Goal: Information Seeking & Learning: Find specific page/section

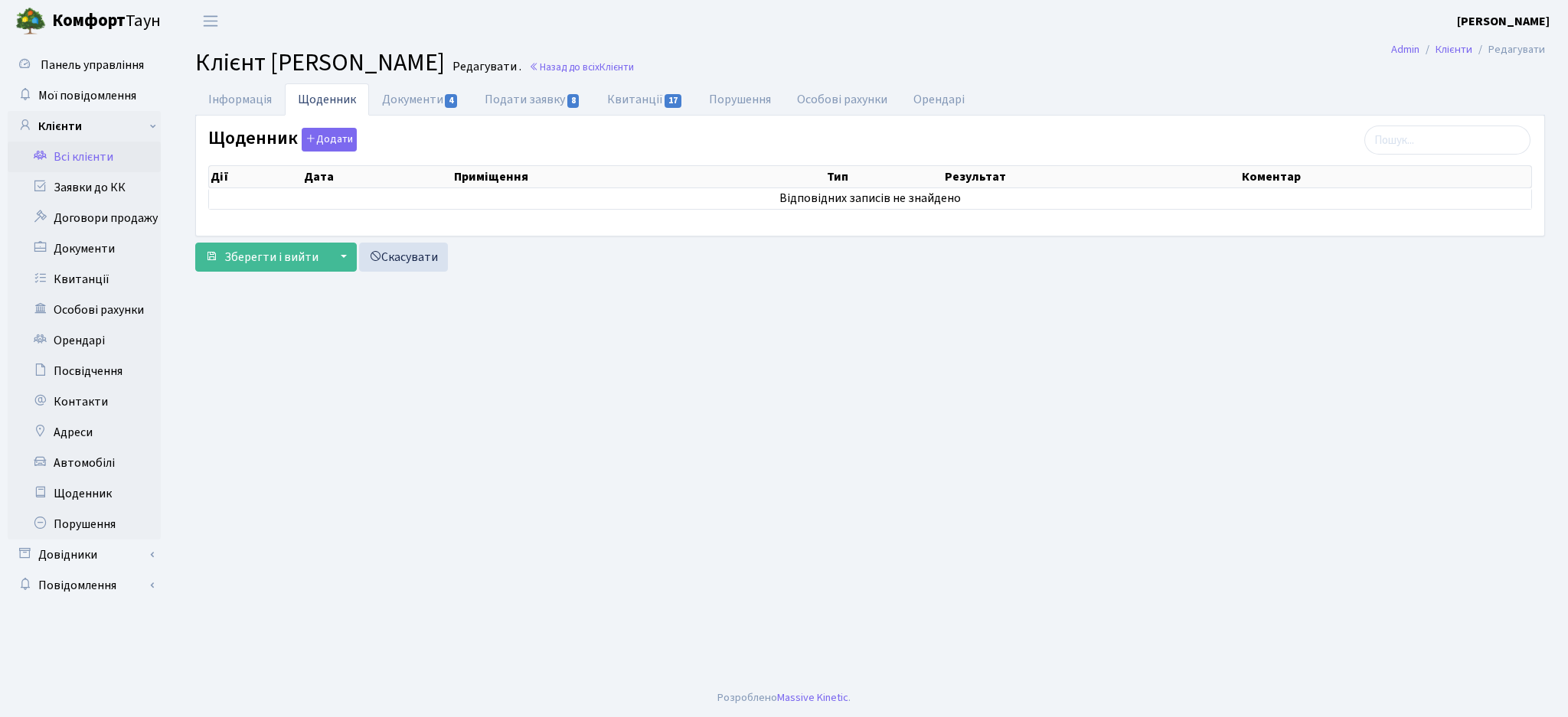
click at [73, 168] on link "Всі клієнти" at bounding box center [84, 156] width 153 height 30
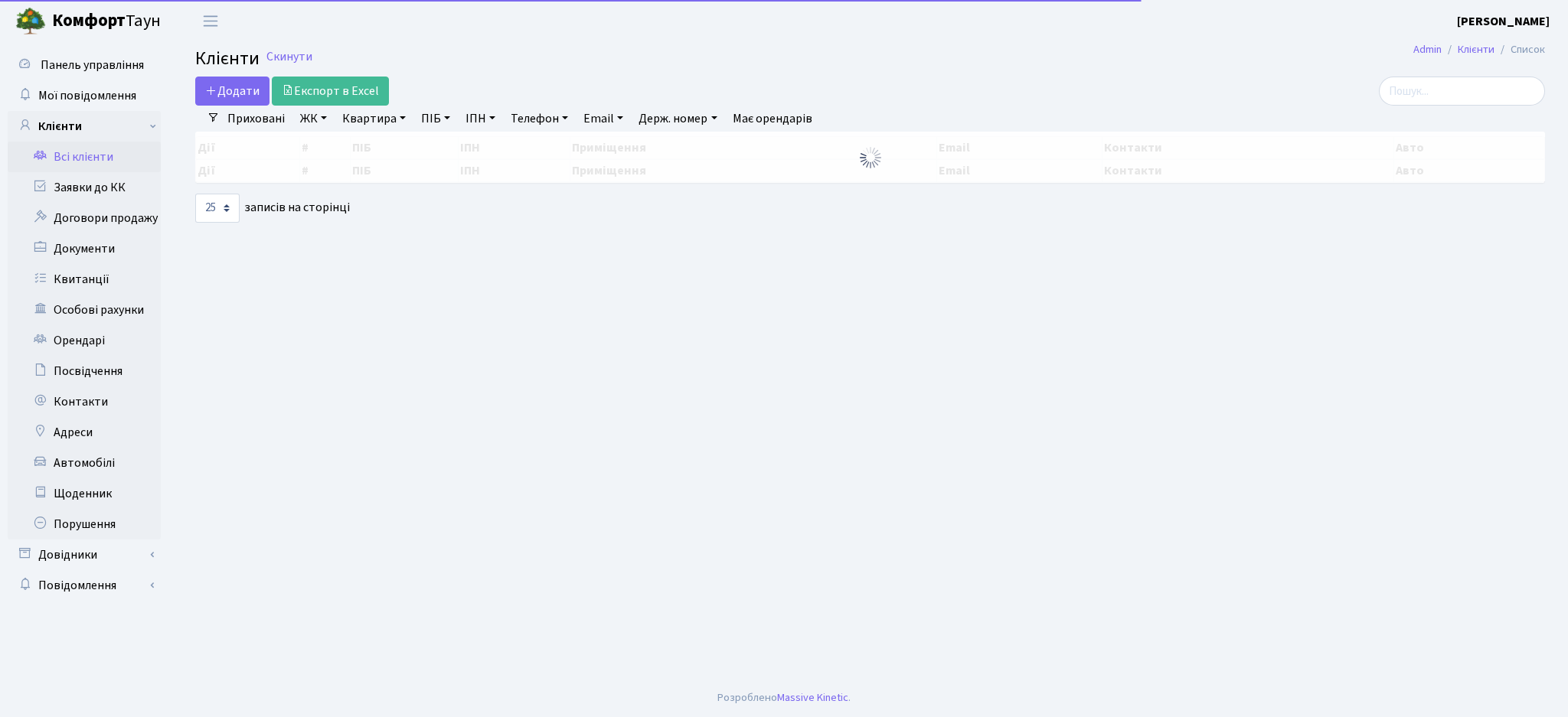
select select "25"
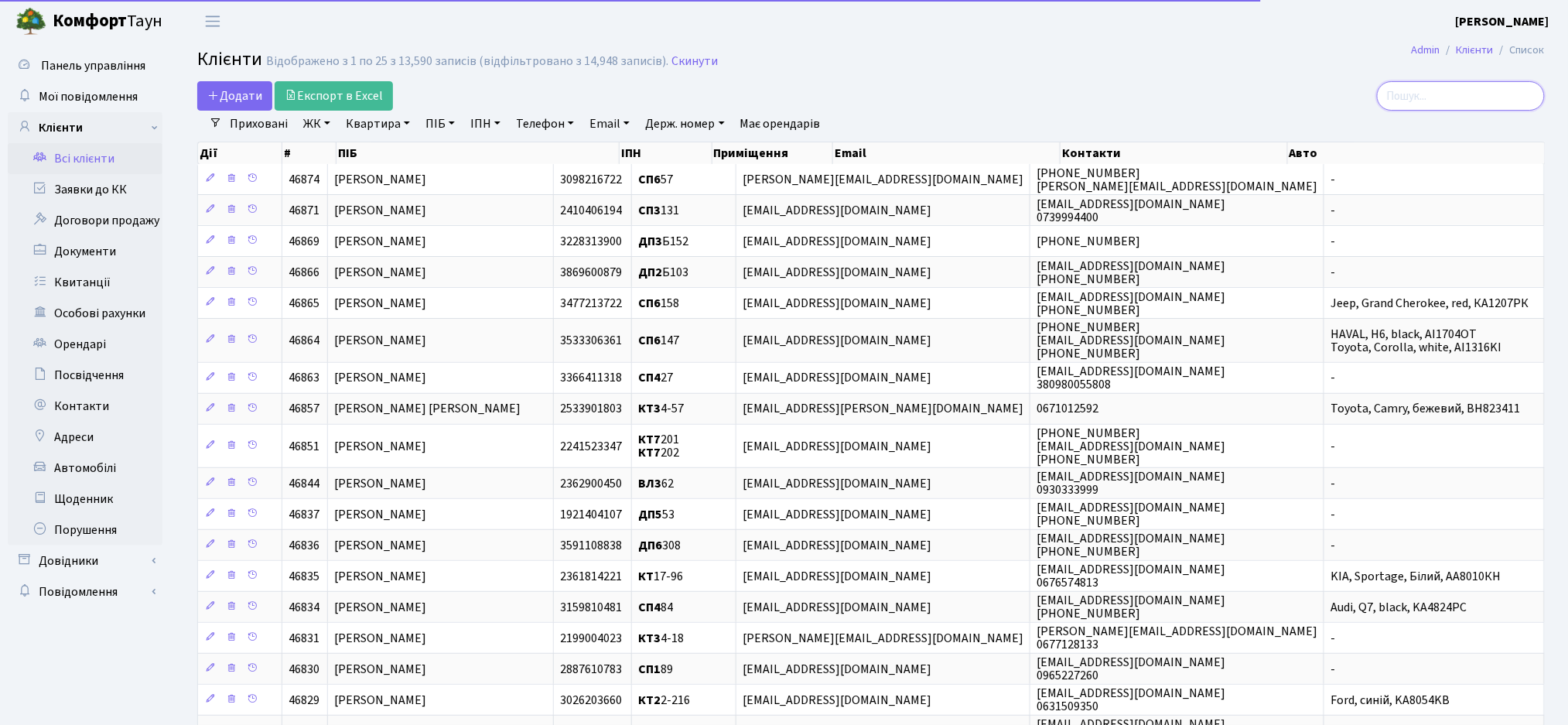
click at [1477, 92] on input "search" at bounding box center [1460, 96] width 168 height 30
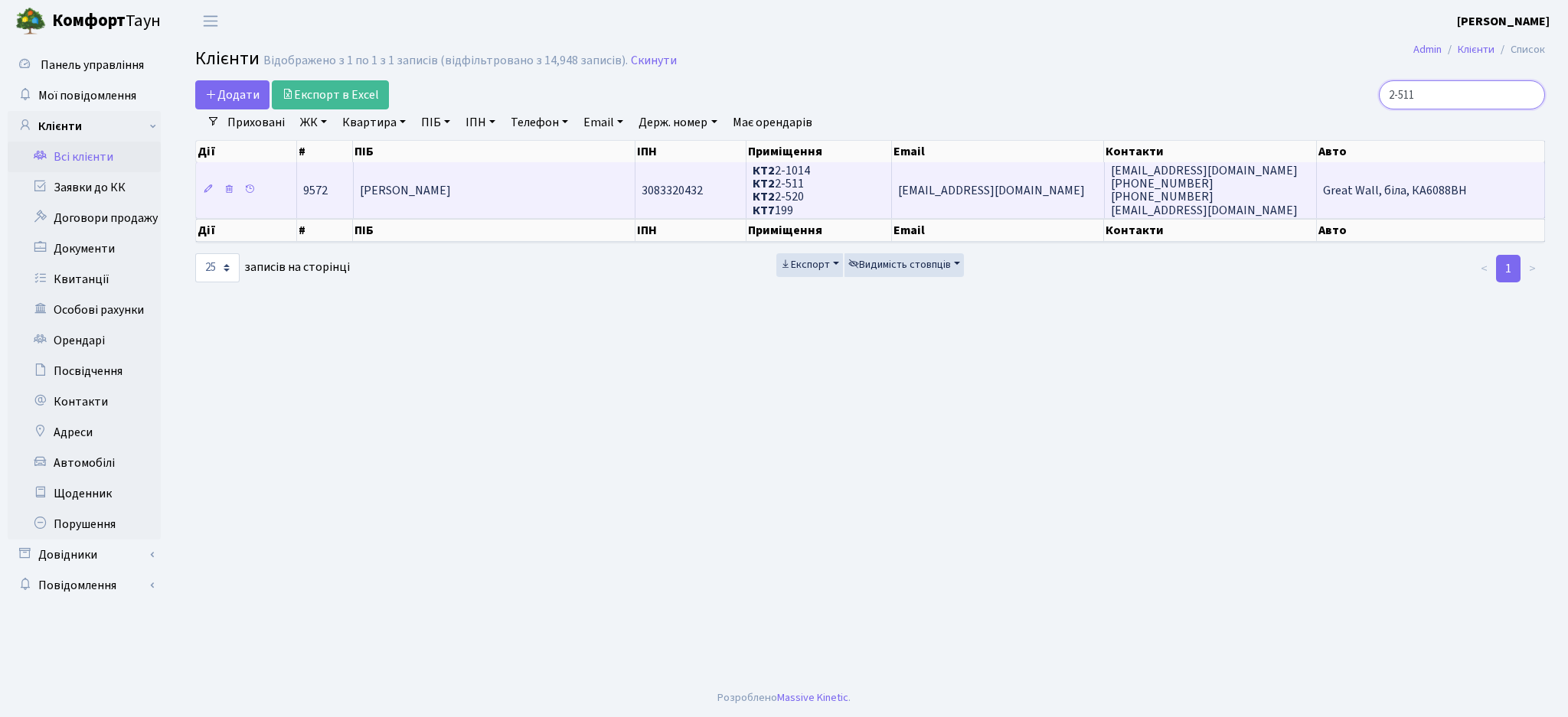
type input "2-511"
click at [564, 211] on td "[PERSON_NAME]" at bounding box center [494, 190] width 282 height 55
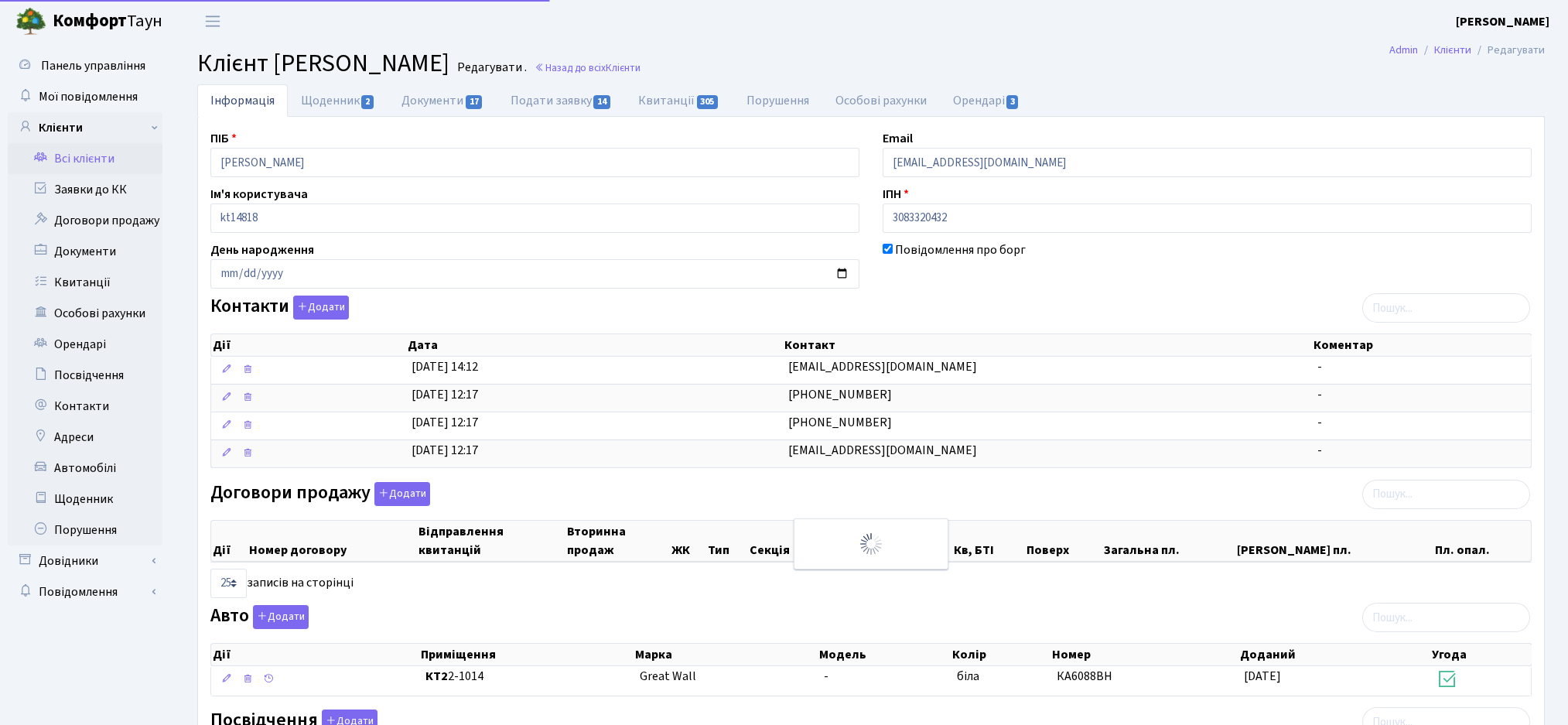
select select "25"
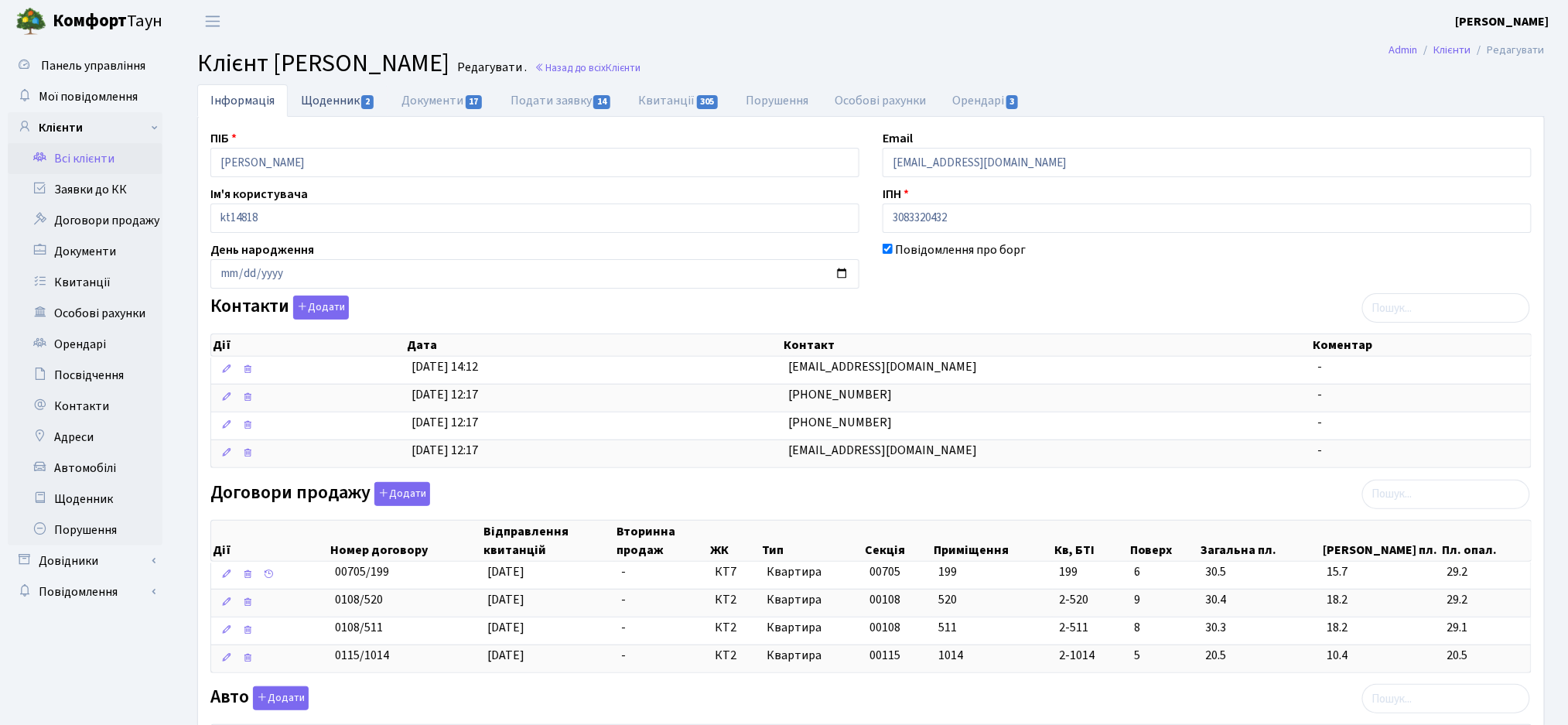
click at [331, 111] on link "Щоденник 2" at bounding box center [337, 99] width 100 height 32
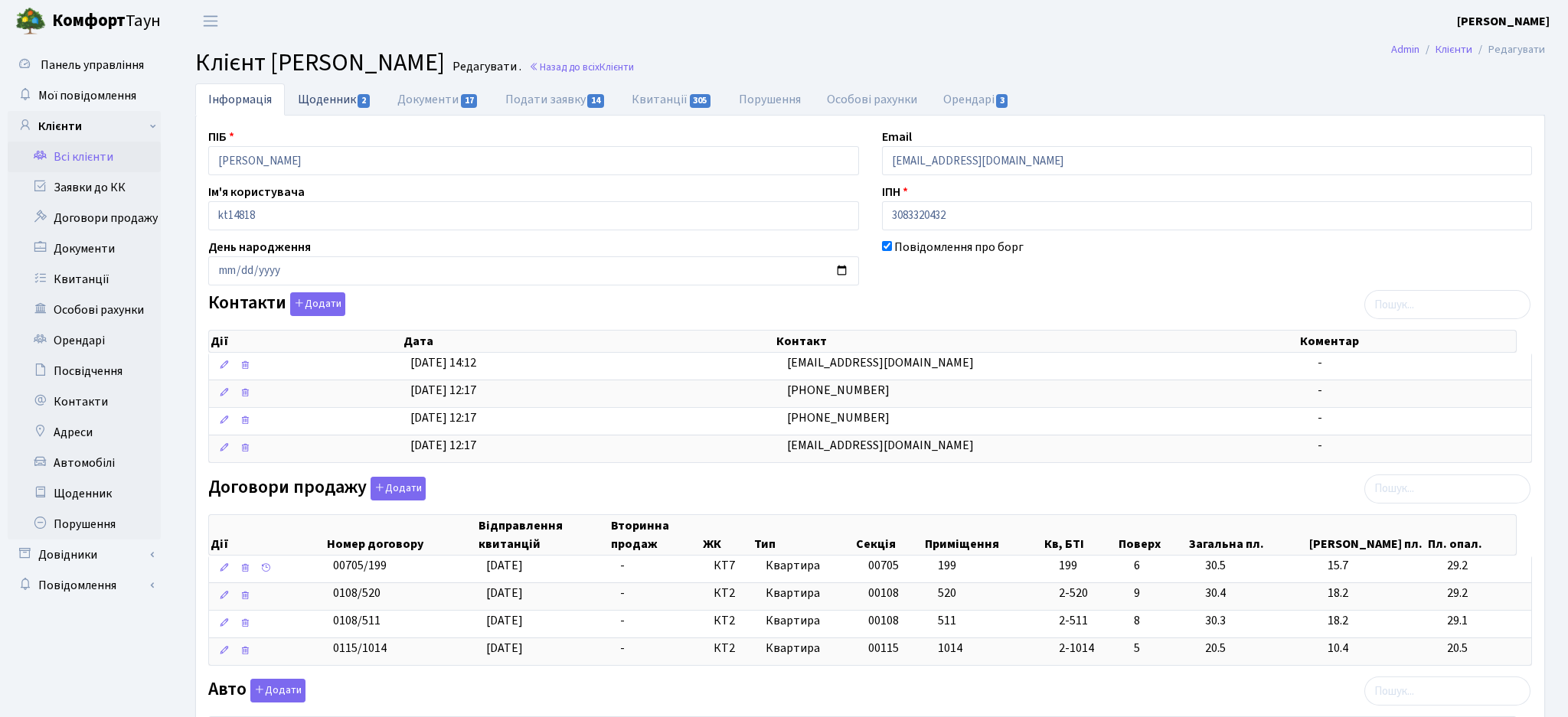
select select "25"
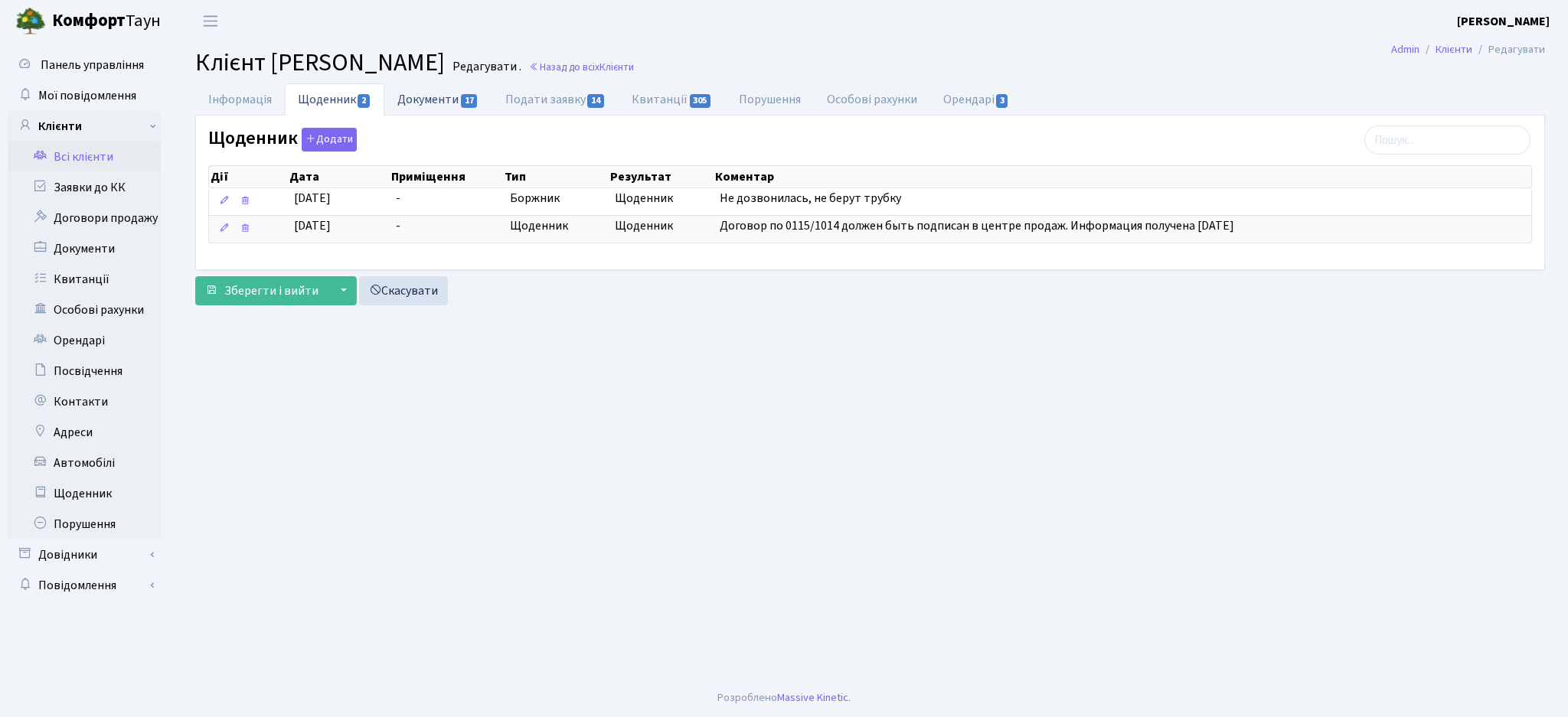
click at [418, 104] on link "Документи 17" at bounding box center [438, 98] width 107 height 31
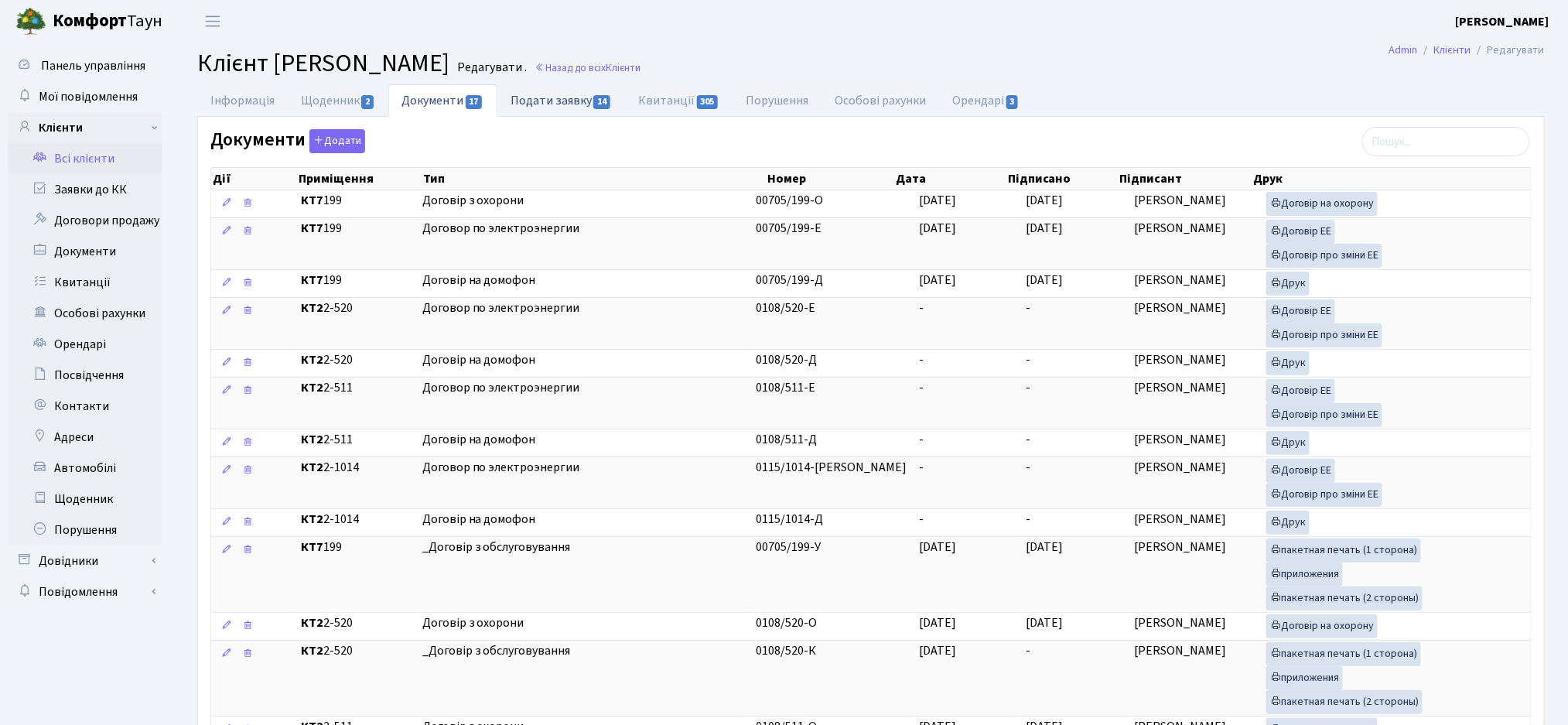
click at [543, 105] on link "Подати заявку 14" at bounding box center [560, 99] width 127 height 32
select select "25"
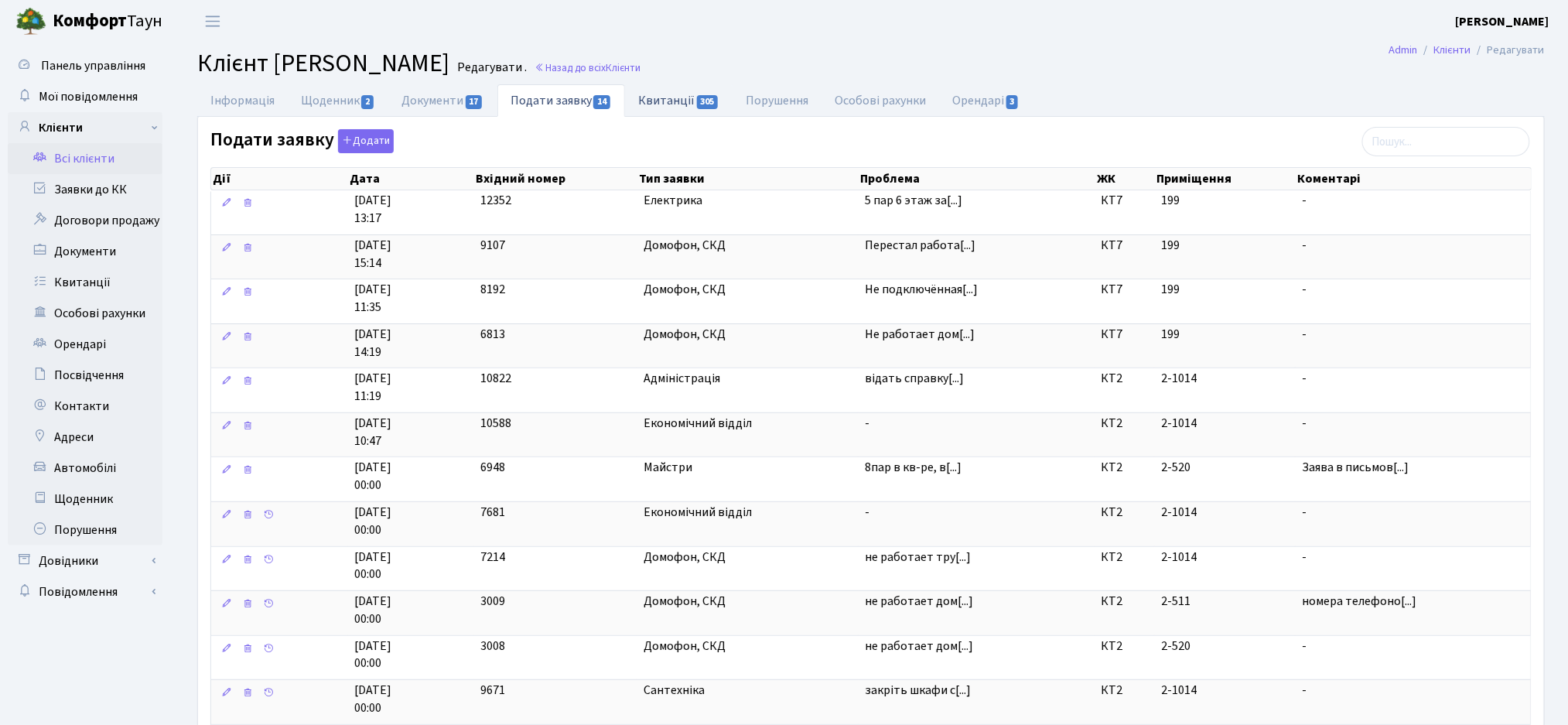
click at [682, 103] on link "Квитанції 305" at bounding box center [678, 99] width 108 height 32
select select "25"
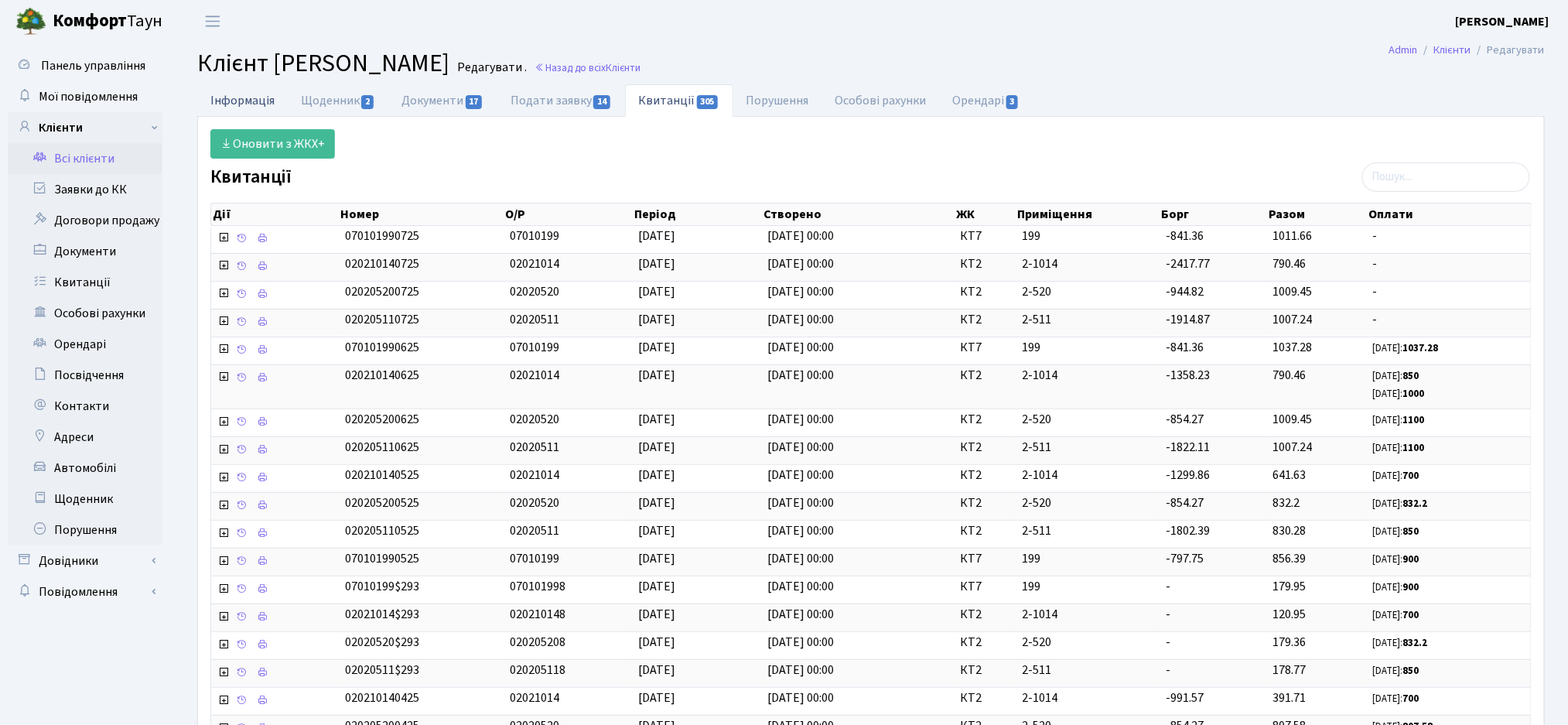
click at [230, 99] on link "Інформація" at bounding box center [242, 99] width 90 height 32
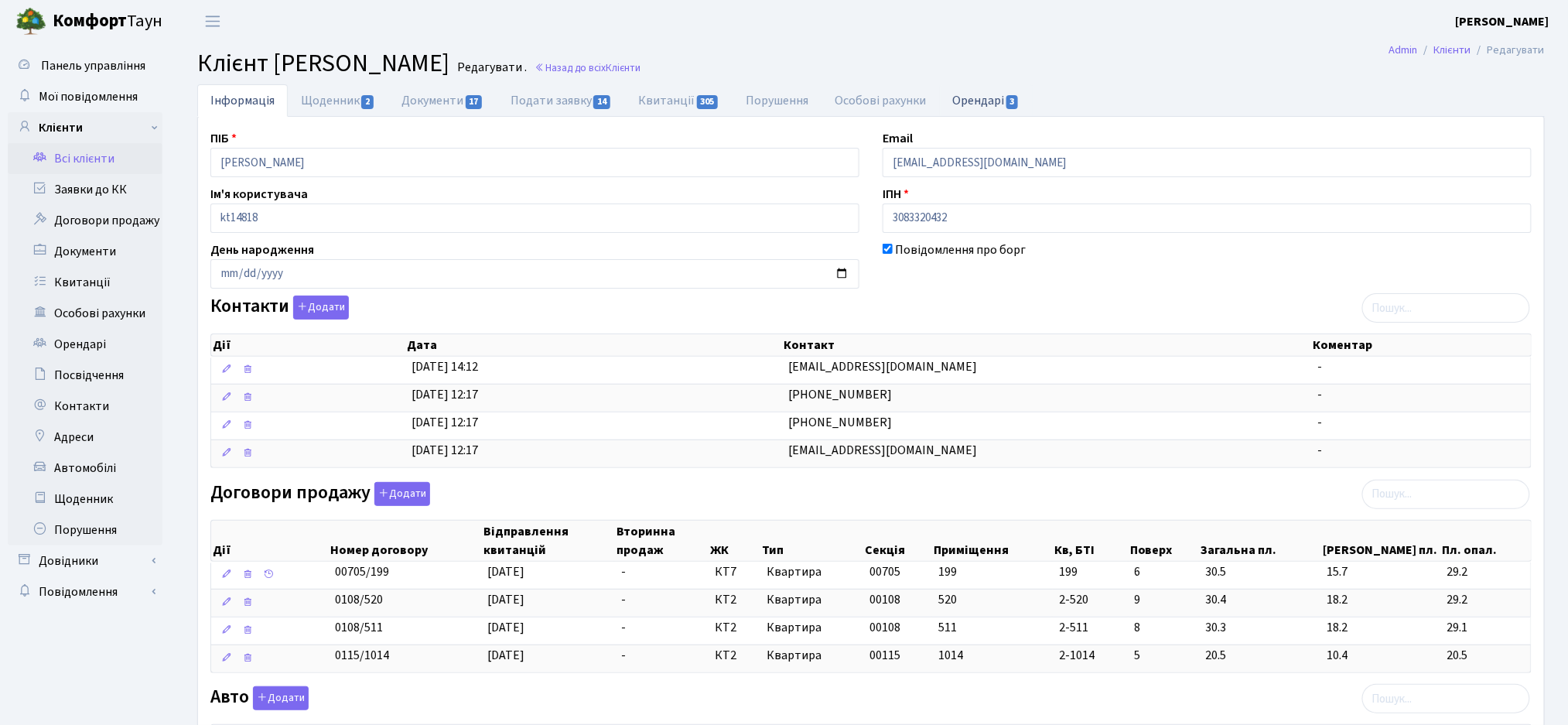
click at [1009, 105] on span "3" at bounding box center [1012, 101] width 13 height 14
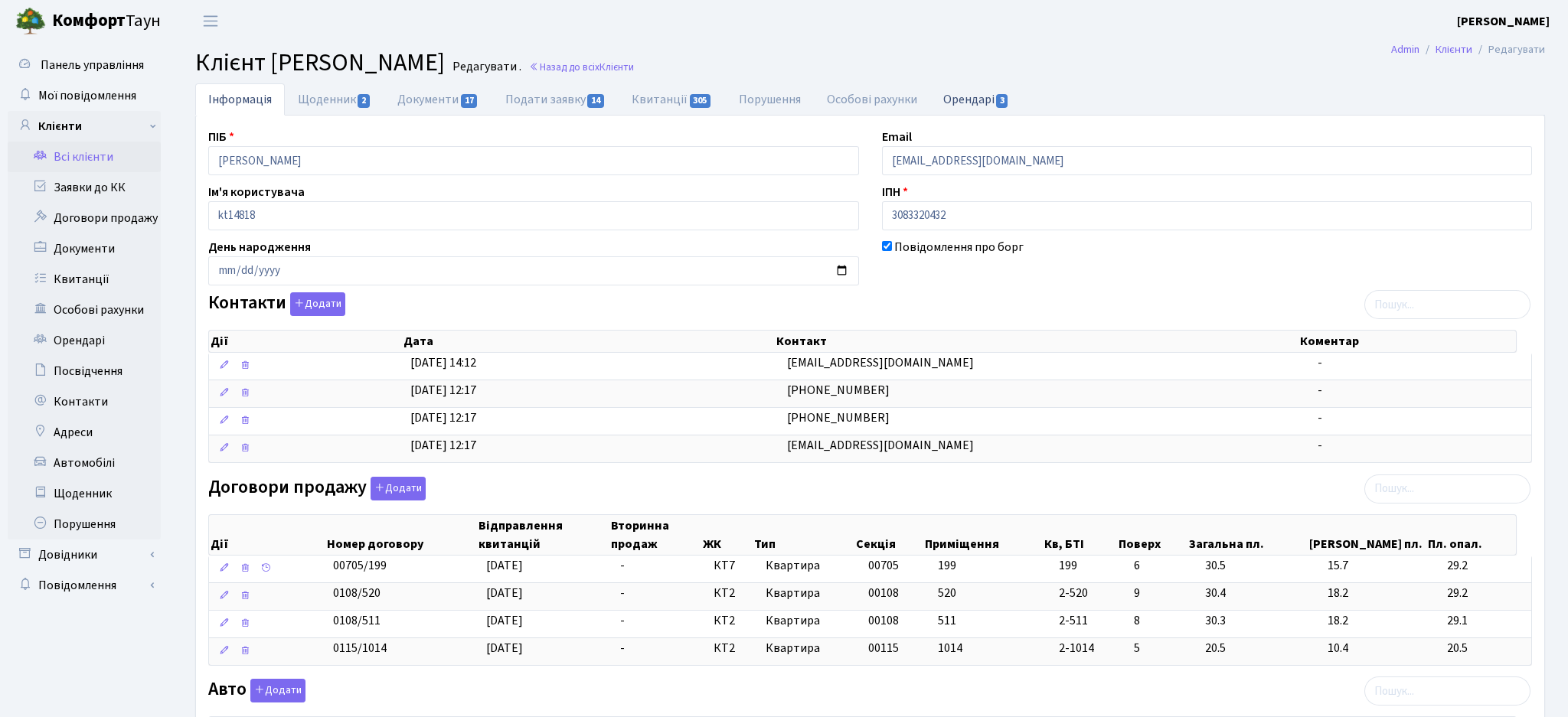
select select "25"
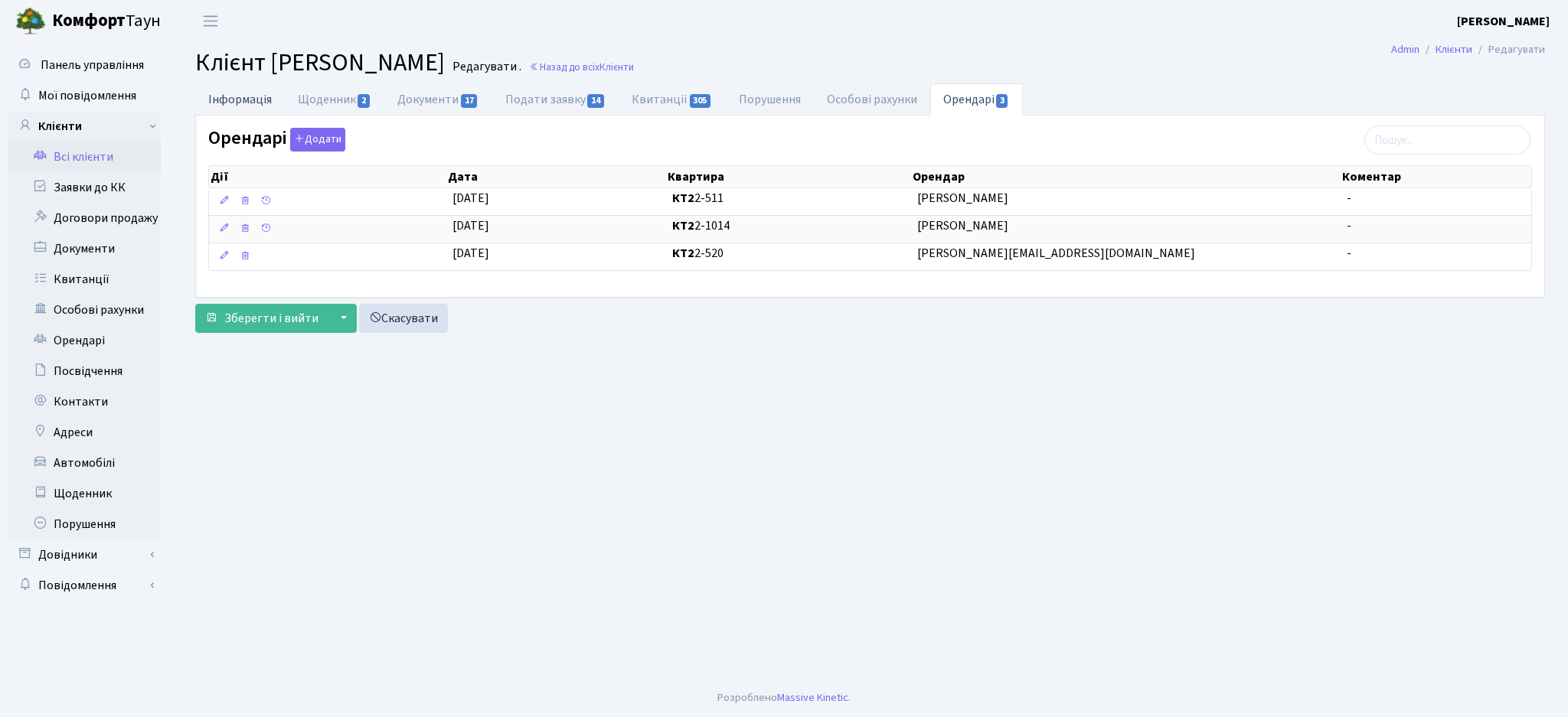
click at [228, 91] on link "Інформація" at bounding box center [240, 98] width 89 height 31
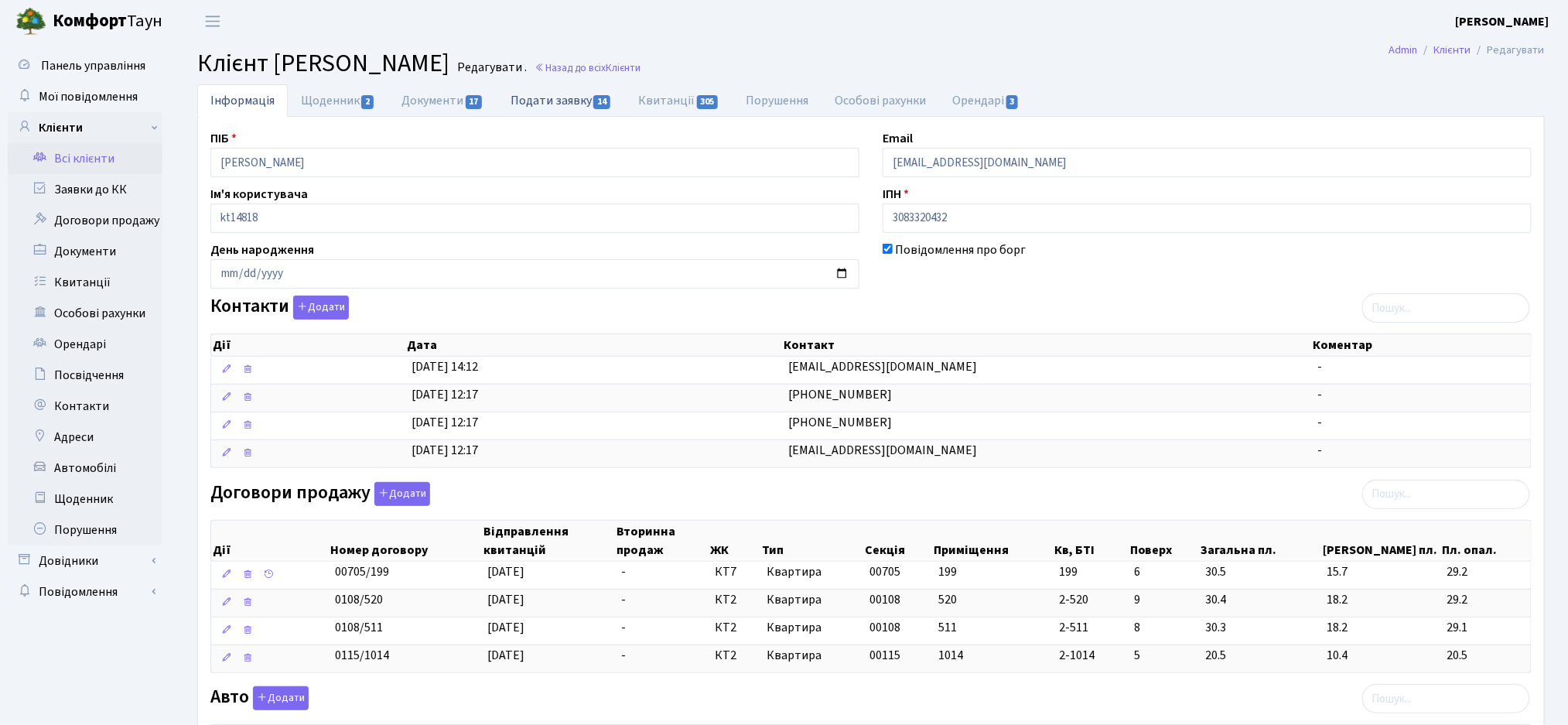
click at [536, 99] on link "Подати заявку 14" at bounding box center [560, 99] width 127 height 32
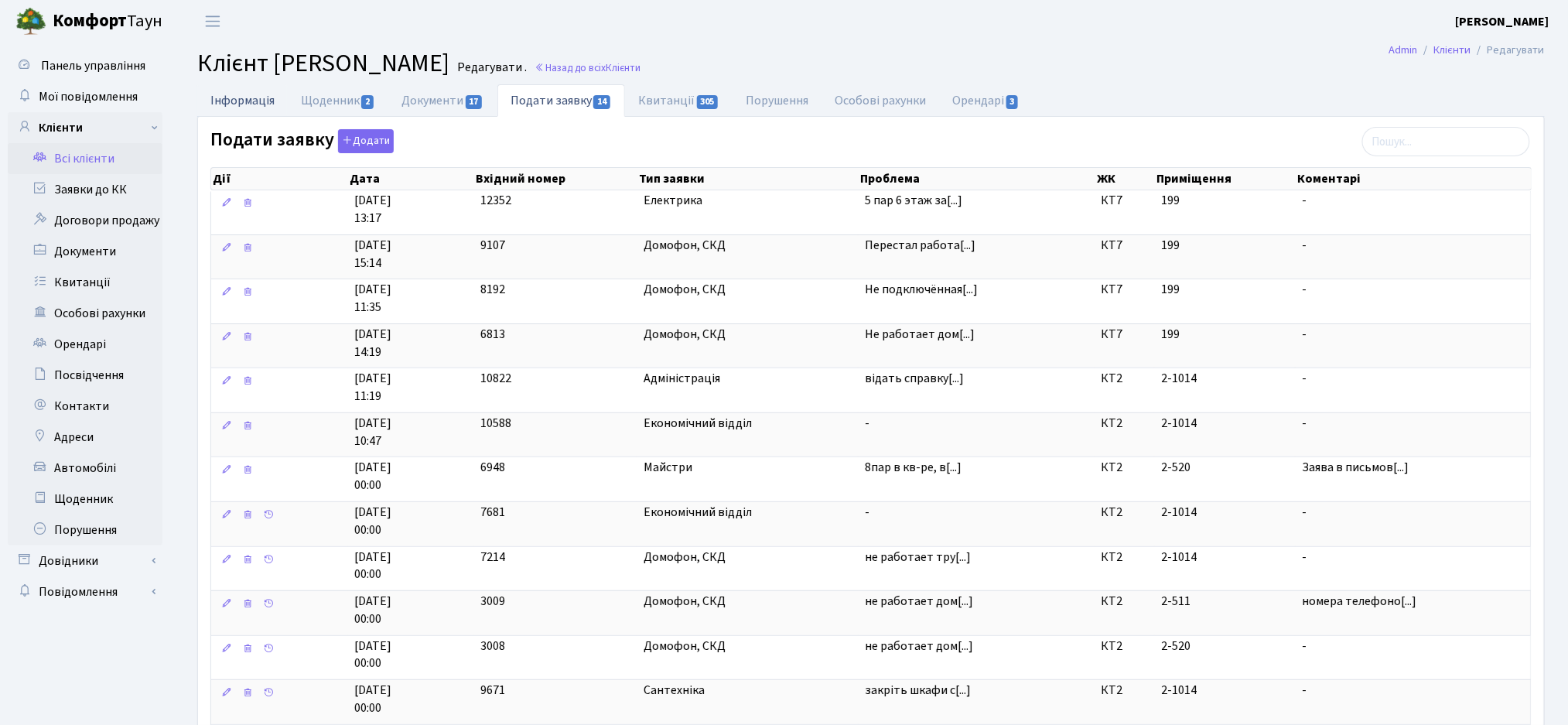
click at [244, 95] on link "Інформація" at bounding box center [242, 99] width 90 height 32
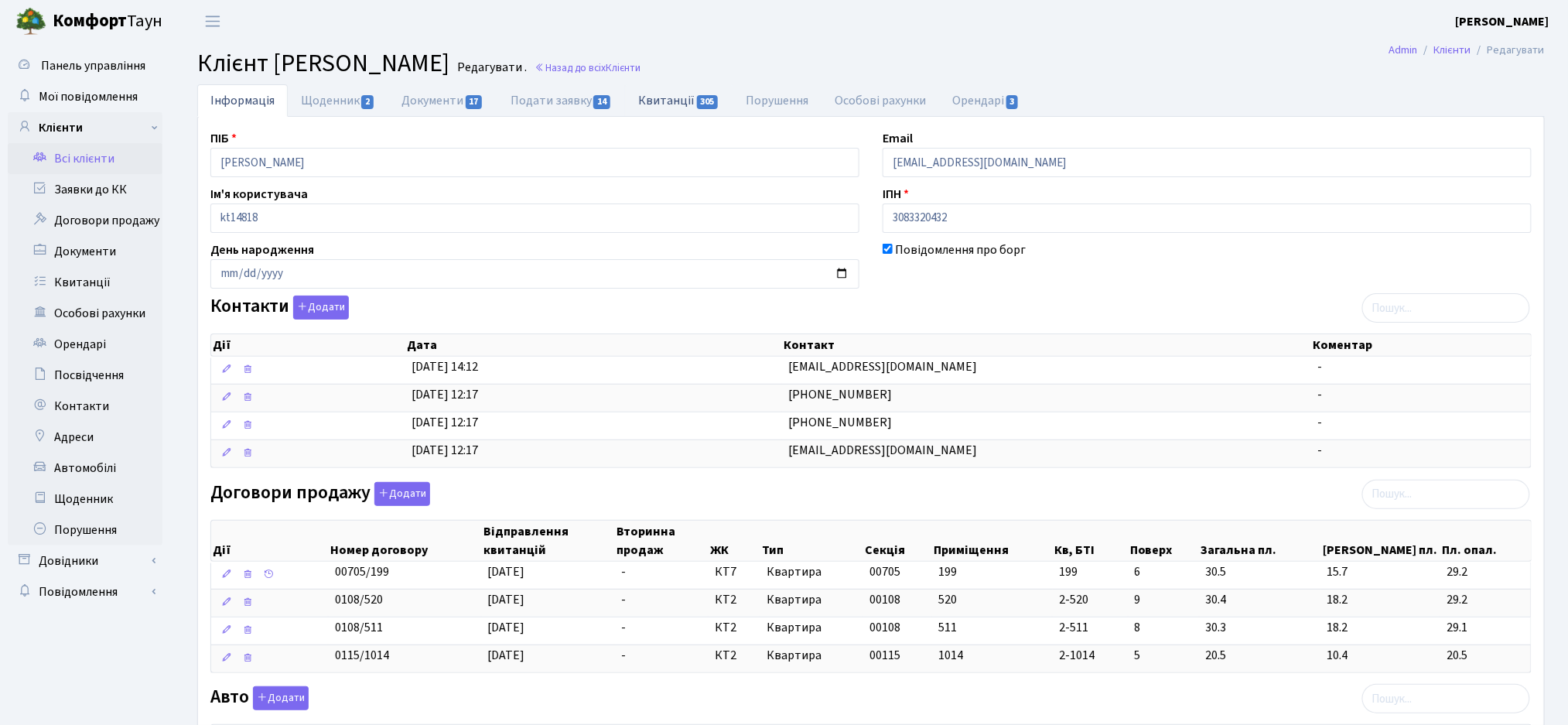
click at [690, 99] on link "Квитанції 305" at bounding box center [678, 99] width 108 height 32
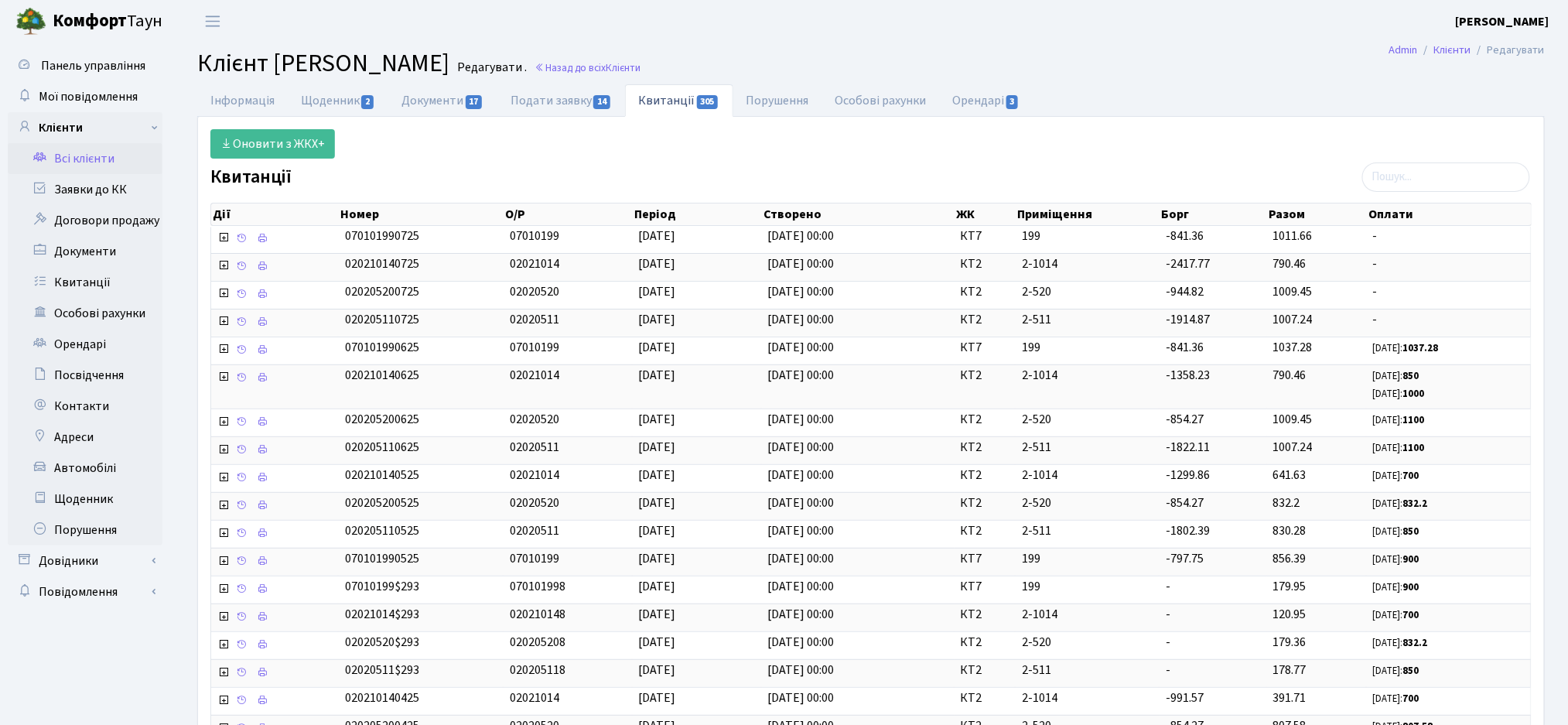
click at [78, 167] on link "Всі клієнти" at bounding box center [85, 158] width 155 height 31
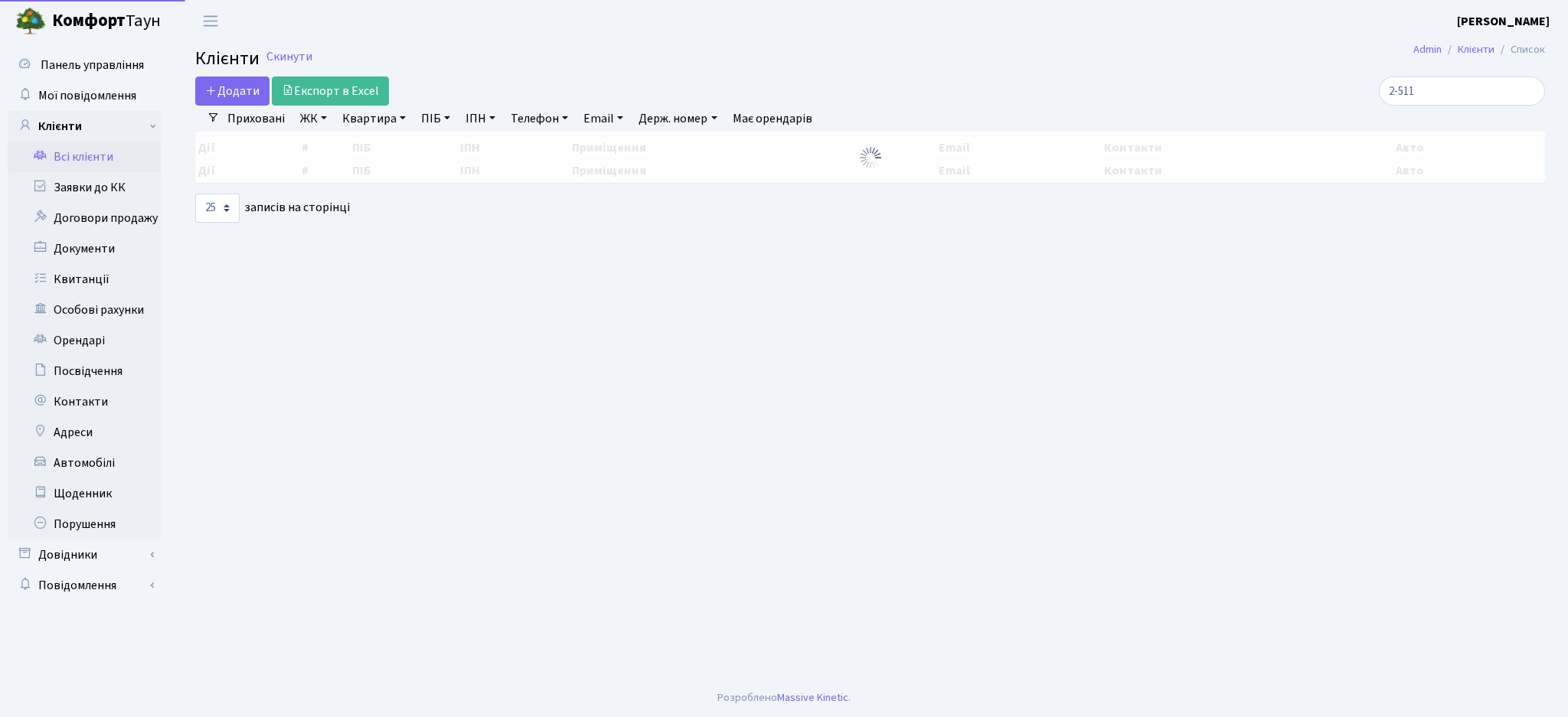
select select "25"
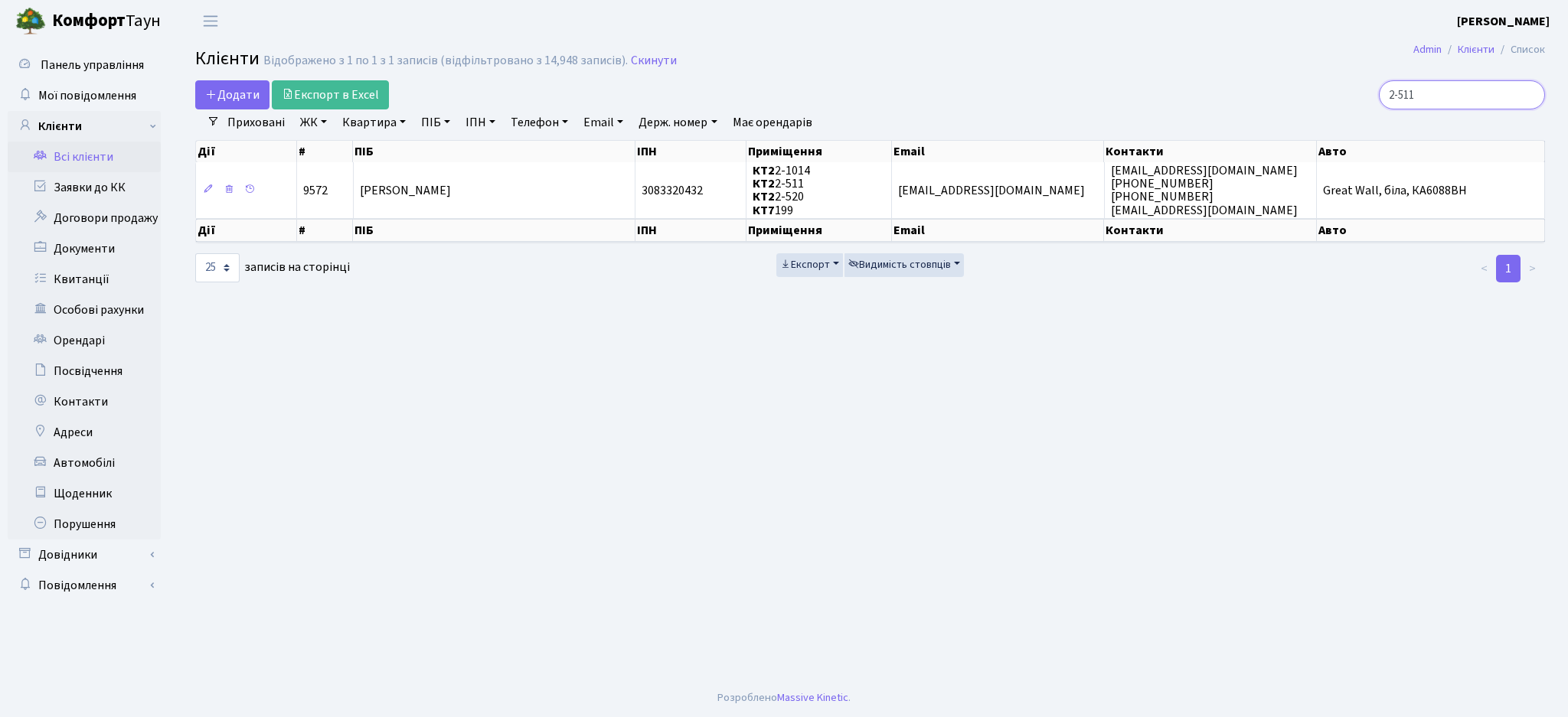
click at [1462, 92] on input "2-511" at bounding box center [1462, 95] width 166 height 30
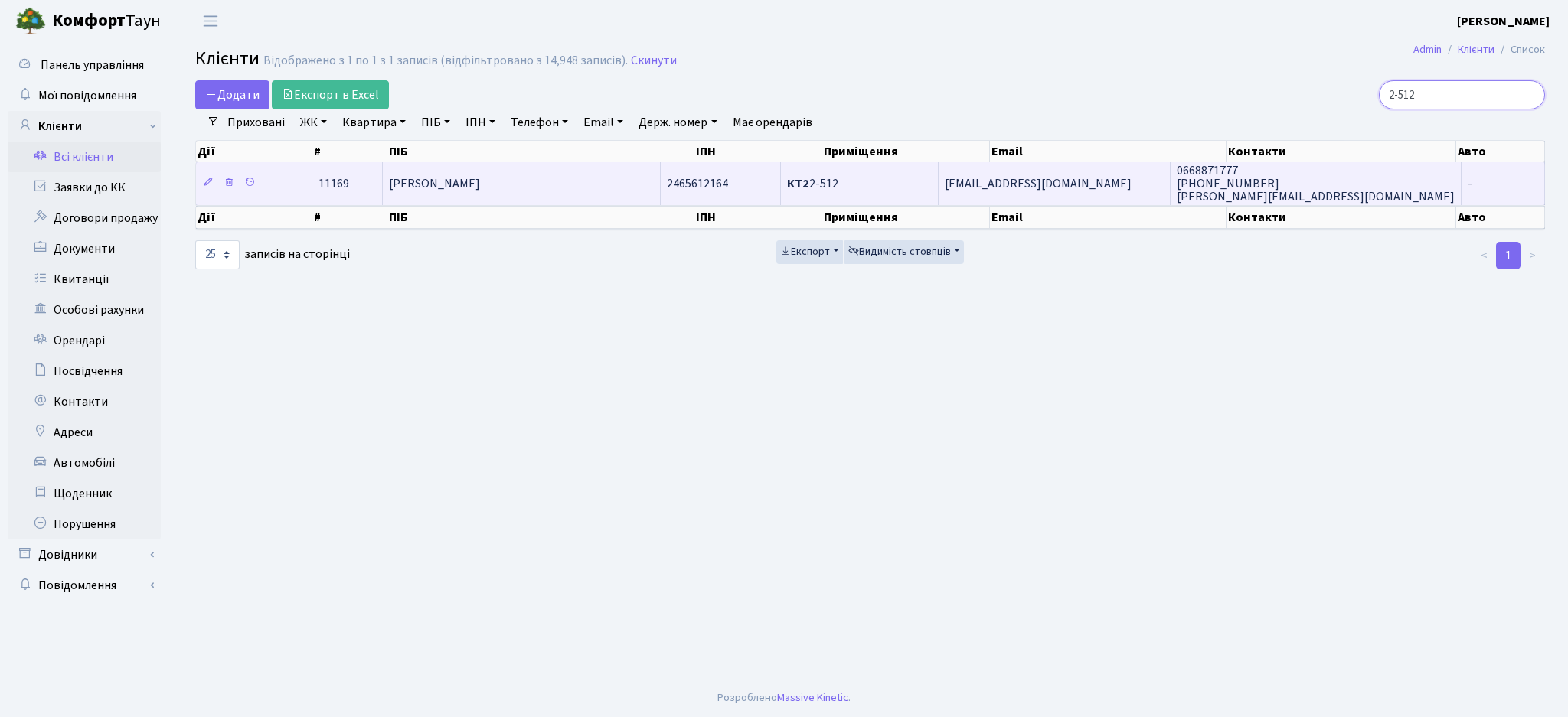
type input "2-512"
click at [882, 193] on td "КТ2 2-512" at bounding box center [860, 182] width 157 height 42
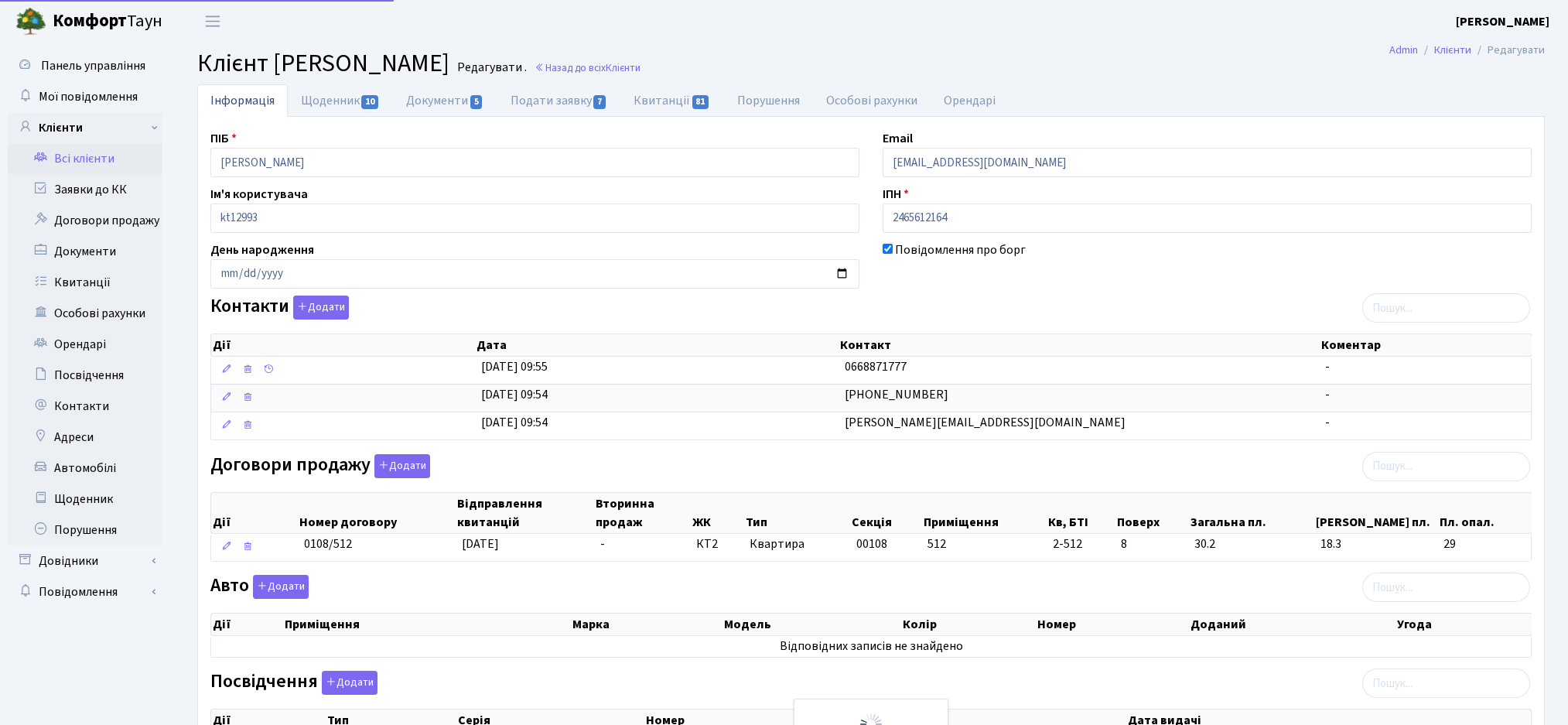
select select "25"
click at [583, 100] on link "Подати заявку 7" at bounding box center [559, 99] width 123 height 32
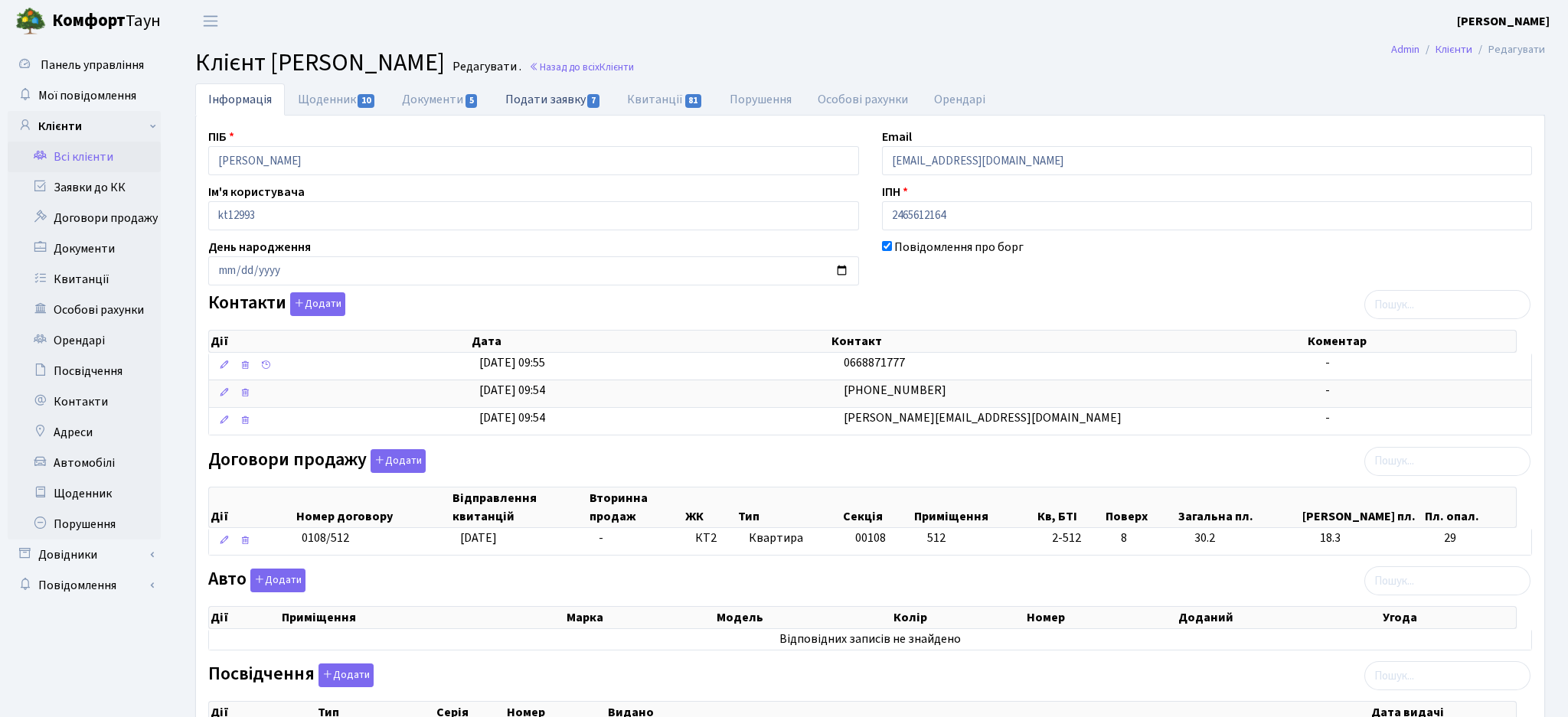
select select "25"
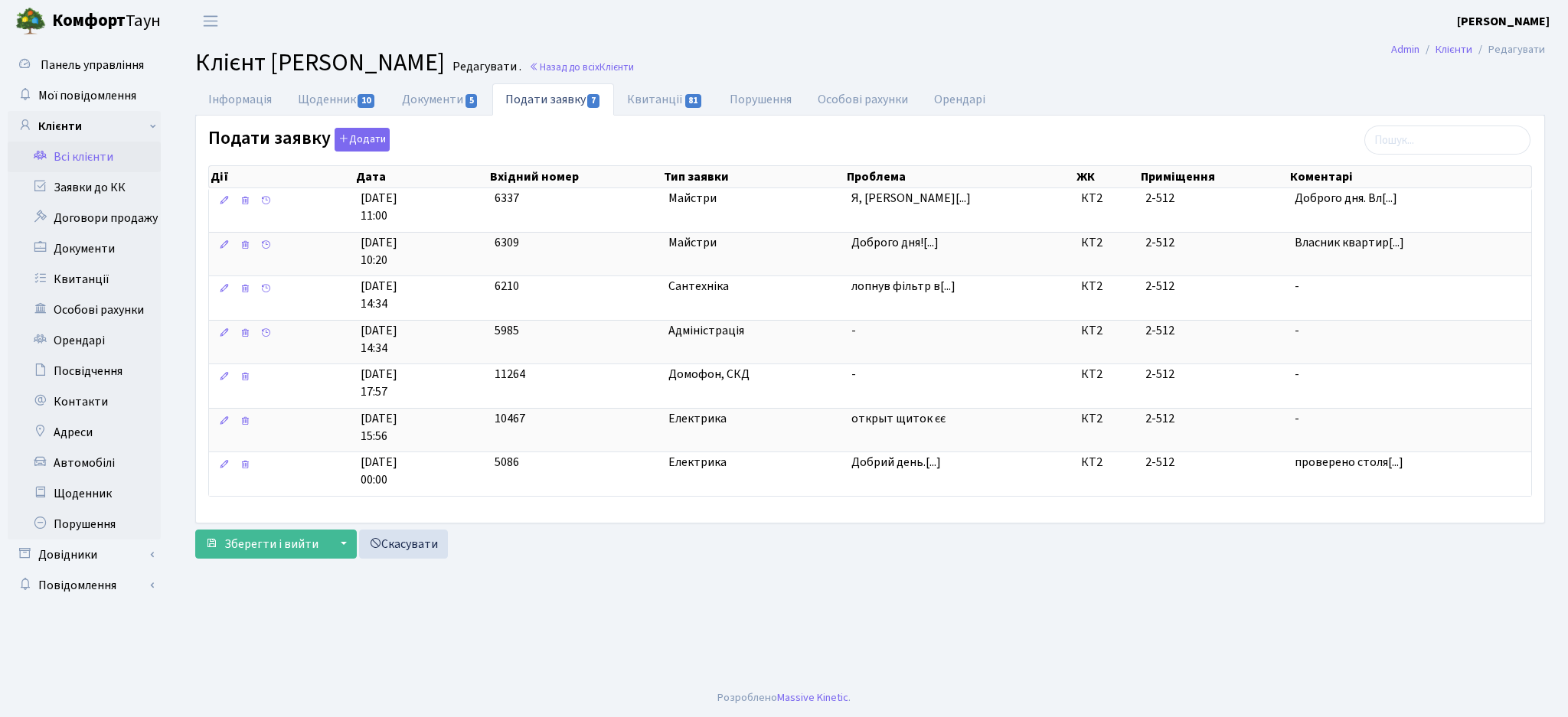
click at [77, 157] on link "Всі клієнти" at bounding box center [84, 156] width 153 height 30
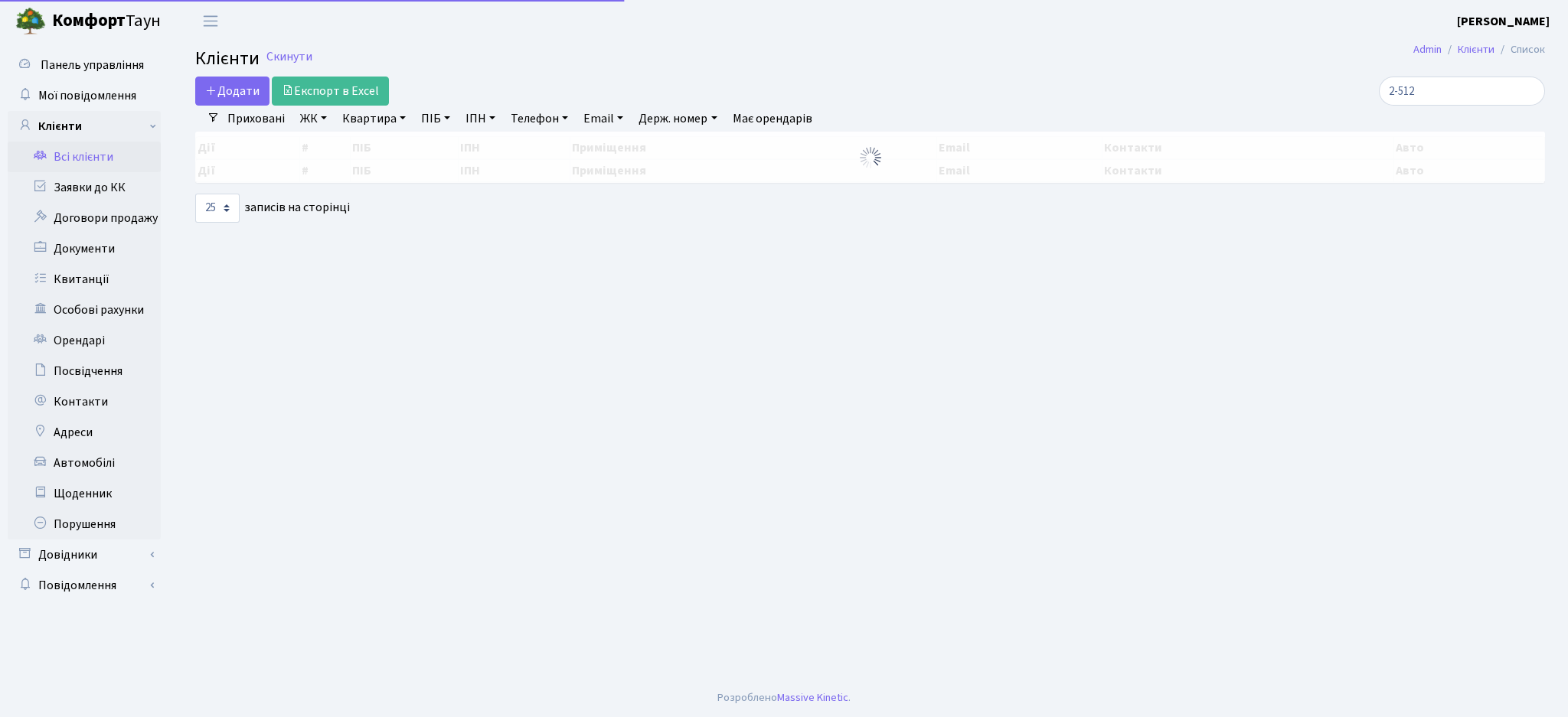
select select "25"
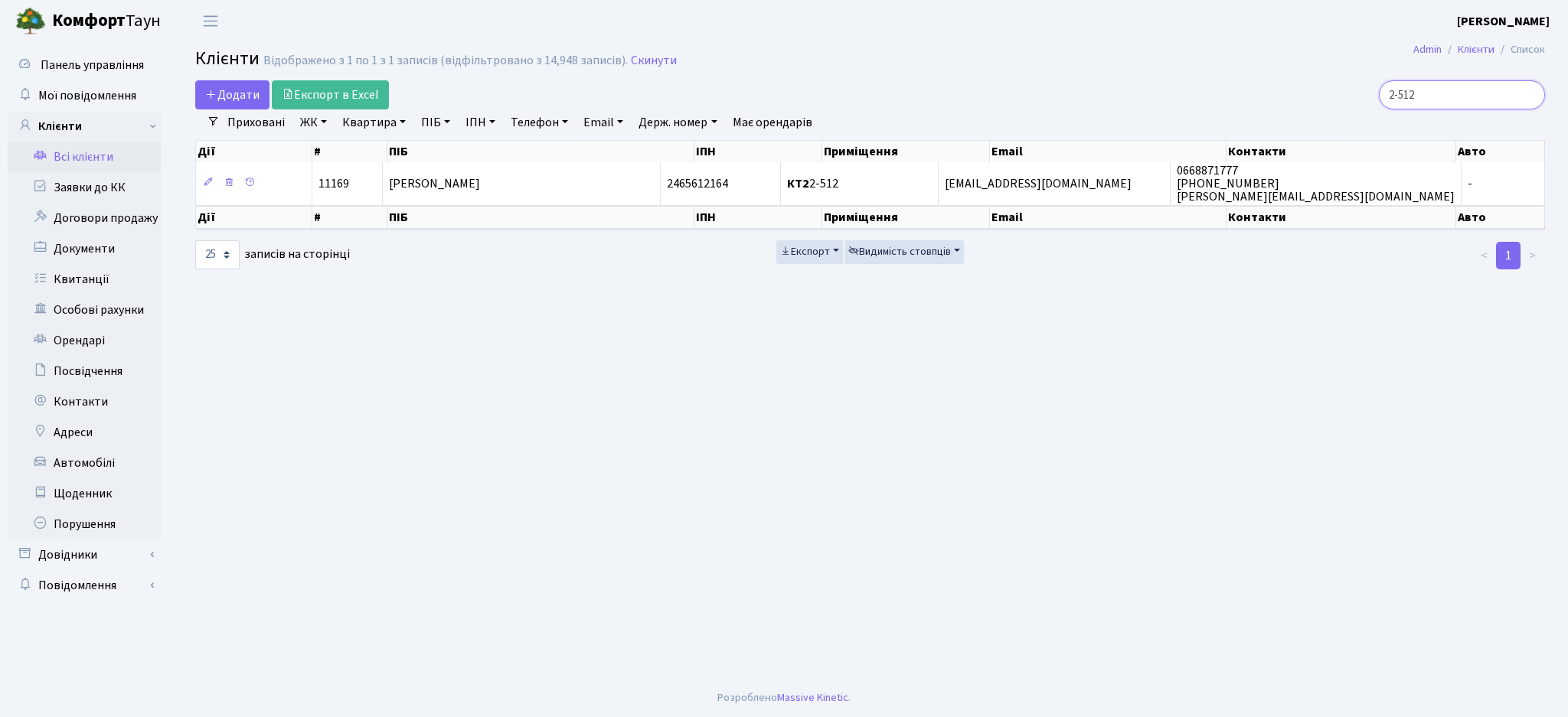
drag, startPoint x: 1185, startPoint y: 86, endPoint x: 1081, endPoint y: 98, distance: 104.7
click at [1081, 95] on div "Додати Експорт в Excel 2-512" at bounding box center [869, 95] width 1372 height 30
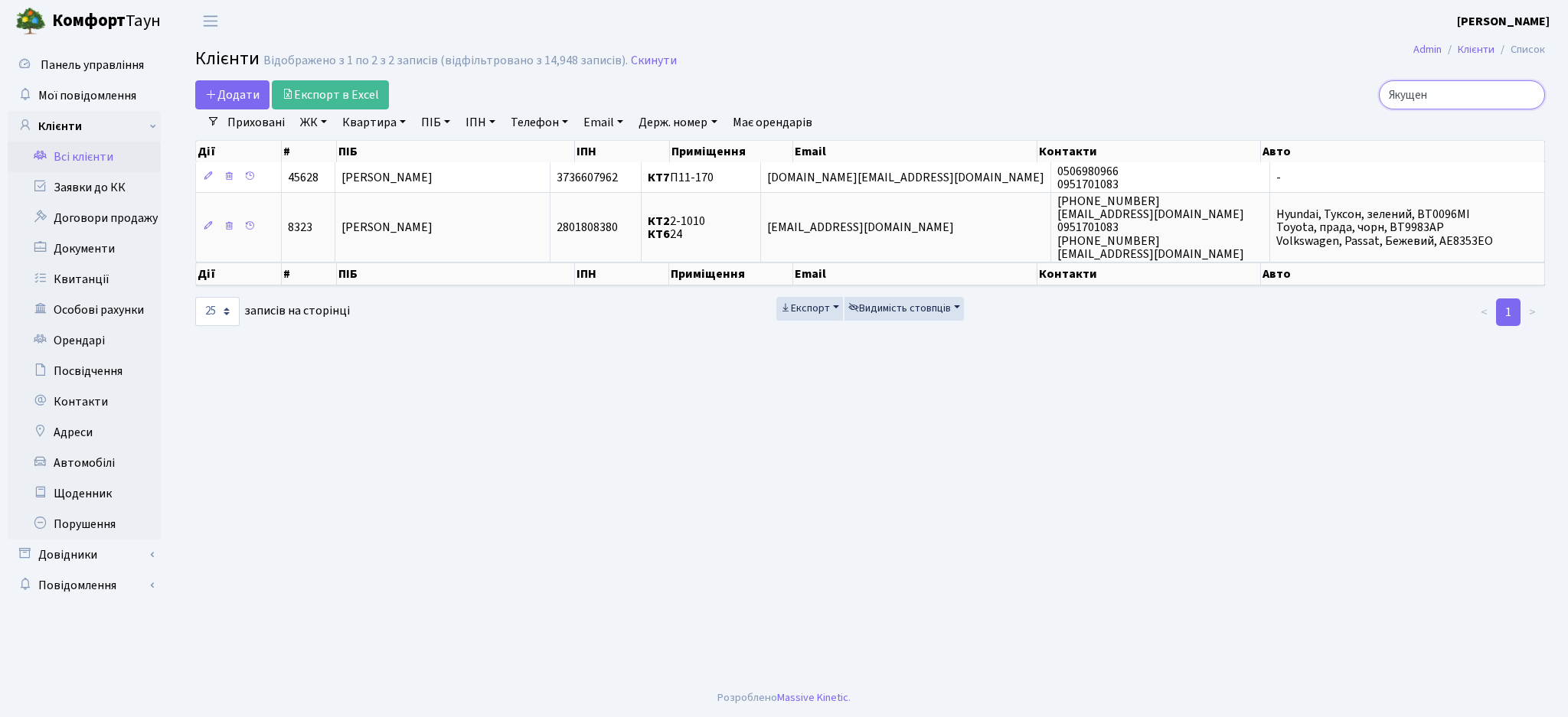
type input "Якущен"
click at [1528, 97] on input "Якущен" at bounding box center [1462, 95] width 166 height 30
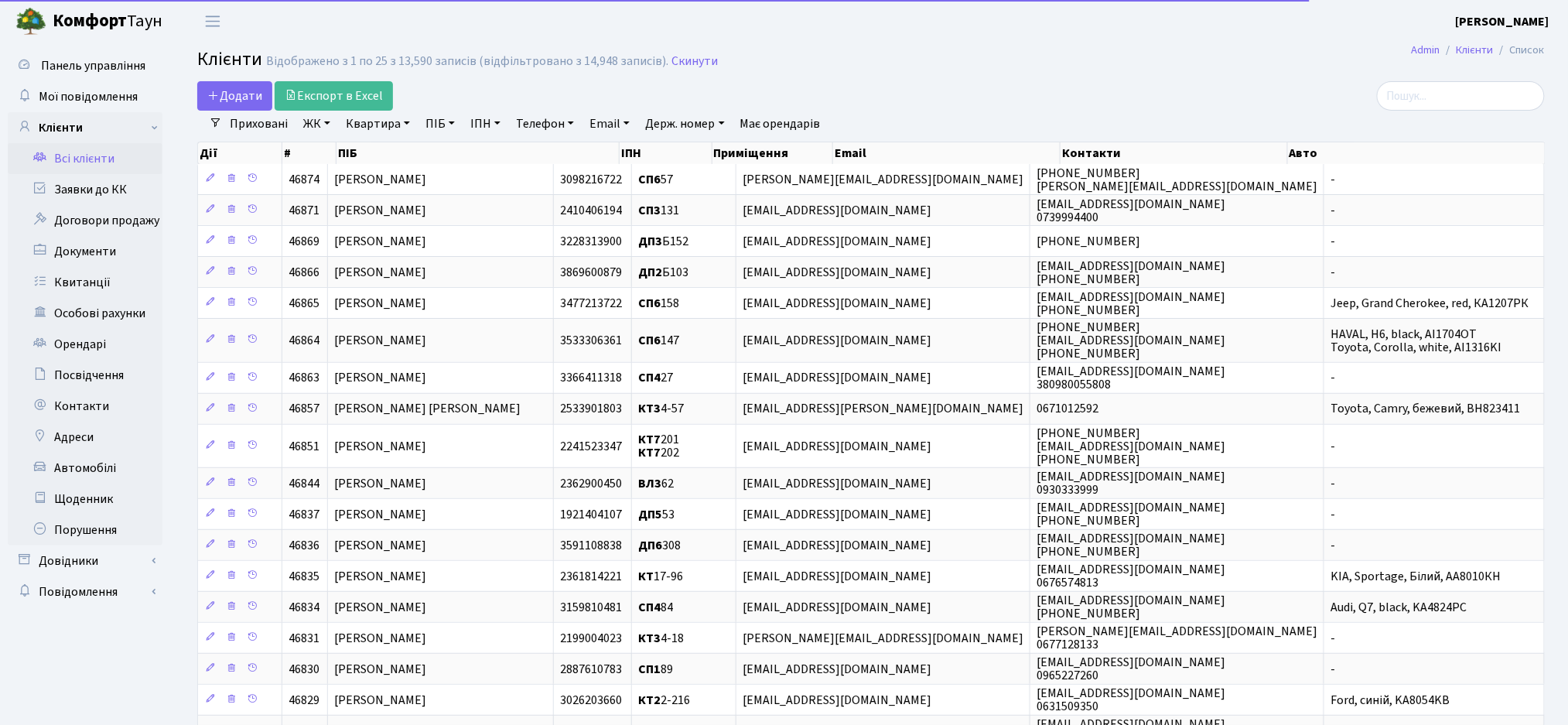
click at [315, 125] on link "ЖК" at bounding box center [317, 123] width 40 height 26
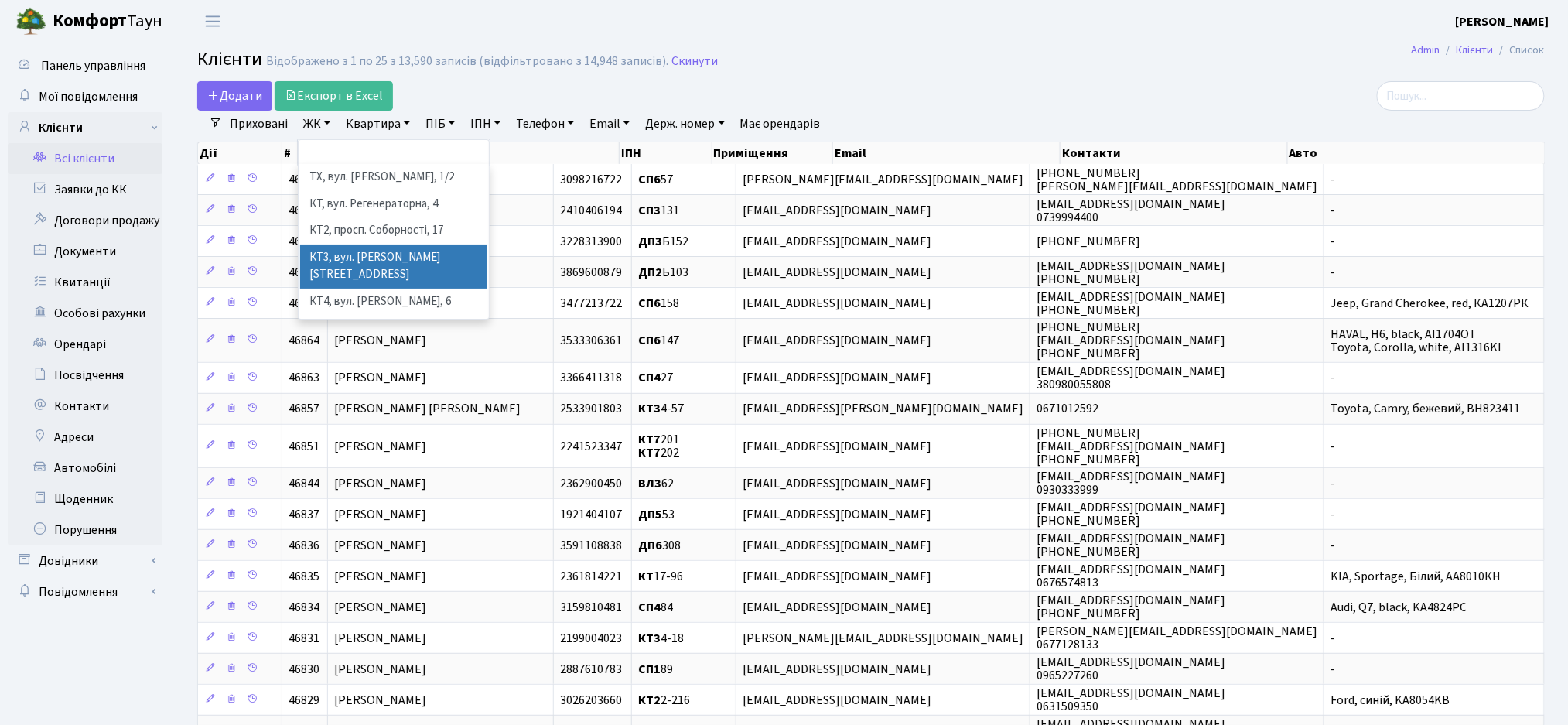
scroll to position [103, 0]
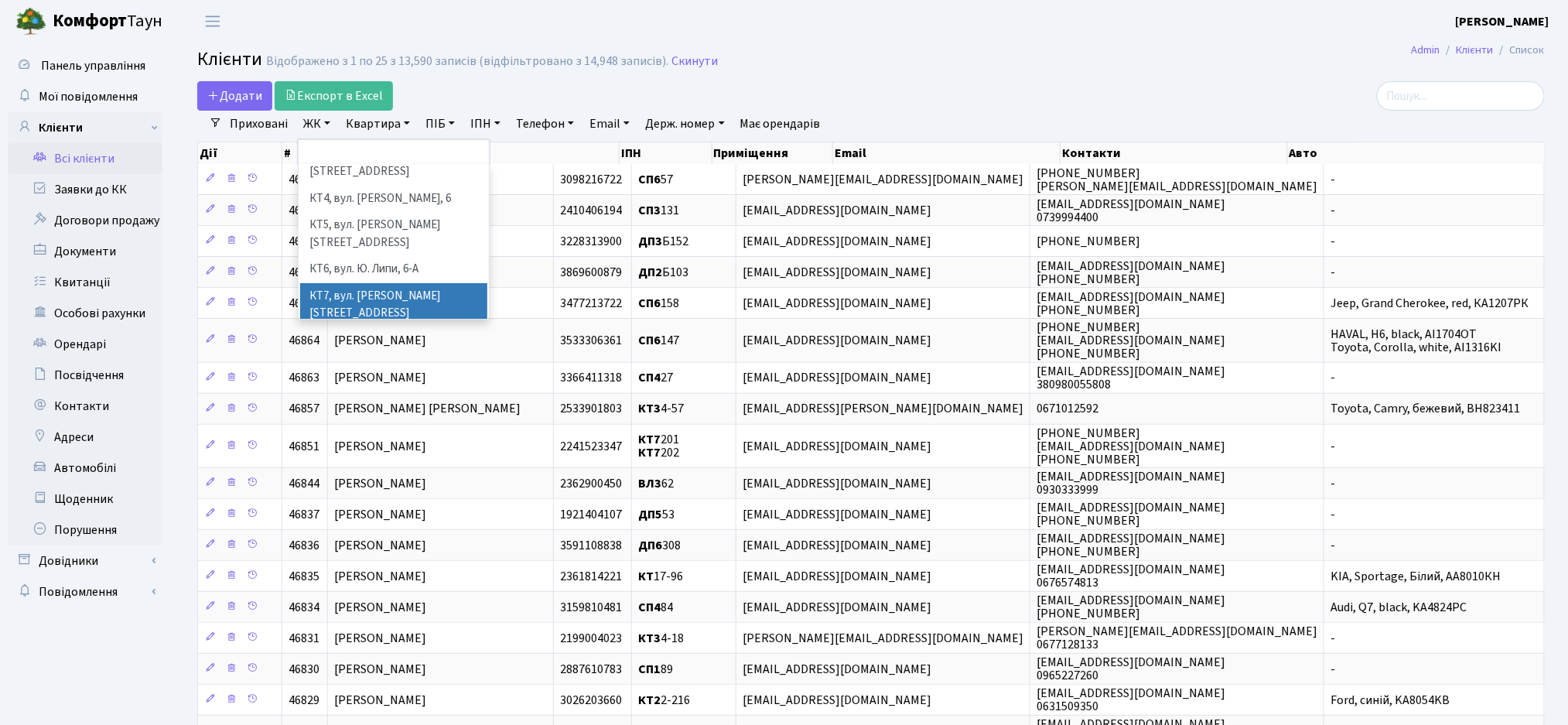
click at [373, 283] on li "КТ7, вул. [PERSON_NAME][STREET_ADDRESS]" at bounding box center [393, 305] width 187 height 44
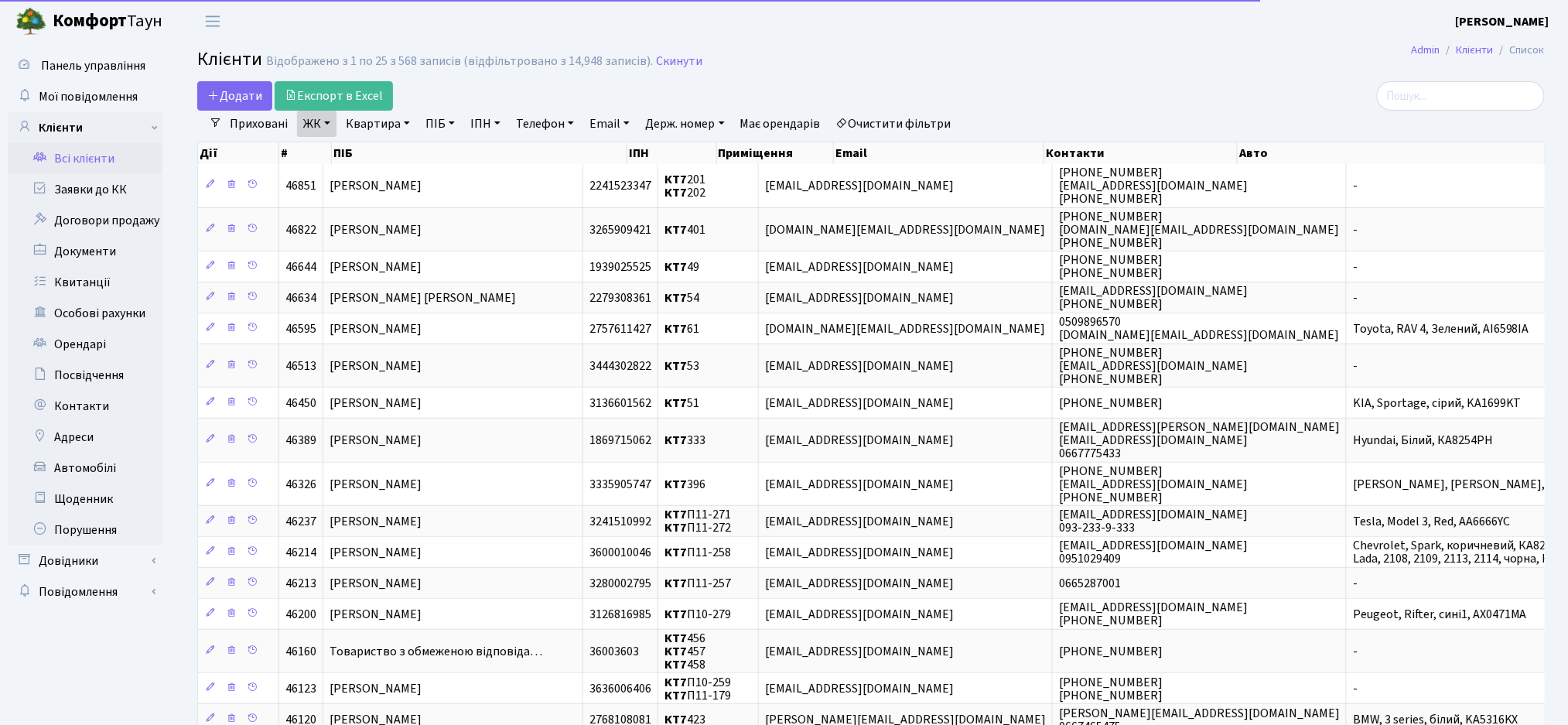
click at [389, 130] on link "Квартира" at bounding box center [378, 123] width 77 height 26
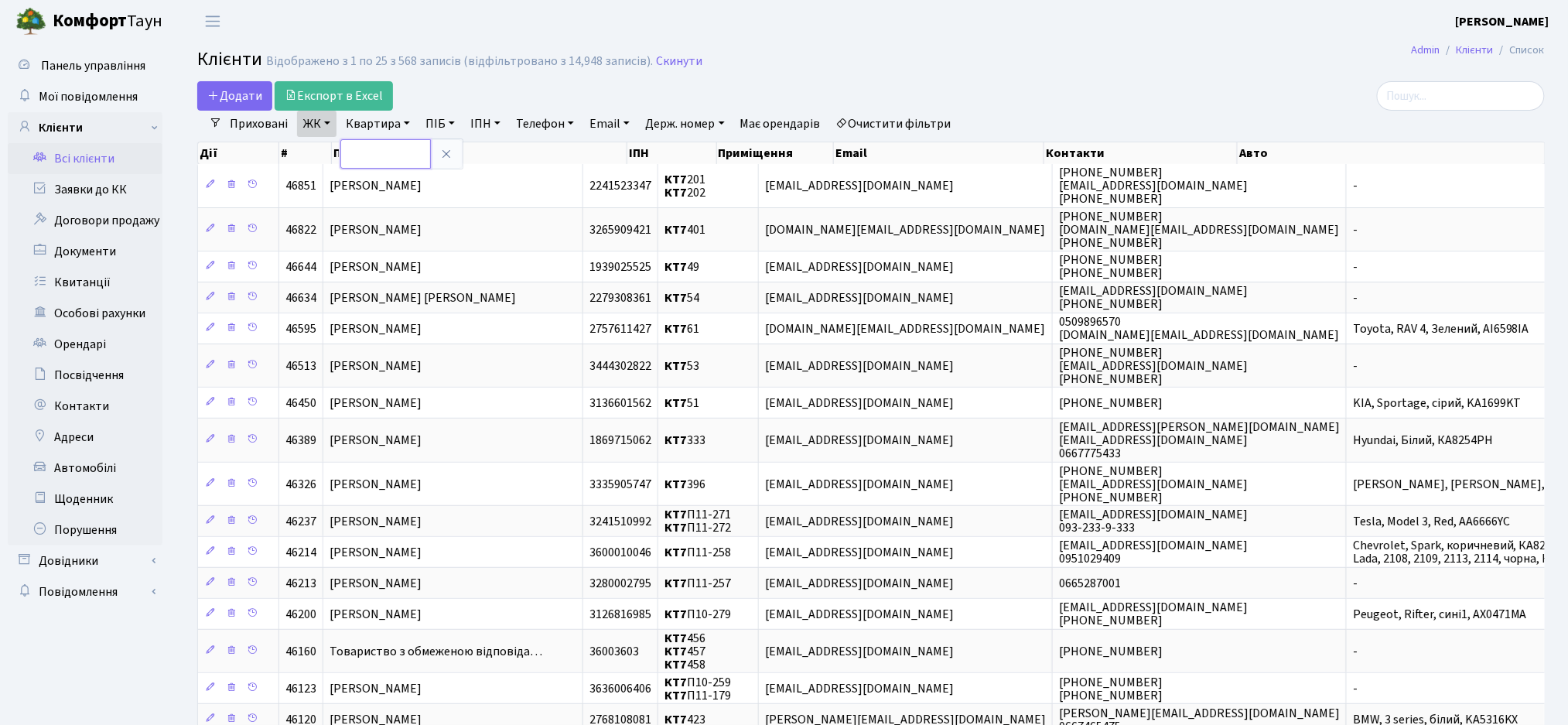
click at [381, 153] on input "text" at bounding box center [386, 154] width 90 height 30
type input "39"
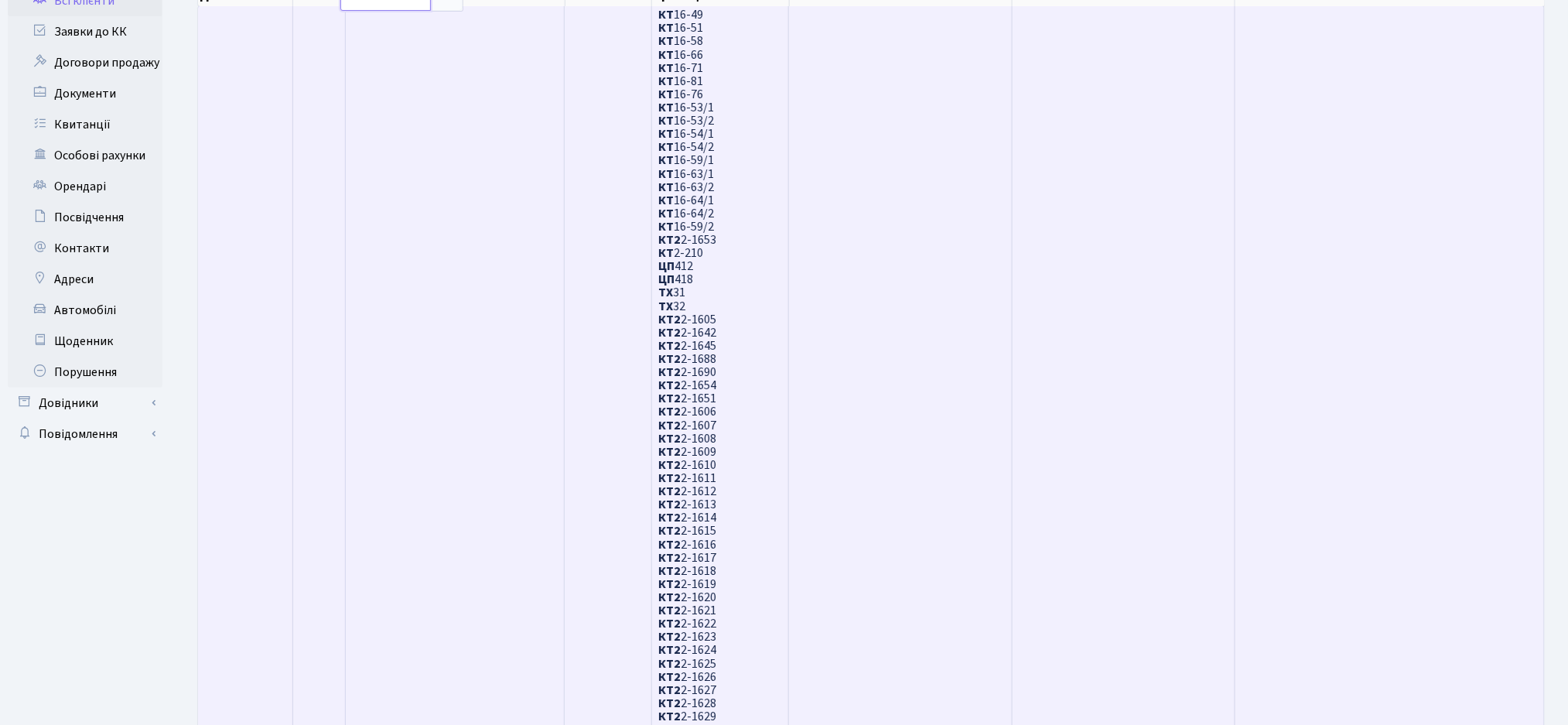
scroll to position [412, 0]
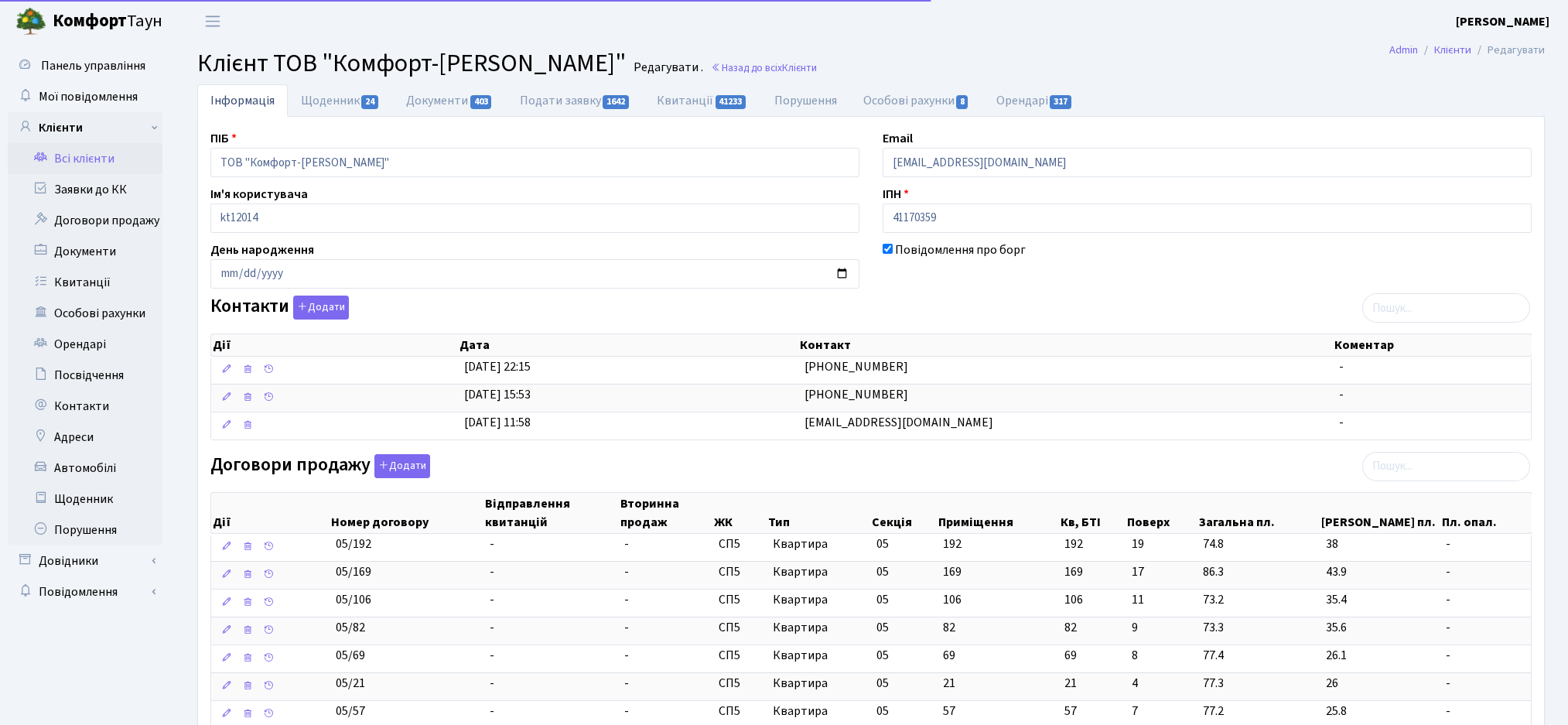
select select "25"
click at [573, 95] on link "Подати заявку 1642" at bounding box center [574, 99] width 136 height 32
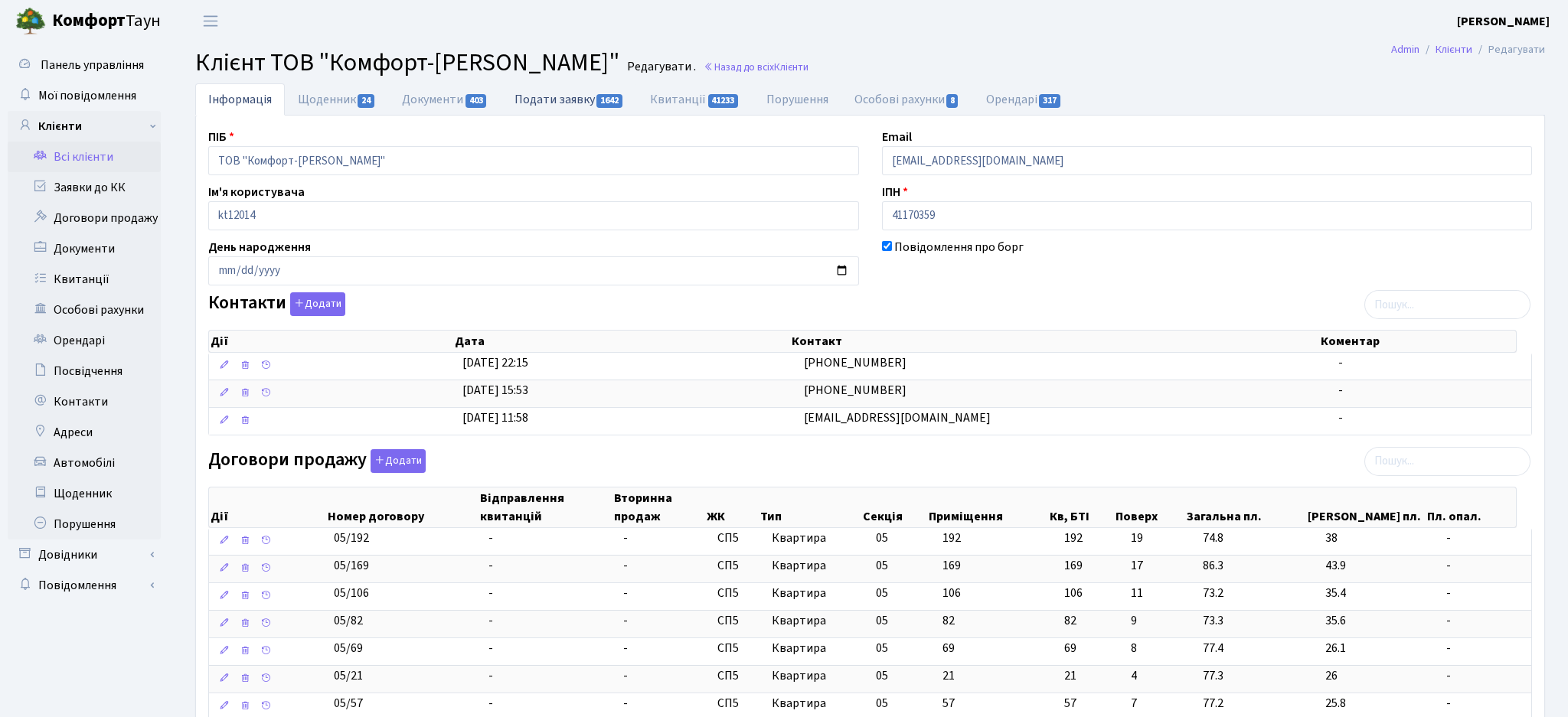
select select "25"
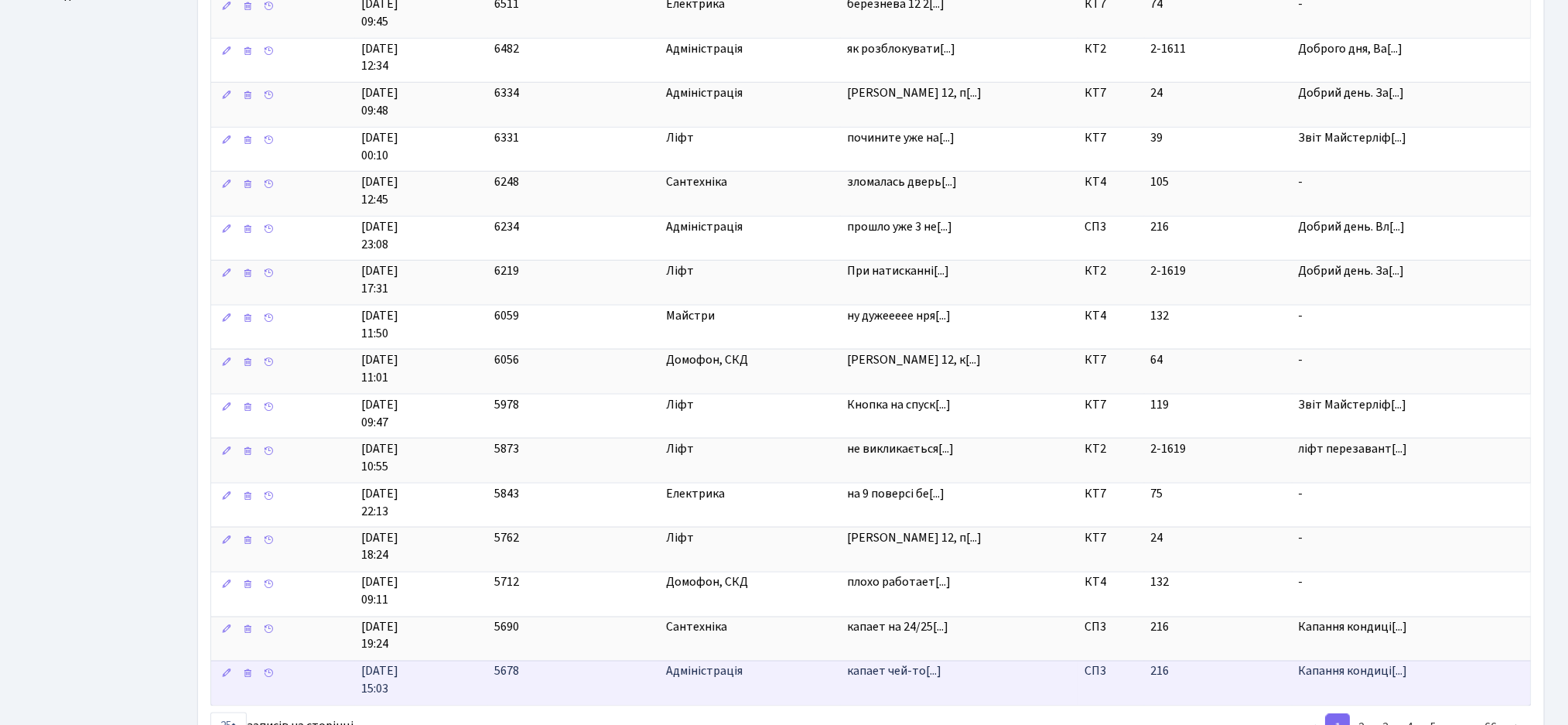
scroll to position [720, 0]
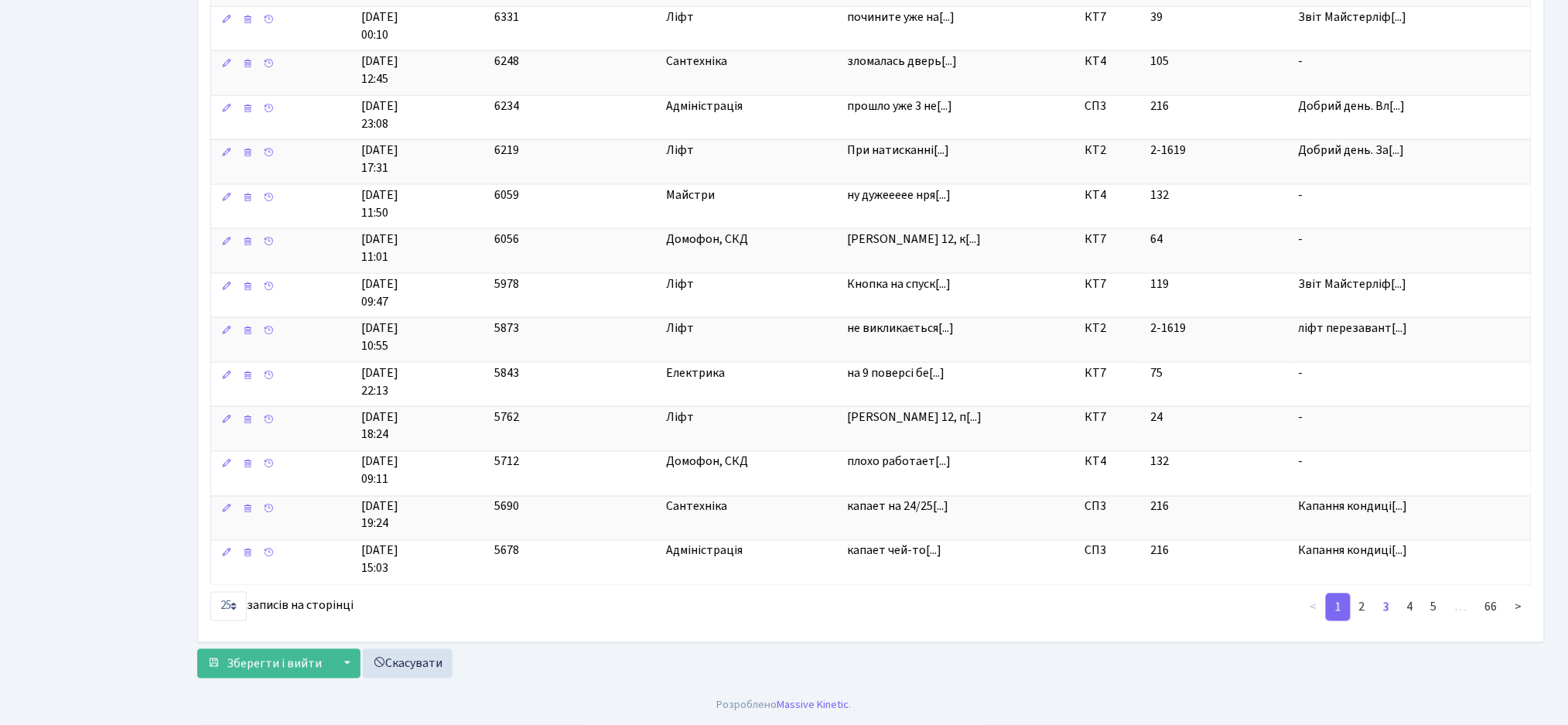
click at [1391, 612] on link "3" at bounding box center [1385, 607] width 24 height 28
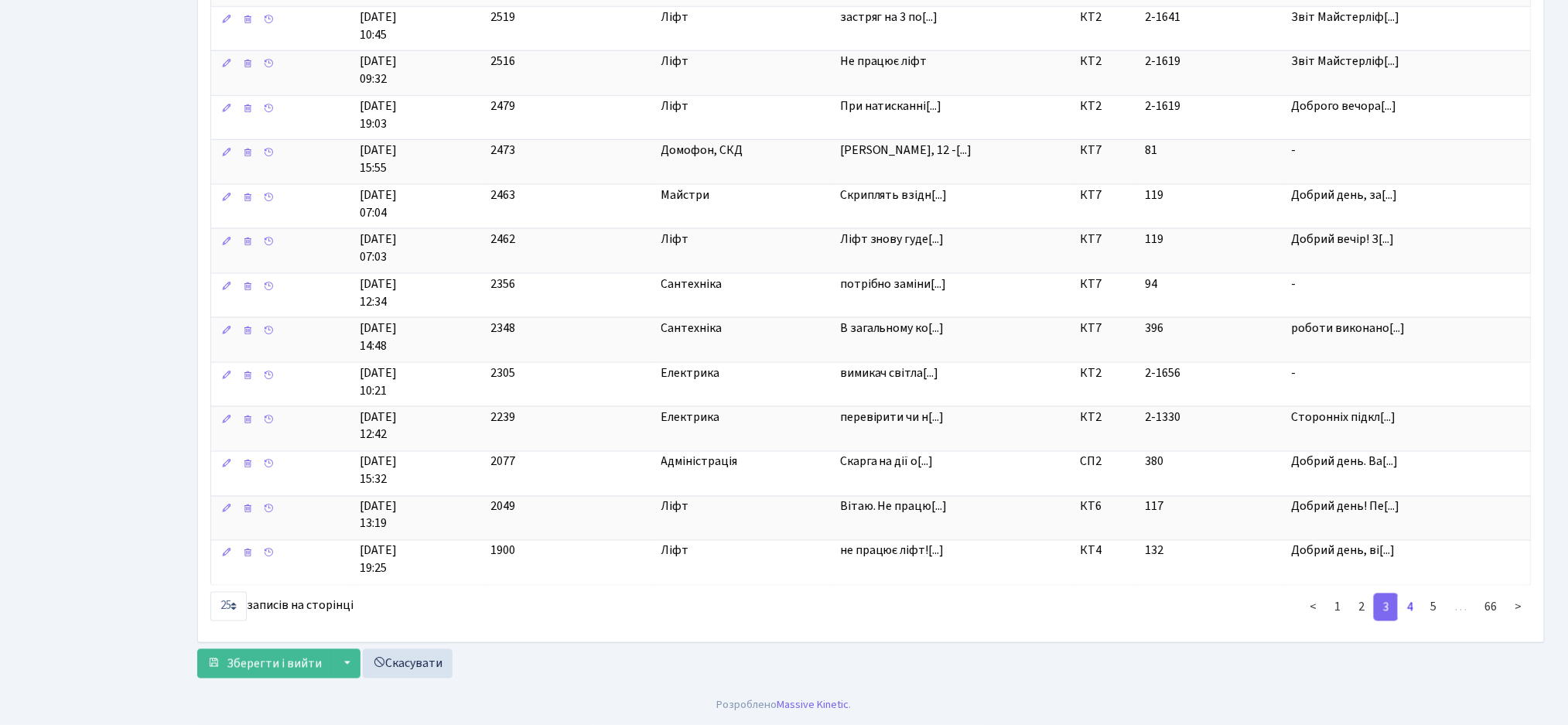
click at [1418, 606] on link "4" at bounding box center [1409, 607] width 24 height 28
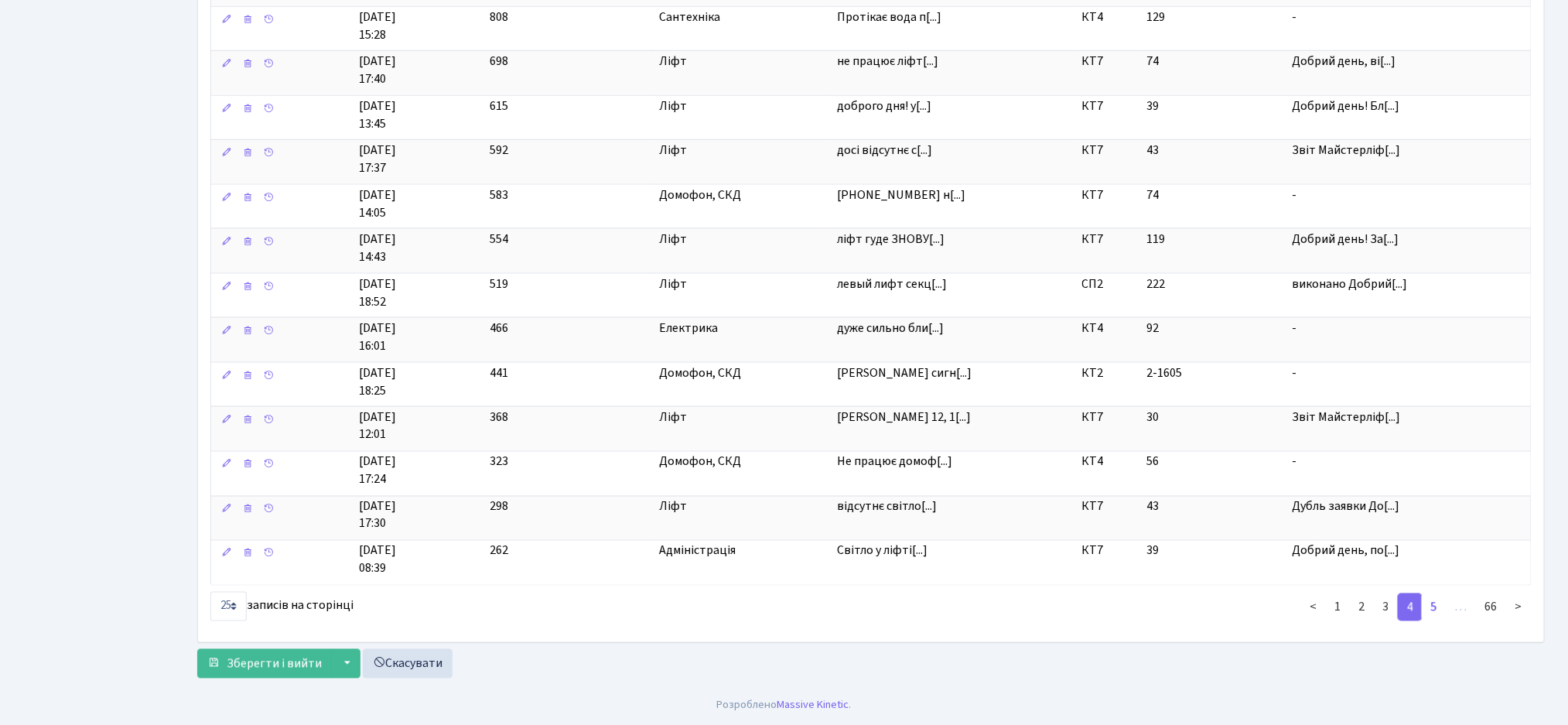
click at [1436, 607] on link "5" at bounding box center [1433, 607] width 24 height 28
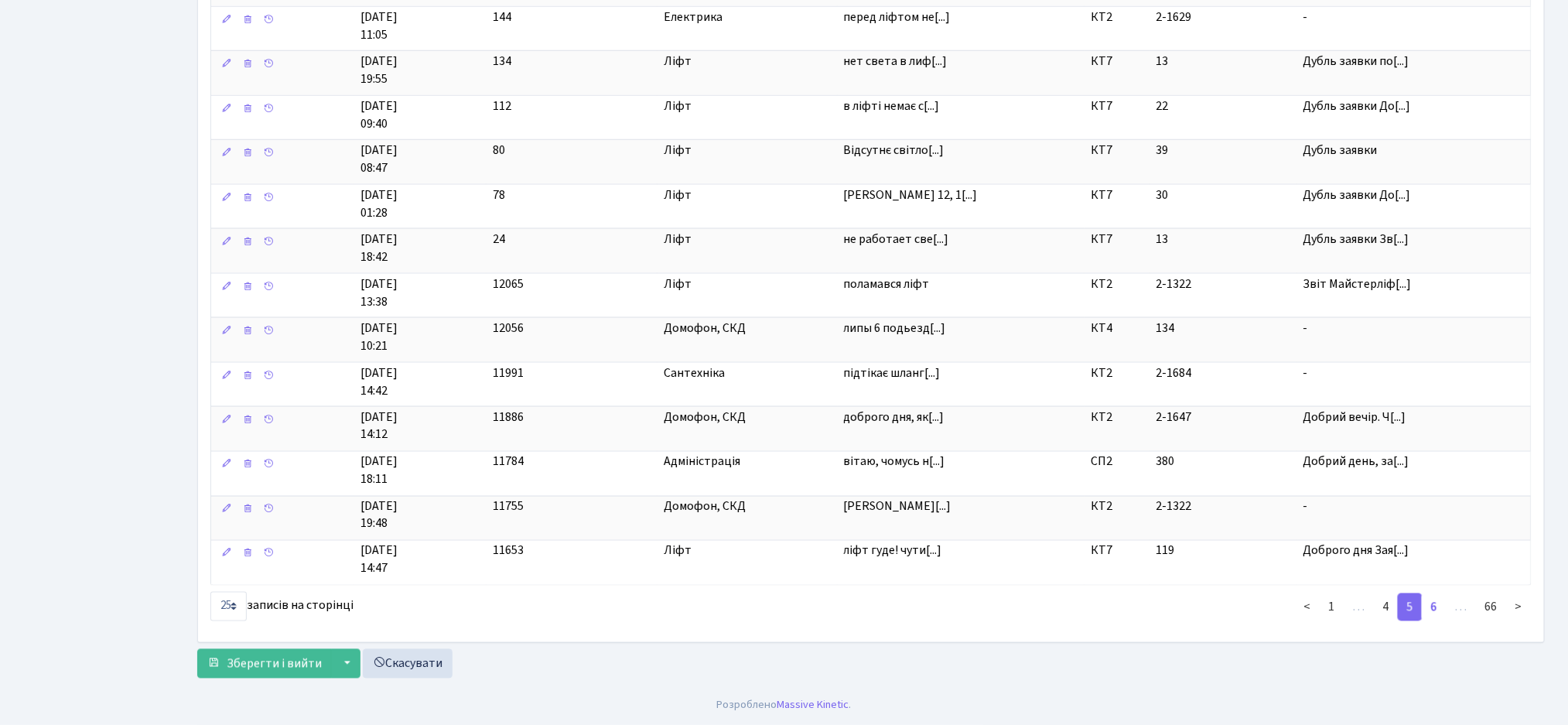
click at [1434, 609] on link "6" at bounding box center [1433, 607] width 24 height 28
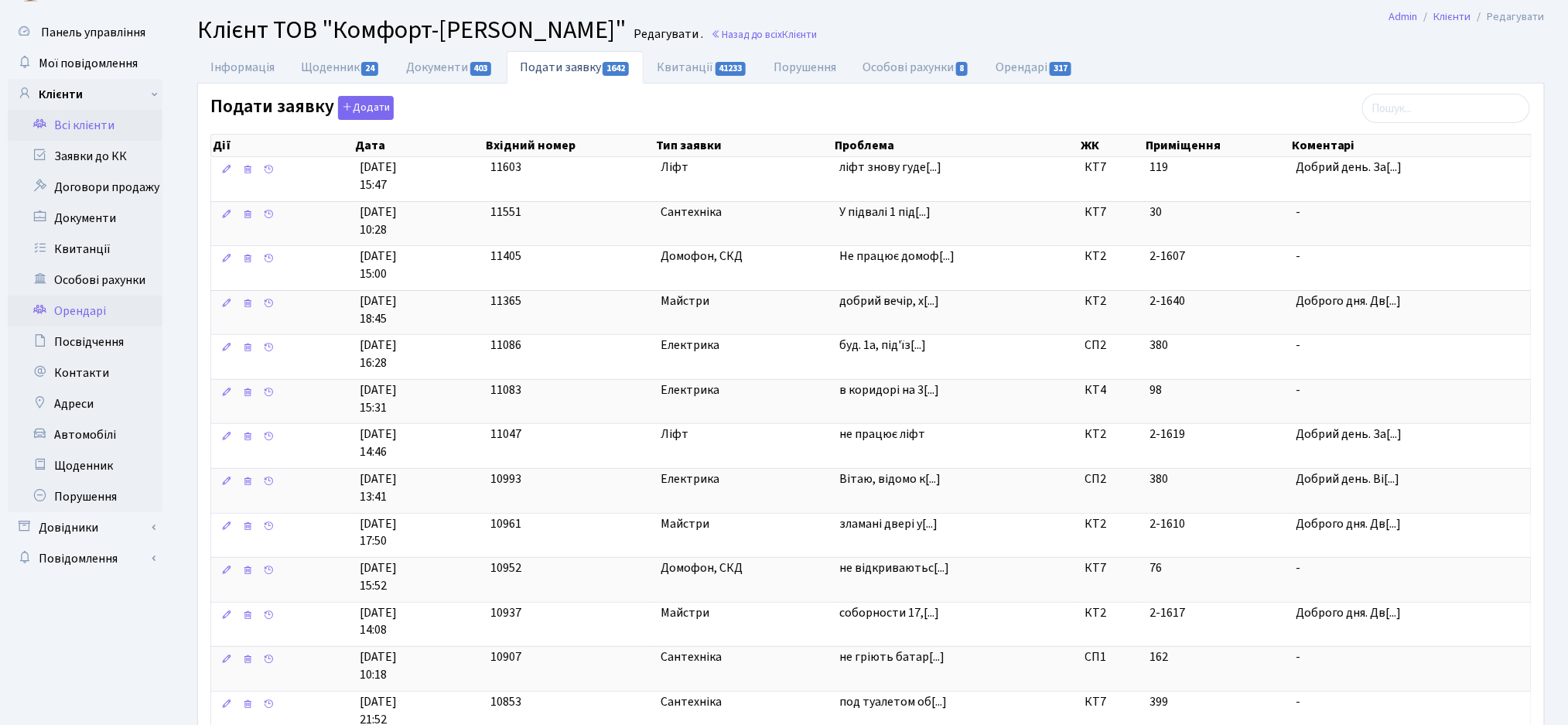
scroll to position [0, 0]
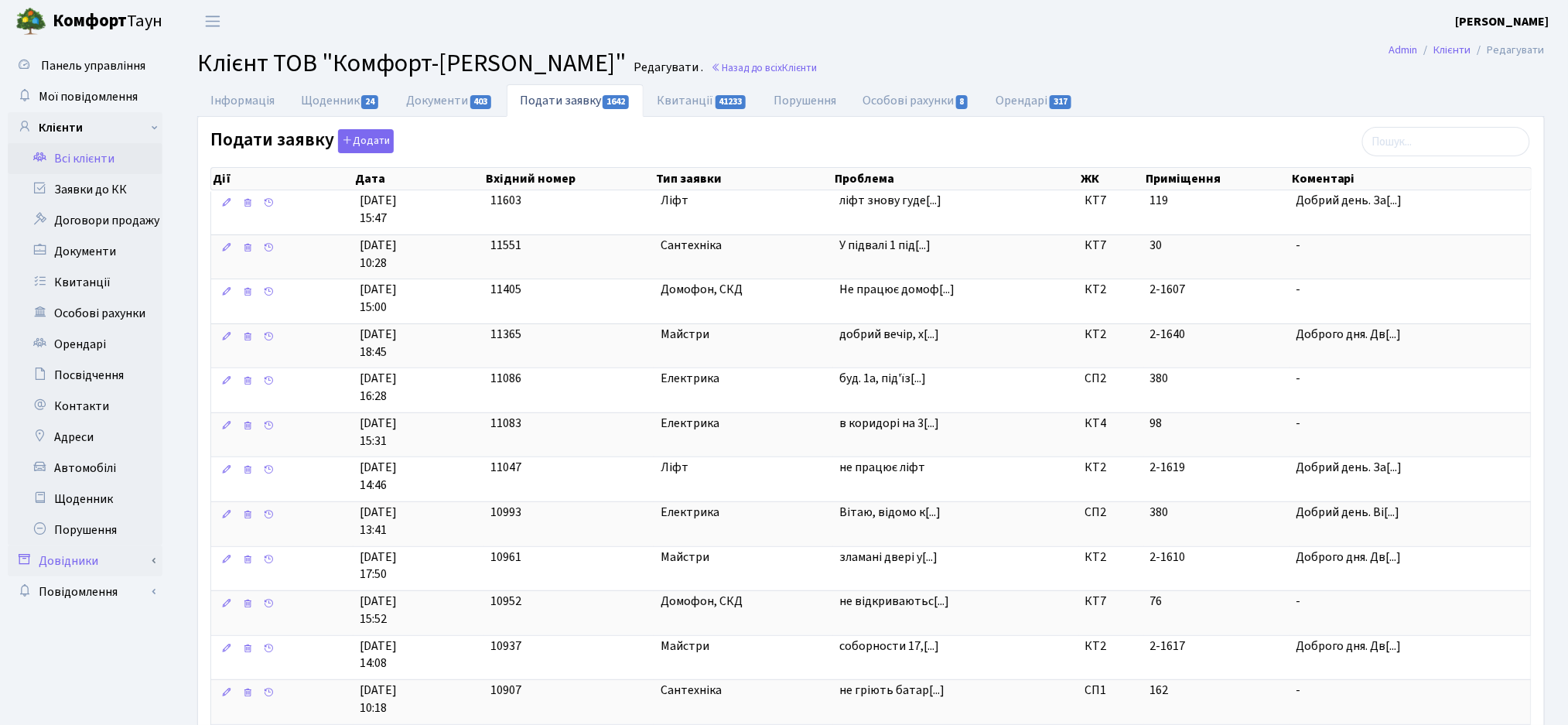
click at [67, 572] on link "Довідники" at bounding box center [85, 560] width 155 height 31
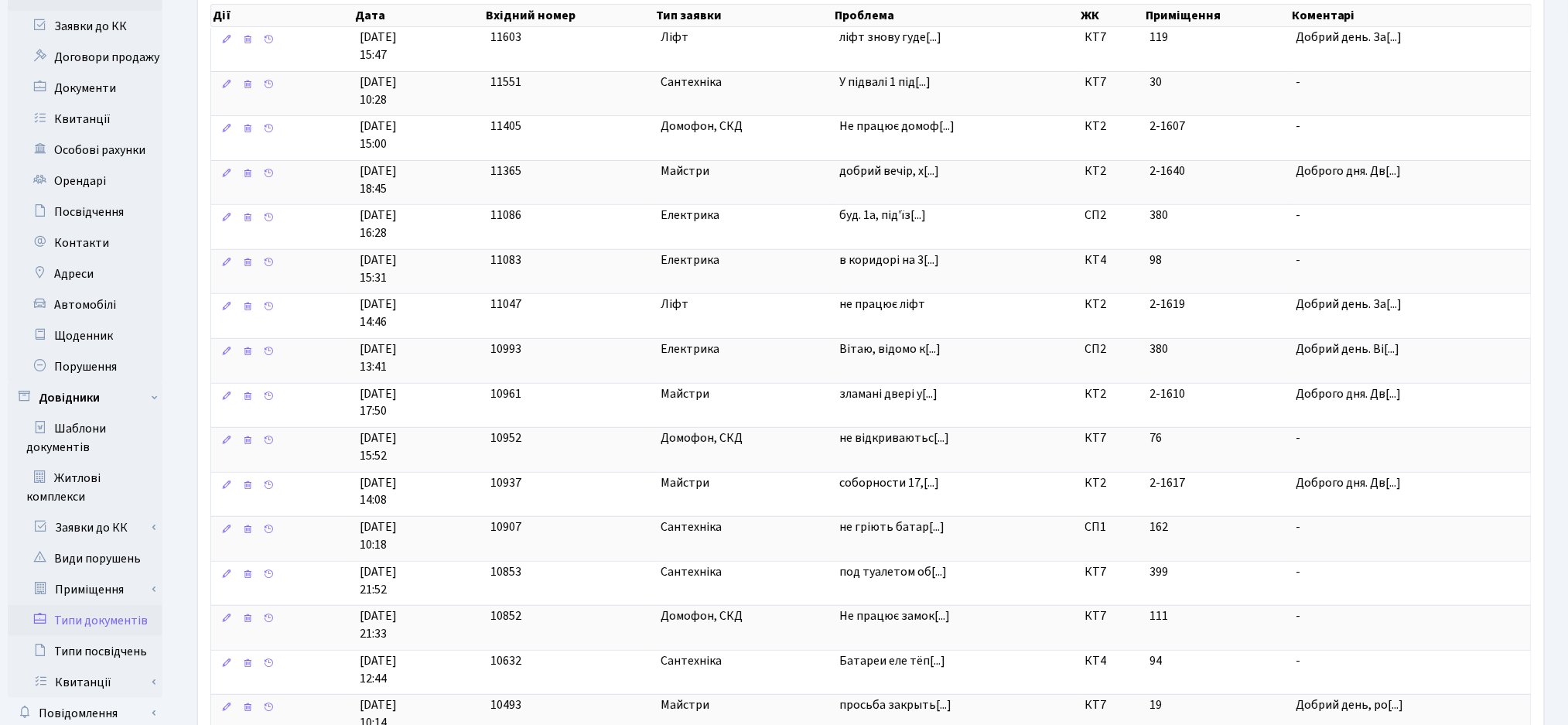
scroll to position [206, 0]
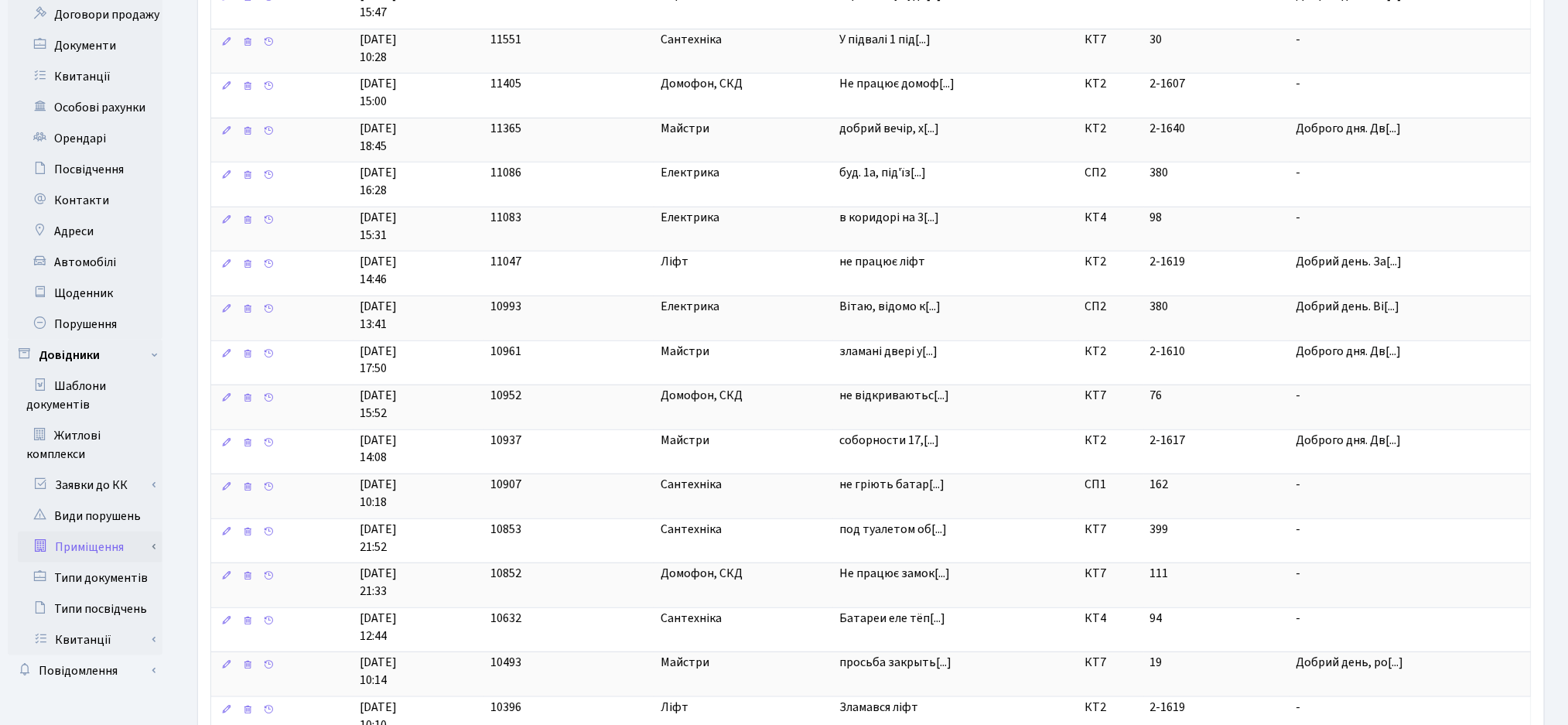
click at [72, 562] on link "Приміщення" at bounding box center [90, 547] width 145 height 31
click at [76, 593] on link "Всі приміщення" at bounding box center [90, 578] width 145 height 31
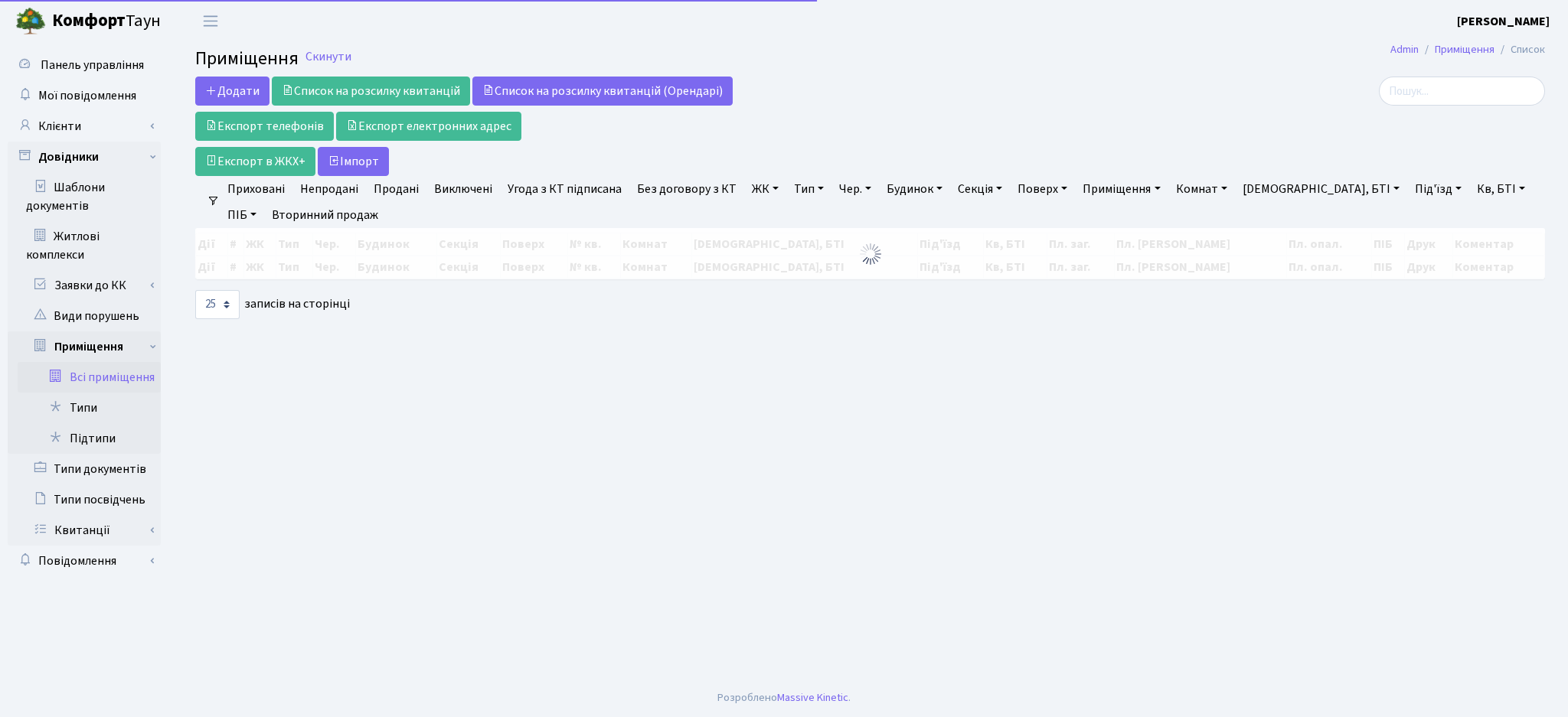
select select "25"
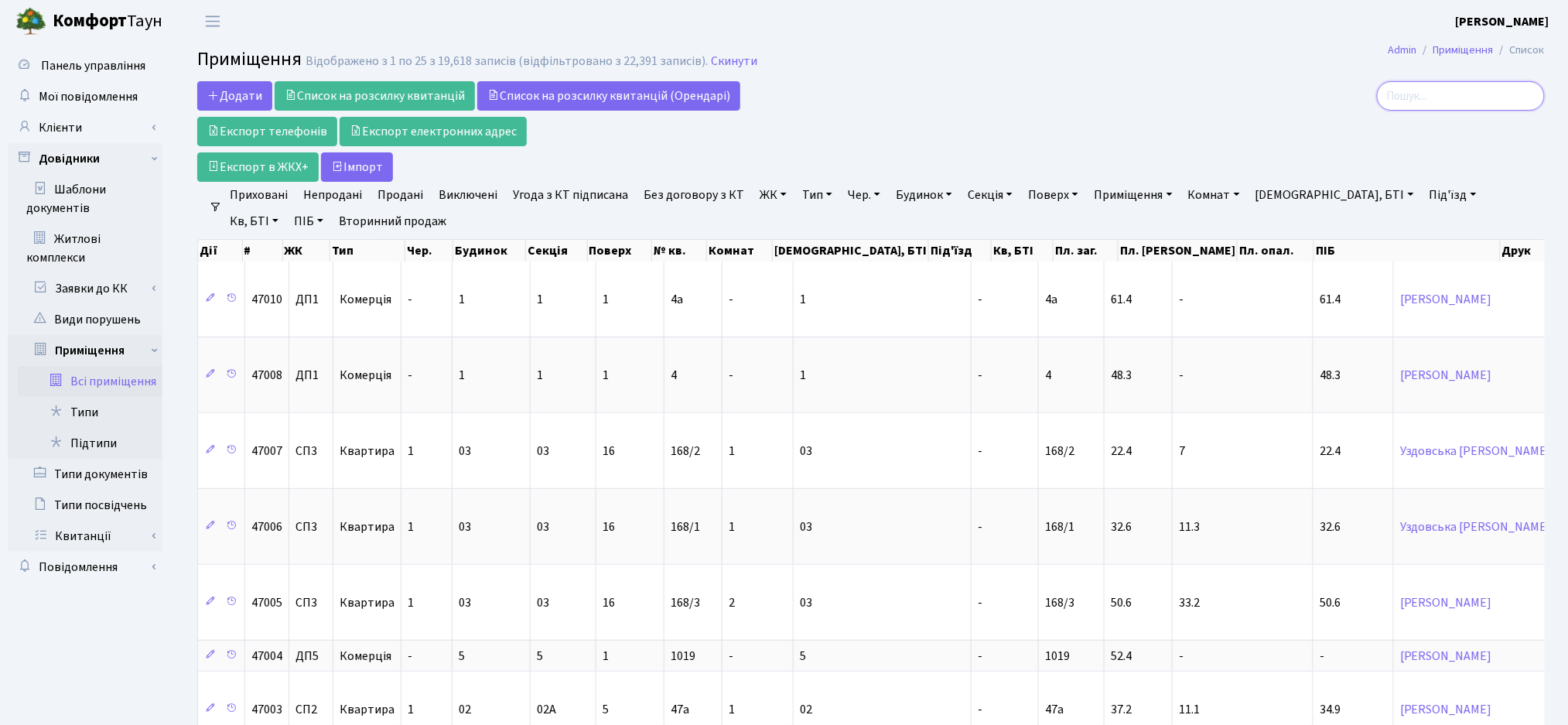
click at [1433, 105] on input "search" at bounding box center [1460, 96] width 168 height 30
click at [772, 195] on link "ЖК" at bounding box center [773, 194] width 40 height 26
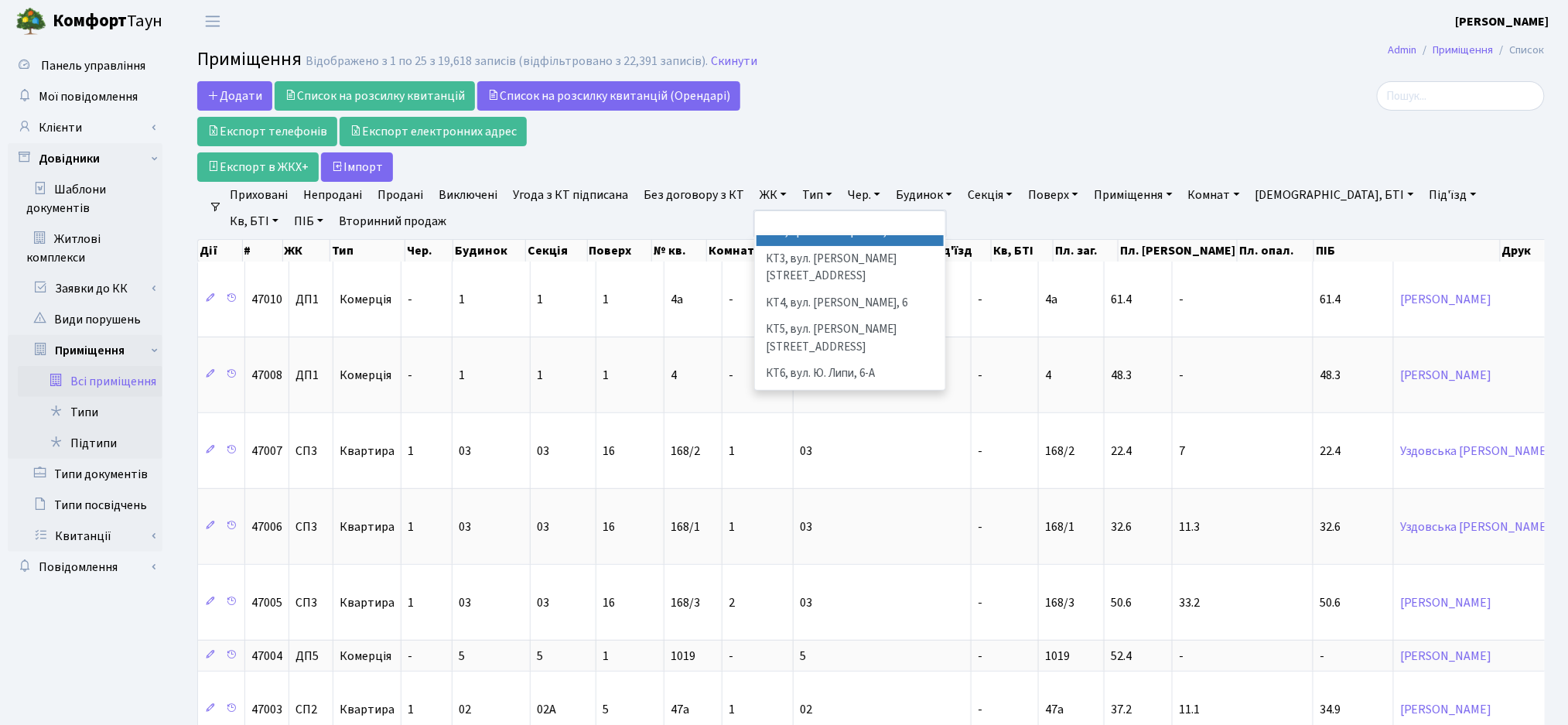
scroll to position [103, 0]
click at [962, 95] on div "Додати Список на розсилку квитанцій Список на розсилку квитанцій (Орендарі) Екс…" at bounding box center [642, 131] width 890 height 100
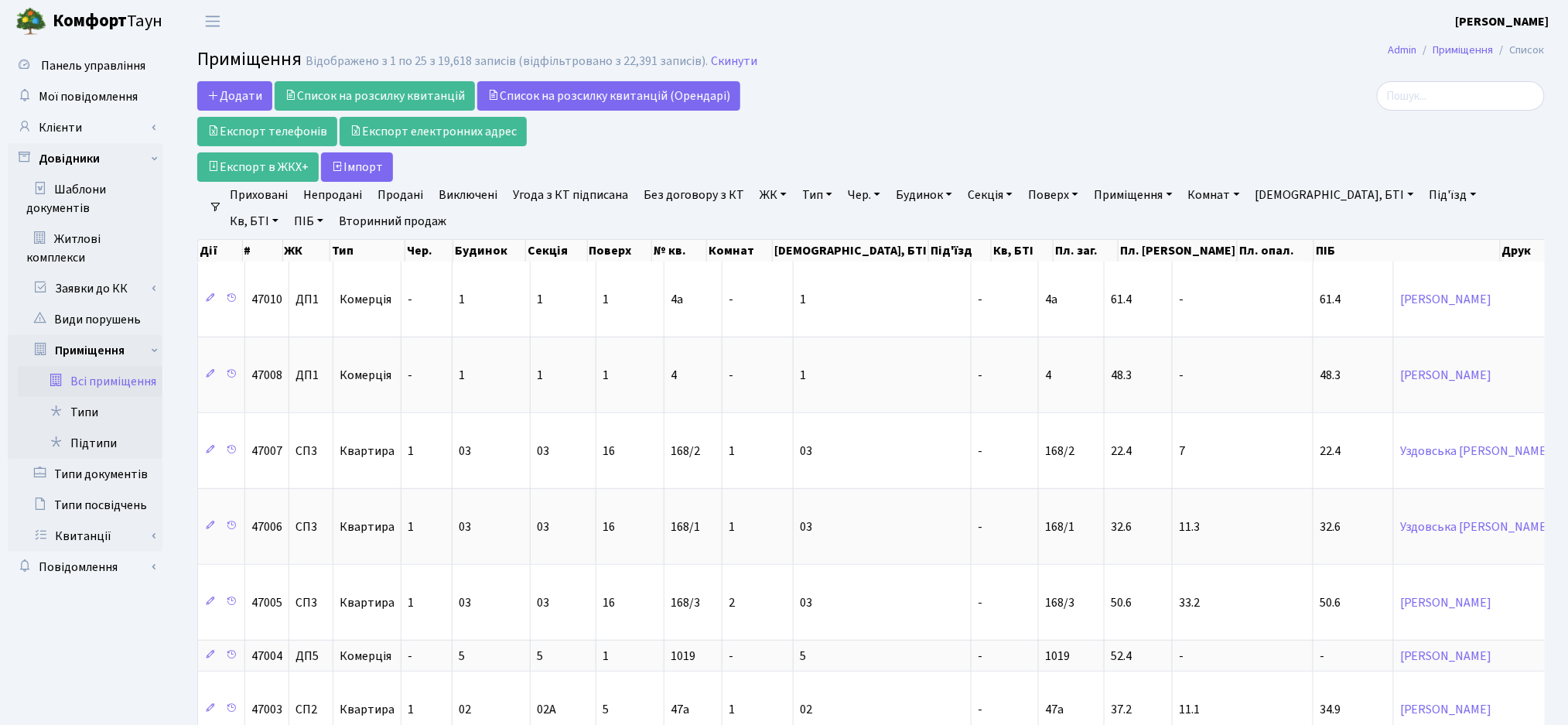
click at [1429, 110] on div at bounding box center [1328, 131] width 457 height 100
click at [1442, 94] on input "search" at bounding box center [1460, 96] width 168 height 30
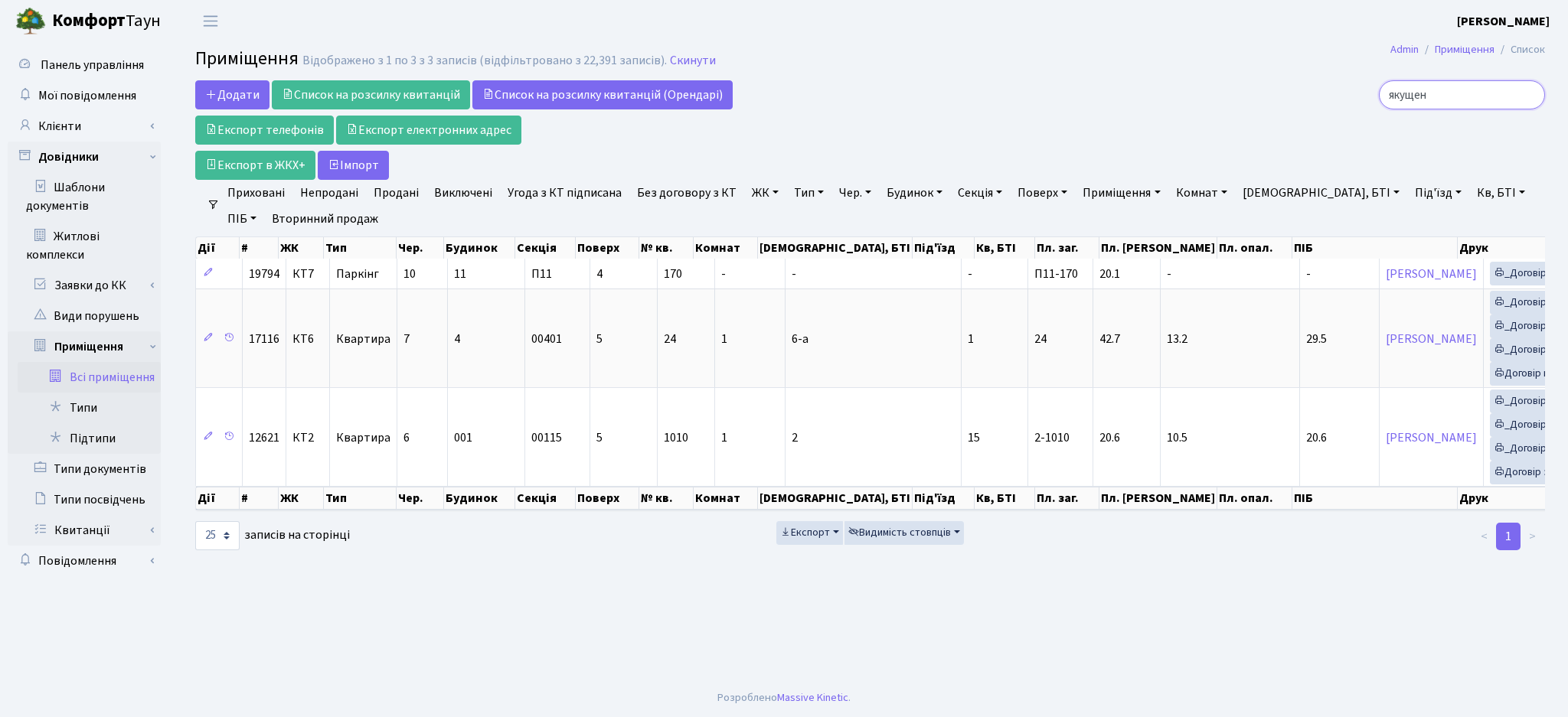
type input "якущен"
click at [152, 120] on link "Клієнти" at bounding box center [84, 126] width 153 height 30
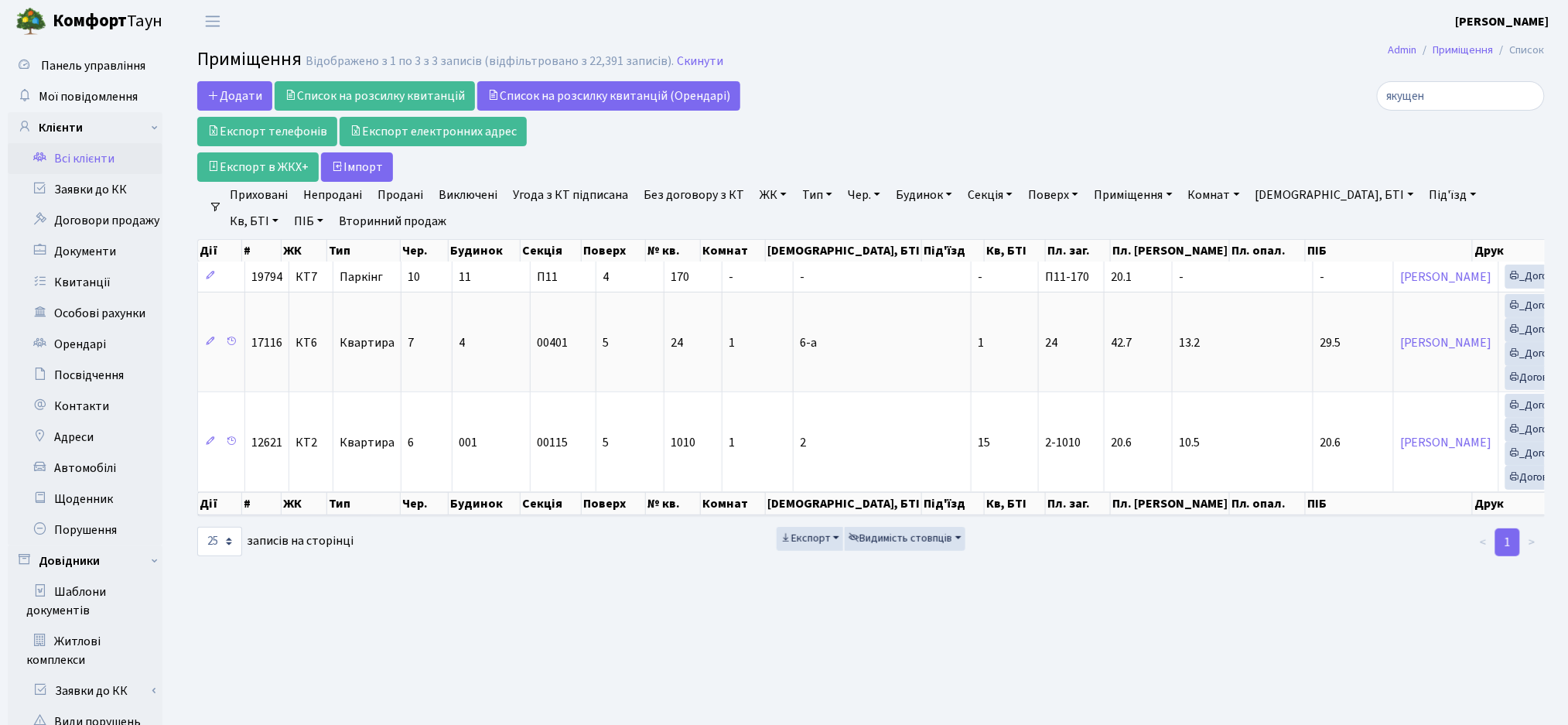
click at [92, 163] on link "Всі клієнти" at bounding box center [85, 158] width 155 height 31
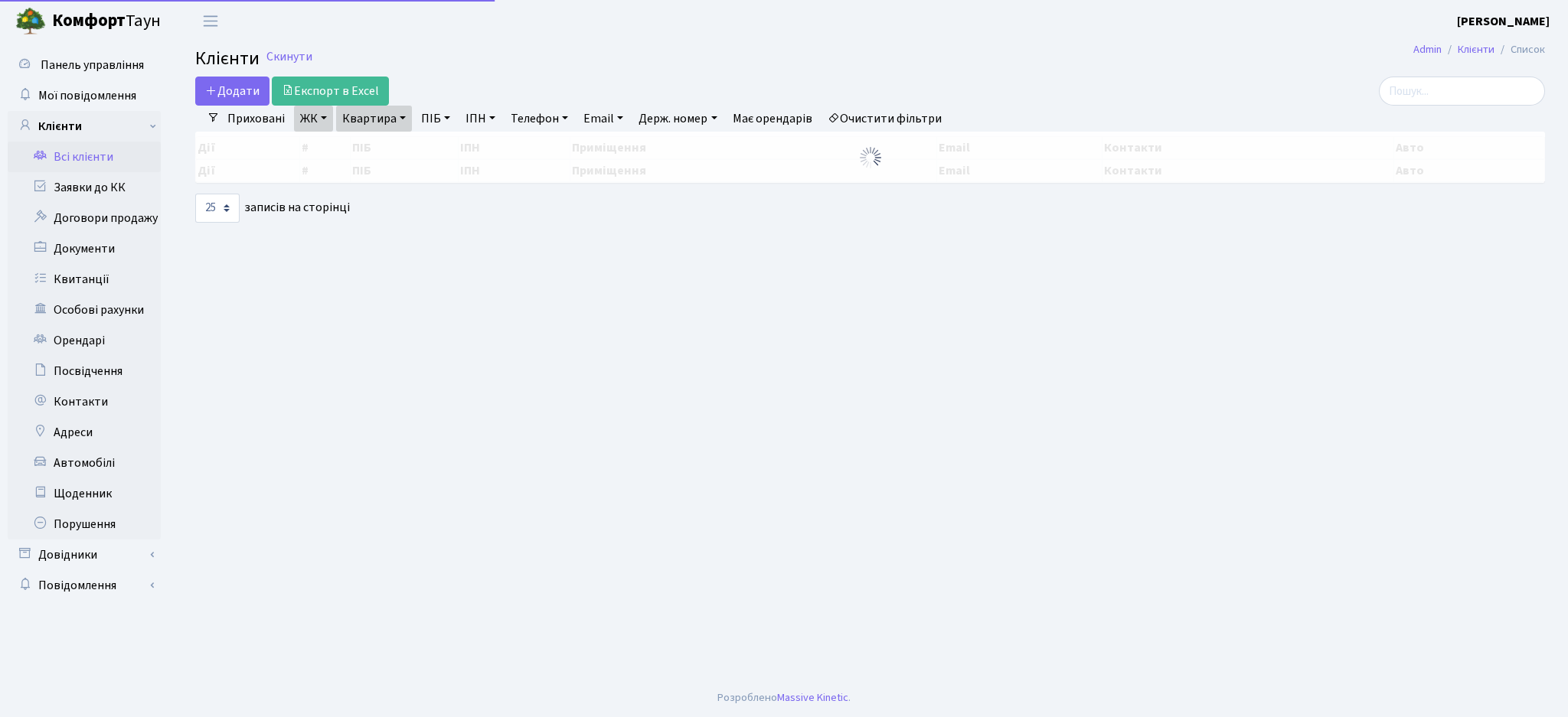
select select "25"
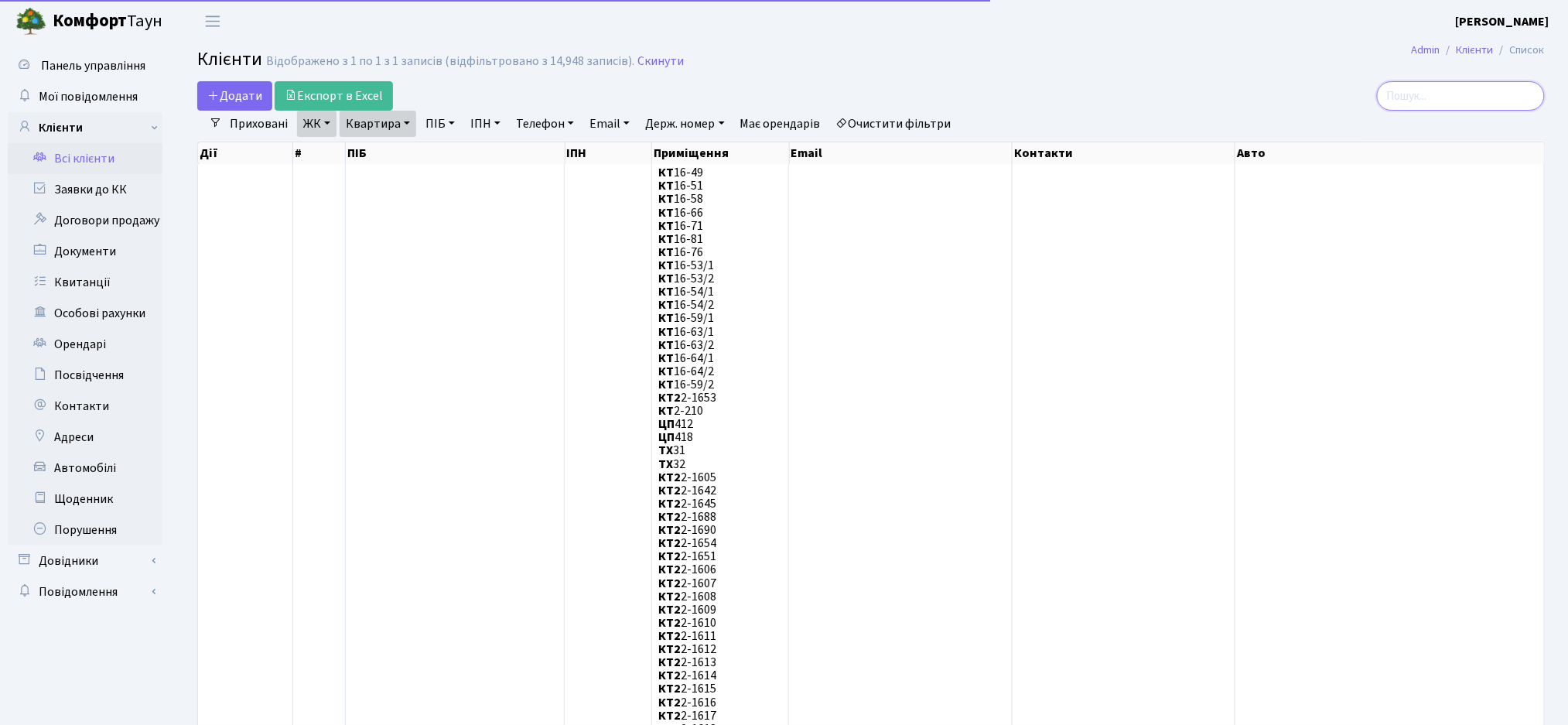
click at [1471, 99] on input "search" at bounding box center [1460, 96] width 168 height 30
paste input "755/9386/25"
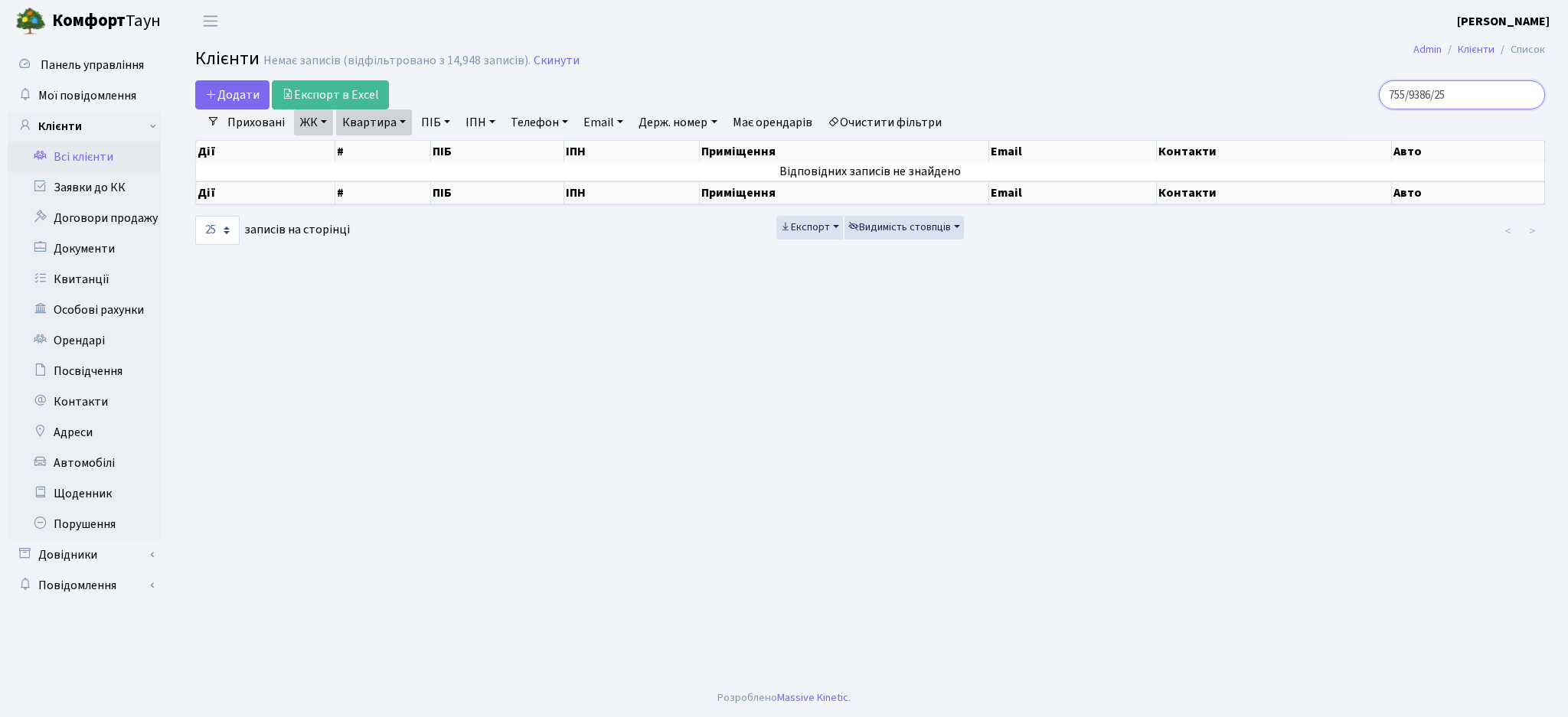
type input "755/9386/25"
drag, startPoint x: 1486, startPoint y: 89, endPoint x: 1151, endPoint y: 104, distance: 335.3
click at [1148, 101] on div "755/9386/25" at bounding box center [1327, 95] width 435 height 30
type input "мацве"
click at [875, 120] on link "Очистити фільтри" at bounding box center [884, 122] width 126 height 26
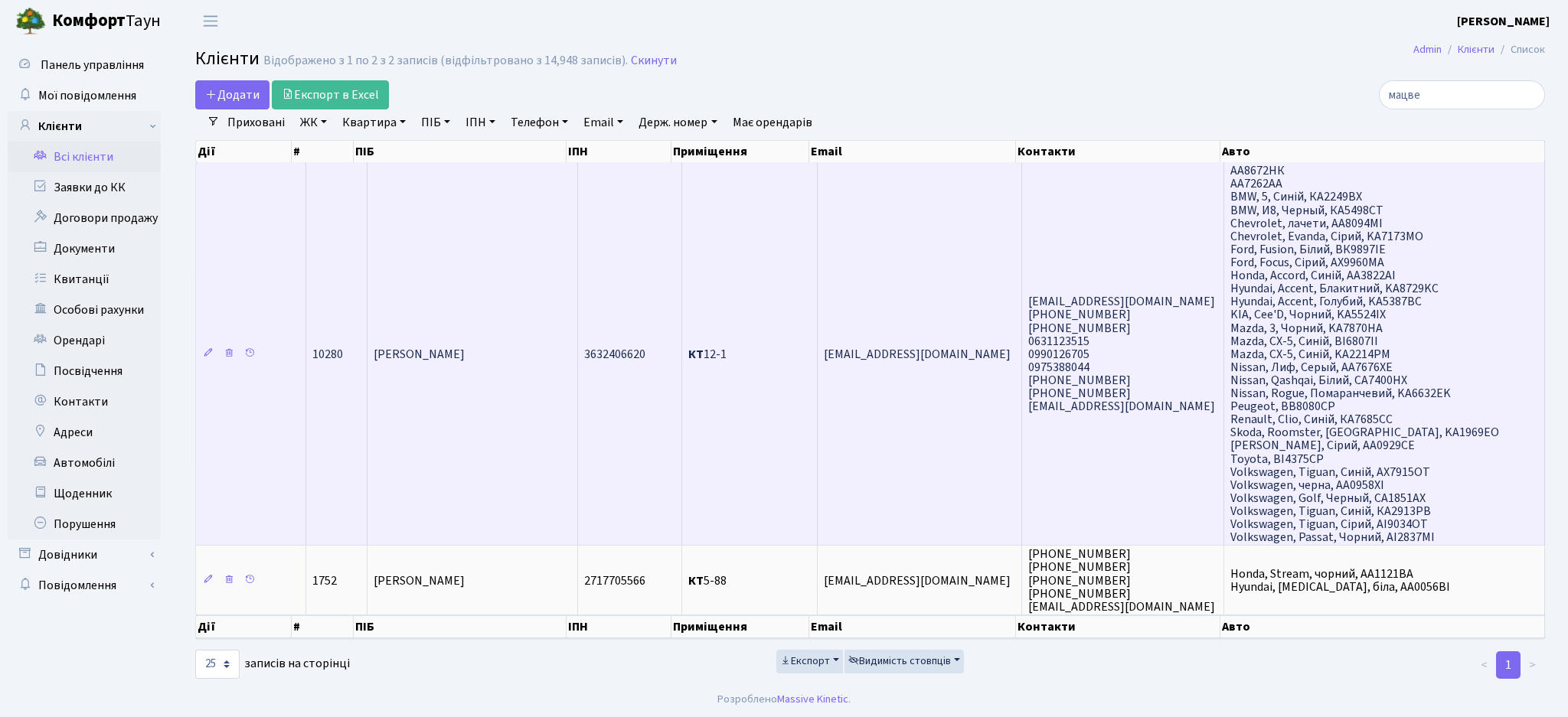
click at [658, 408] on td "3632406620" at bounding box center [630, 353] width 104 height 383
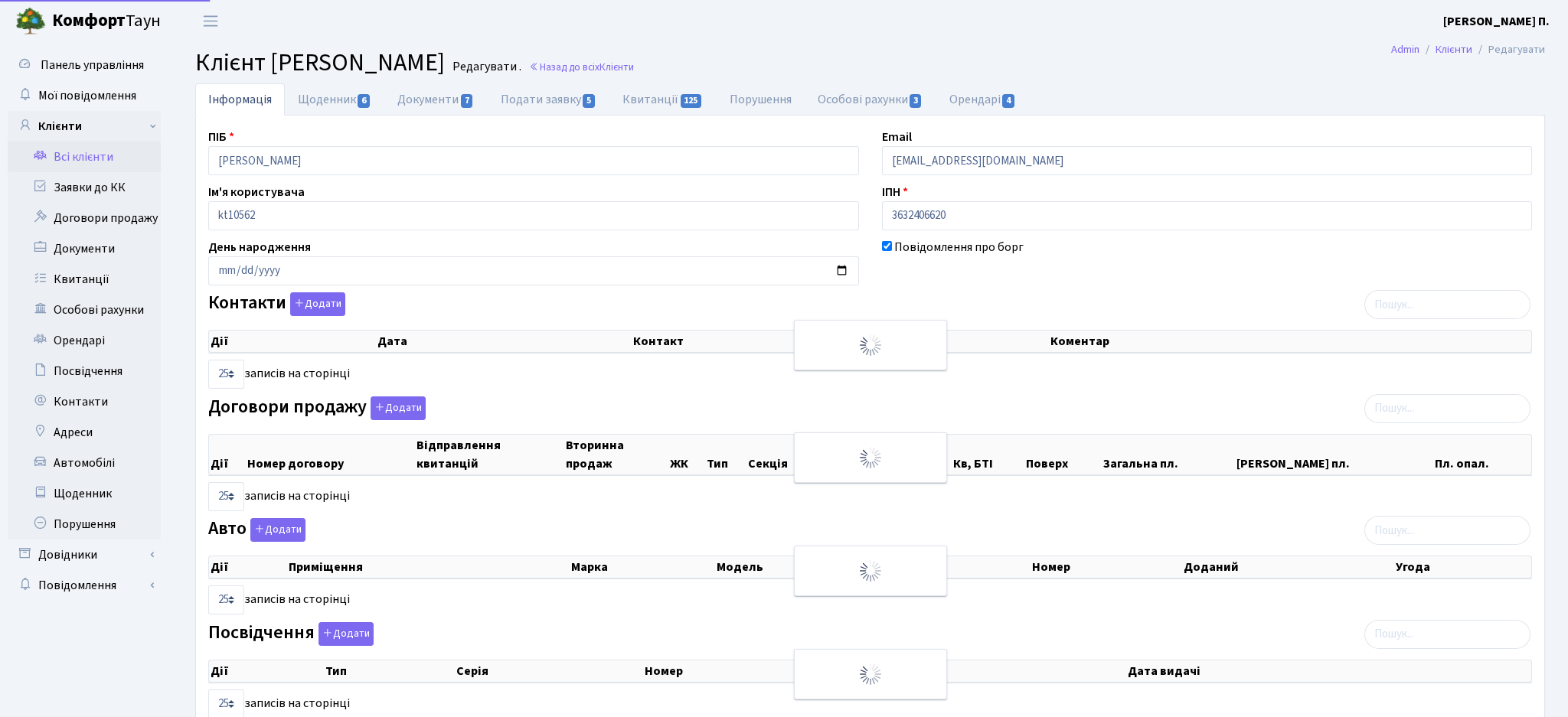
select select "25"
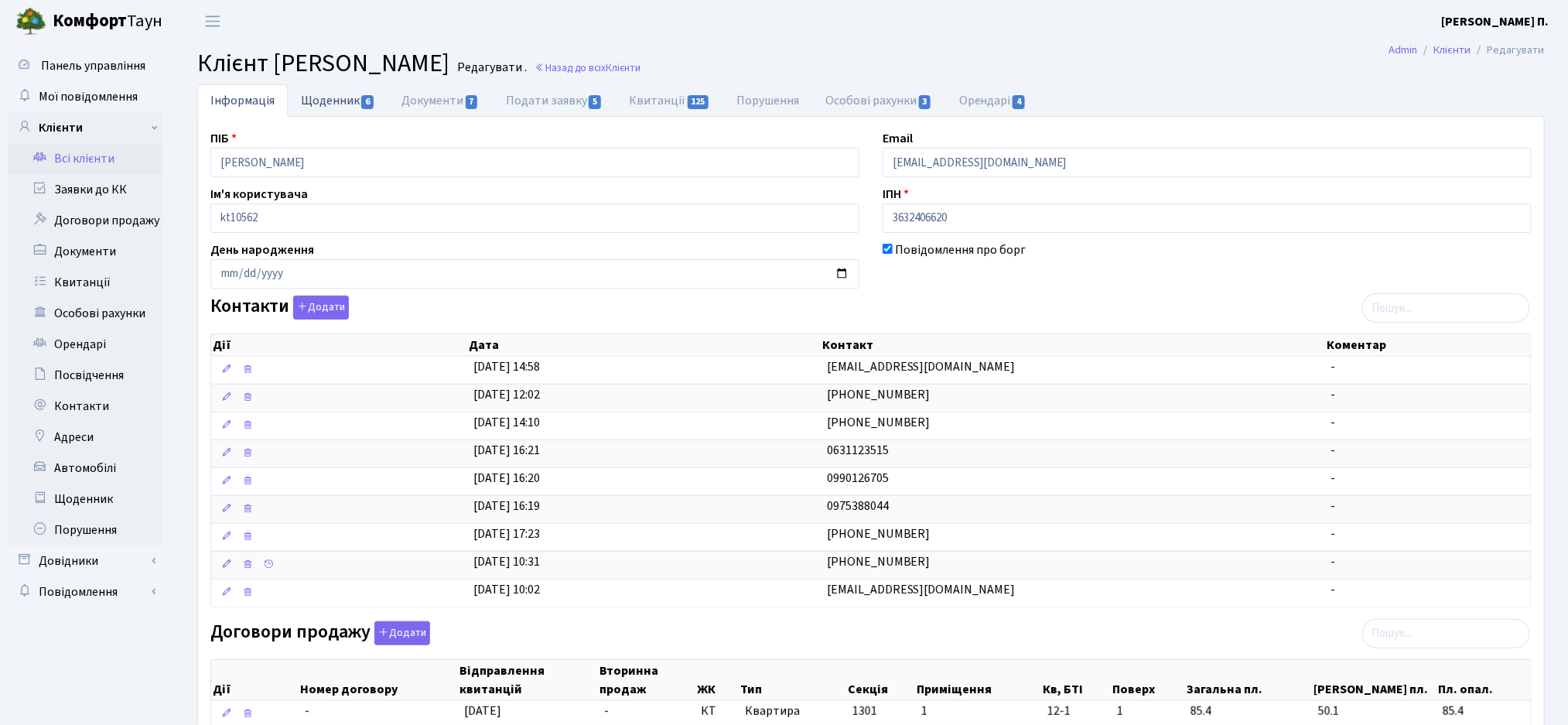
click at [347, 106] on link "Щоденник 6" at bounding box center [337, 99] width 100 height 32
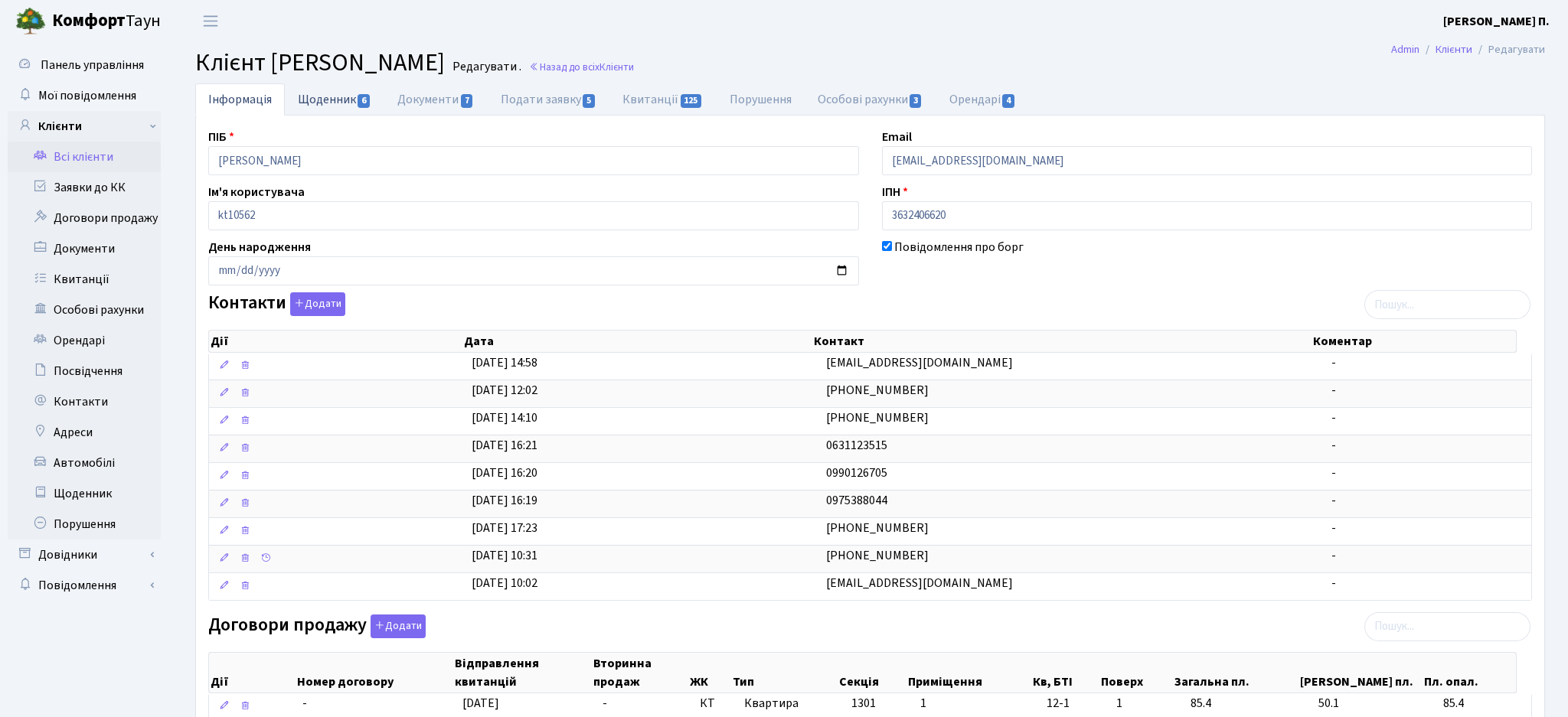
select select "25"
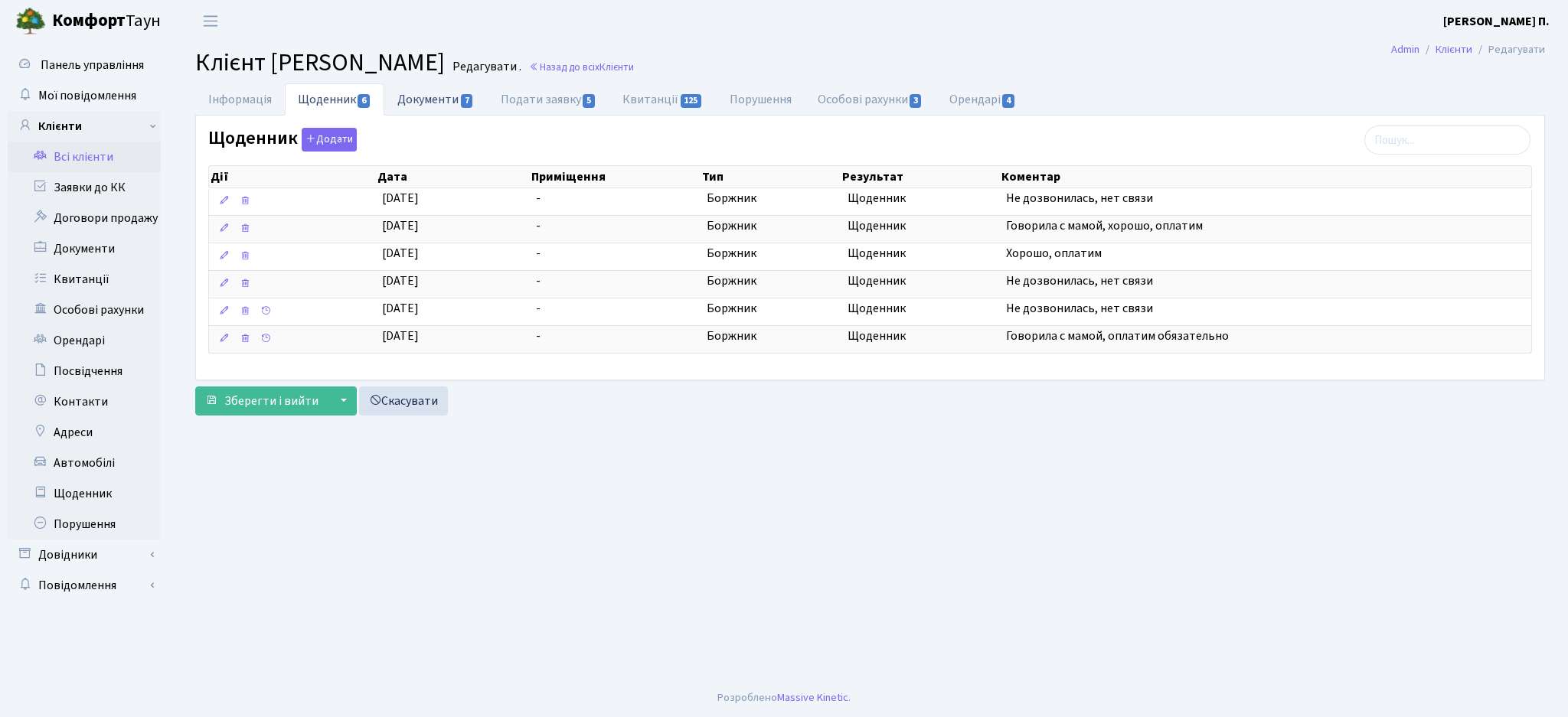
click at [411, 107] on link "Документи 7" at bounding box center [436, 98] width 103 height 31
select select "25"
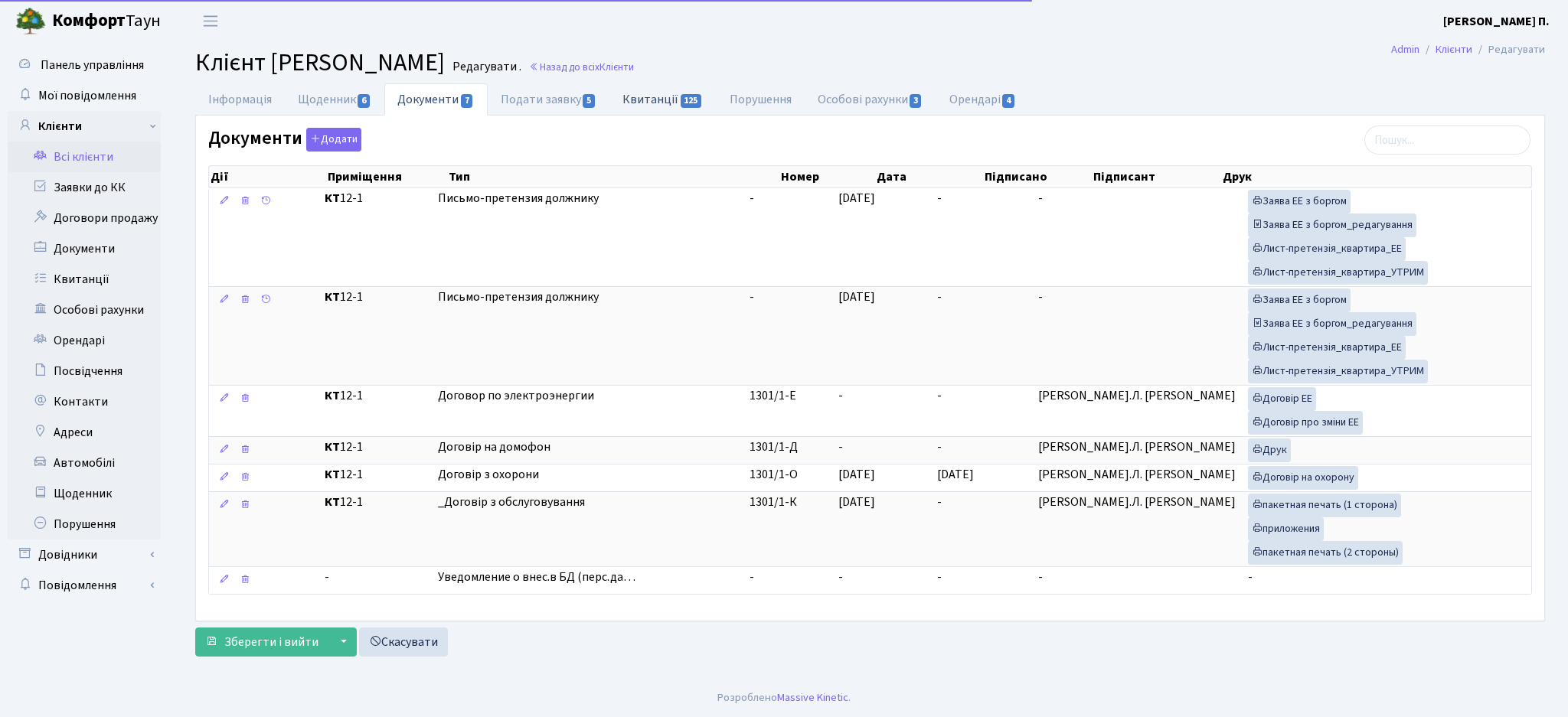
click at [656, 102] on link "Квитанції 125" at bounding box center [662, 98] width 106 height 31
select select "25"
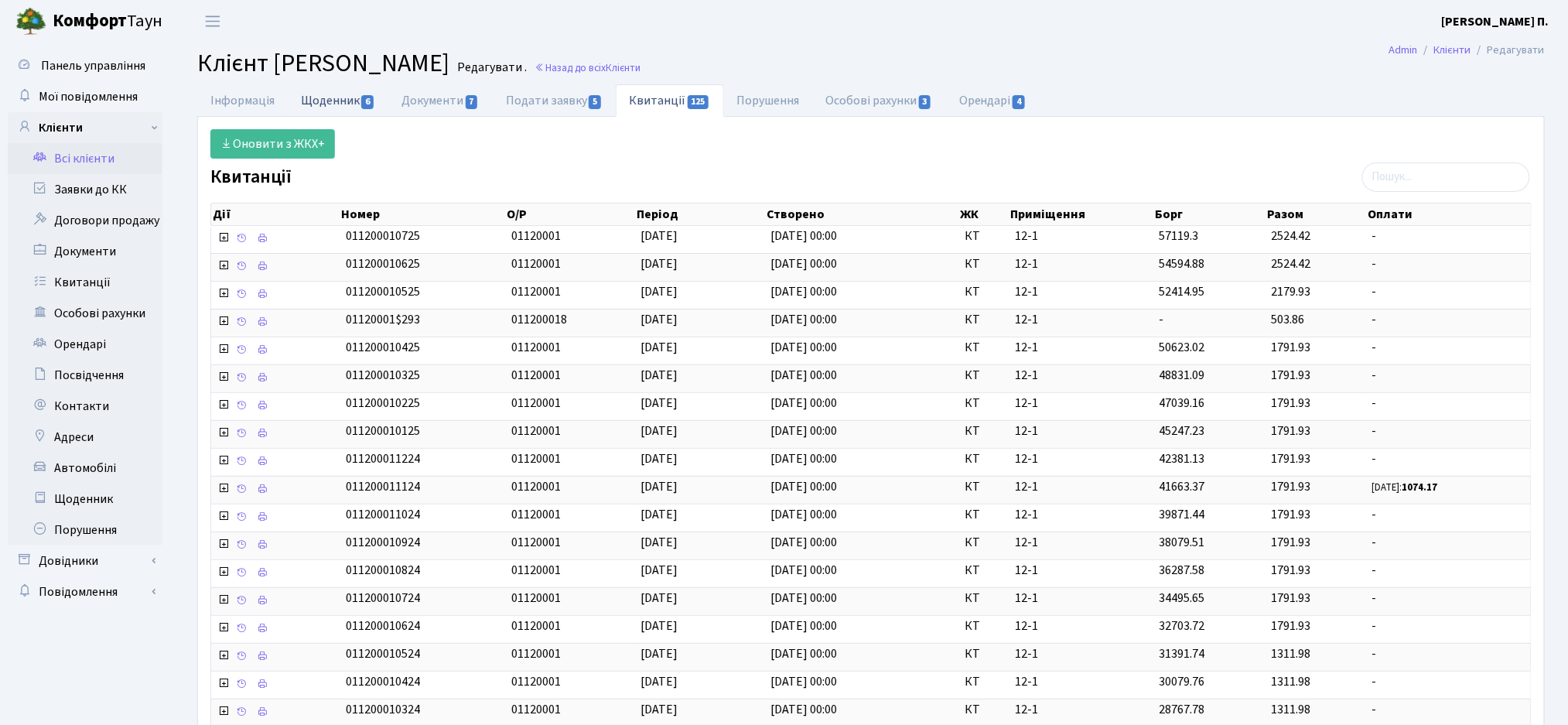
click at [320, 91] on link "Щоденник 6" at bounding box center [337, 99] width 100 height 32
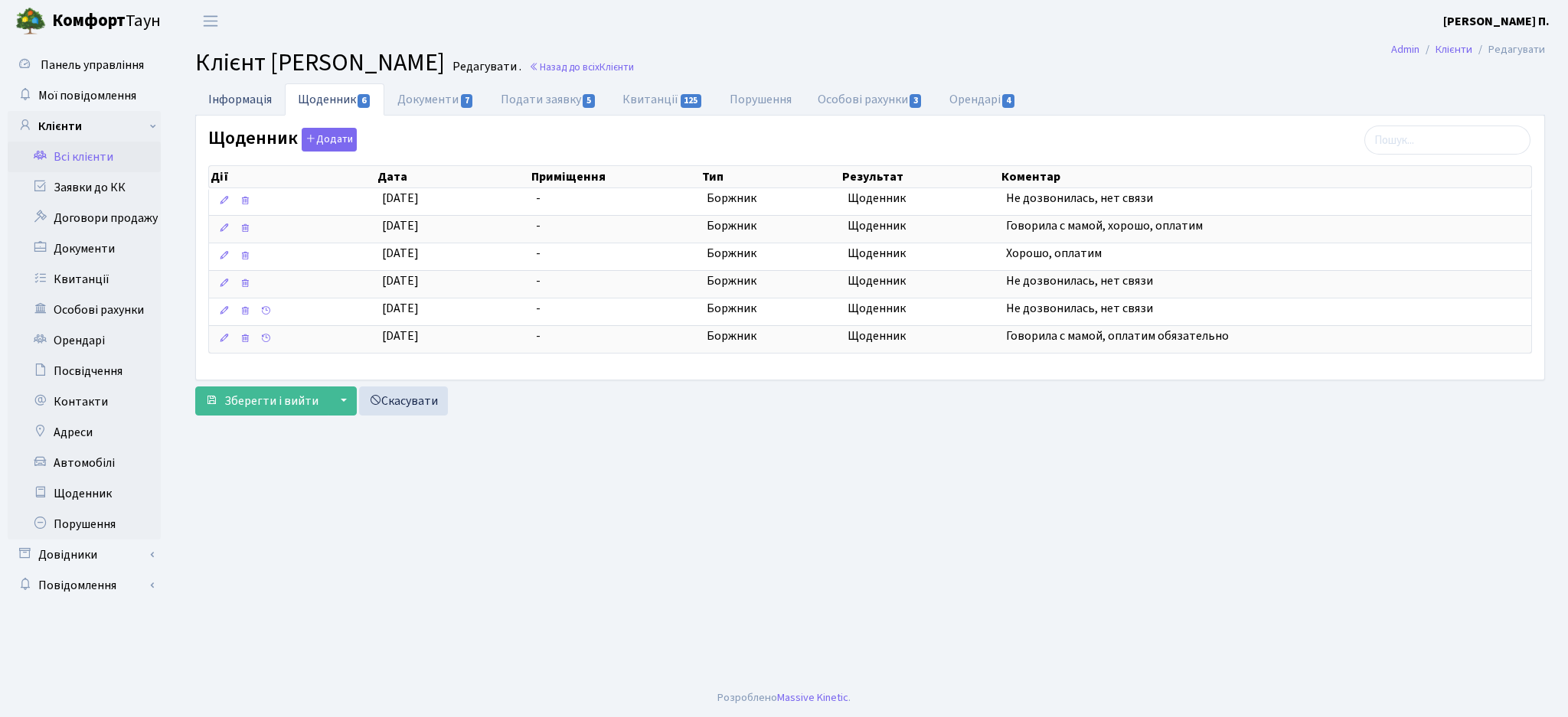
click at [249, 99] on link "Інформація" at bounding box center [240, 98] width 89 height 31
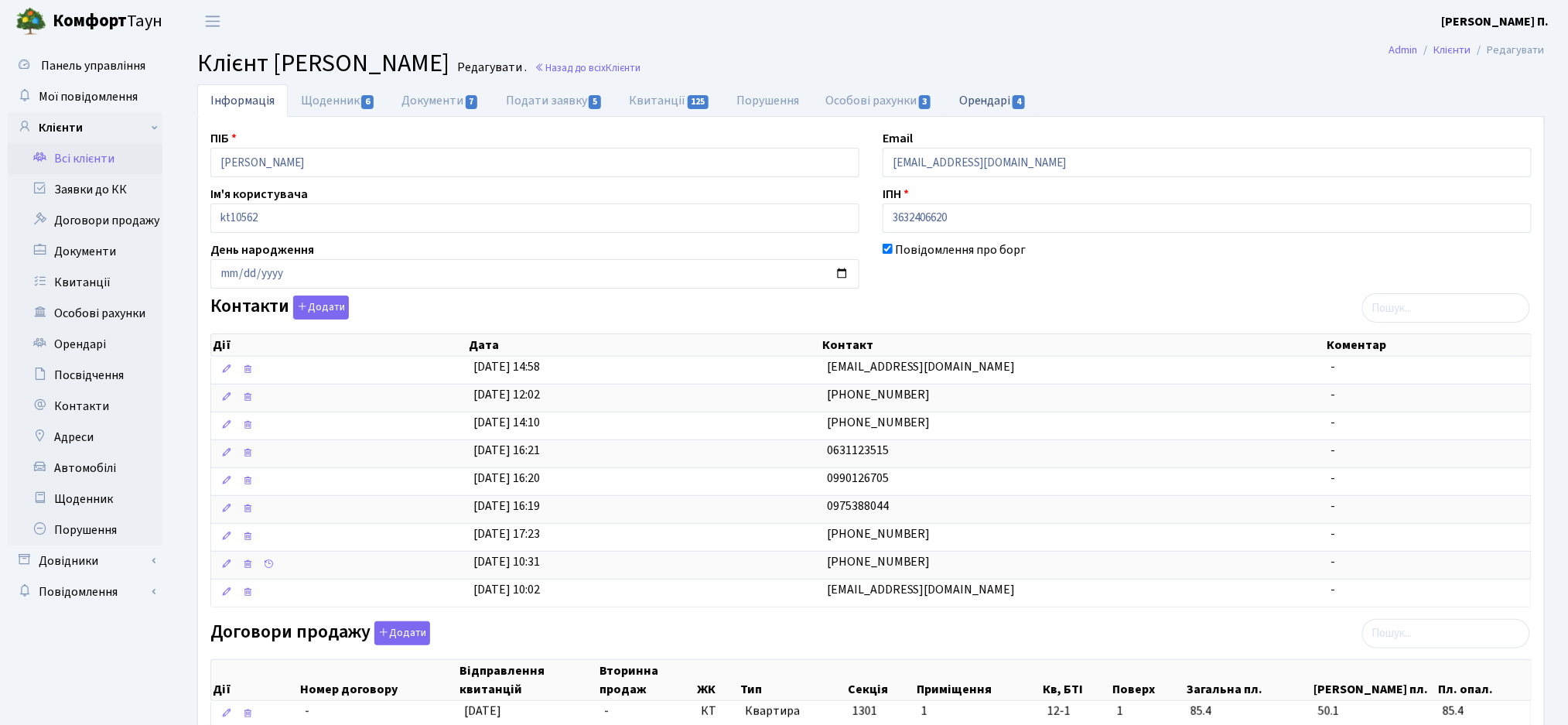
click at [994, 102] on link "Орендарі 4" at bounding box center [993, 99] width 94 height 32
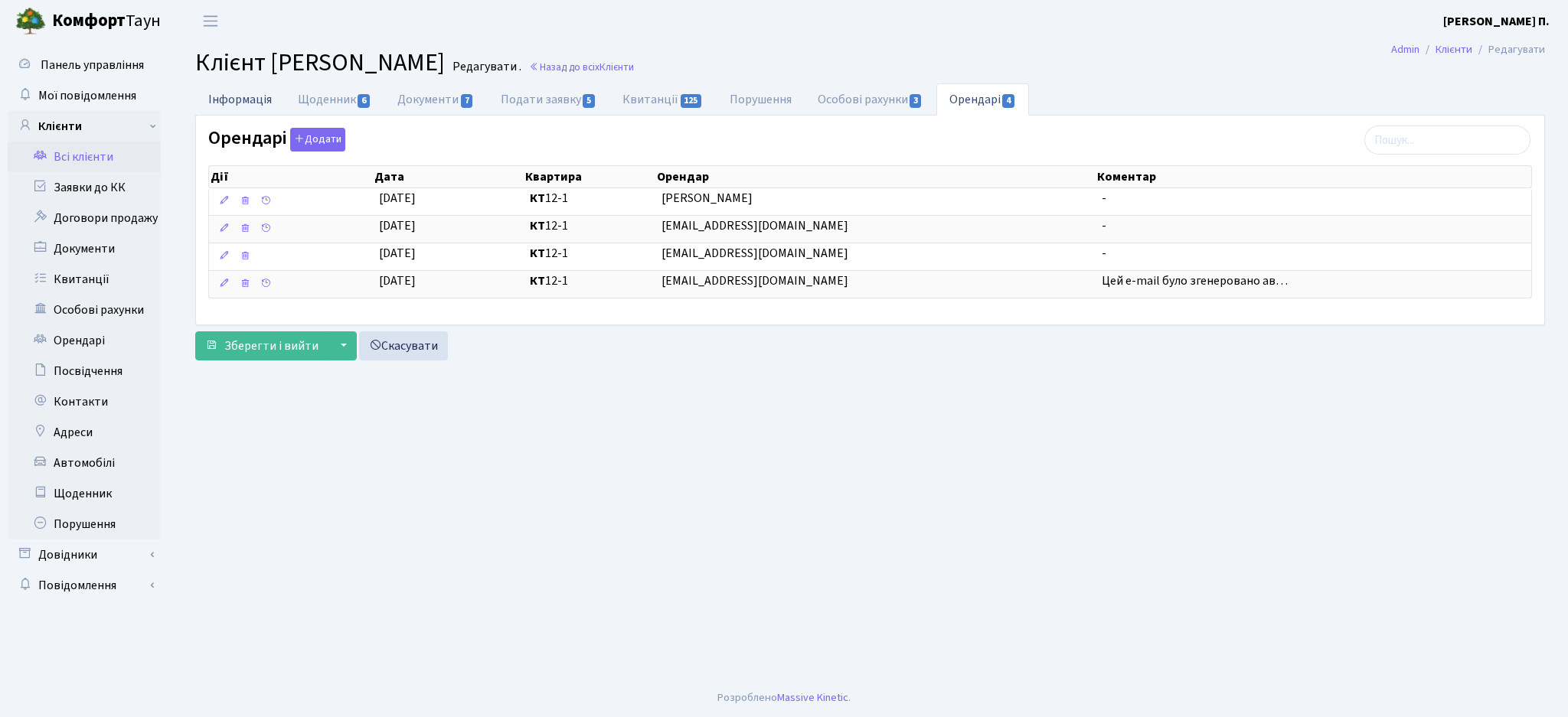
click at [245, 97] on link "Інформація" at bounding box center [240, 98] width 89 height 31
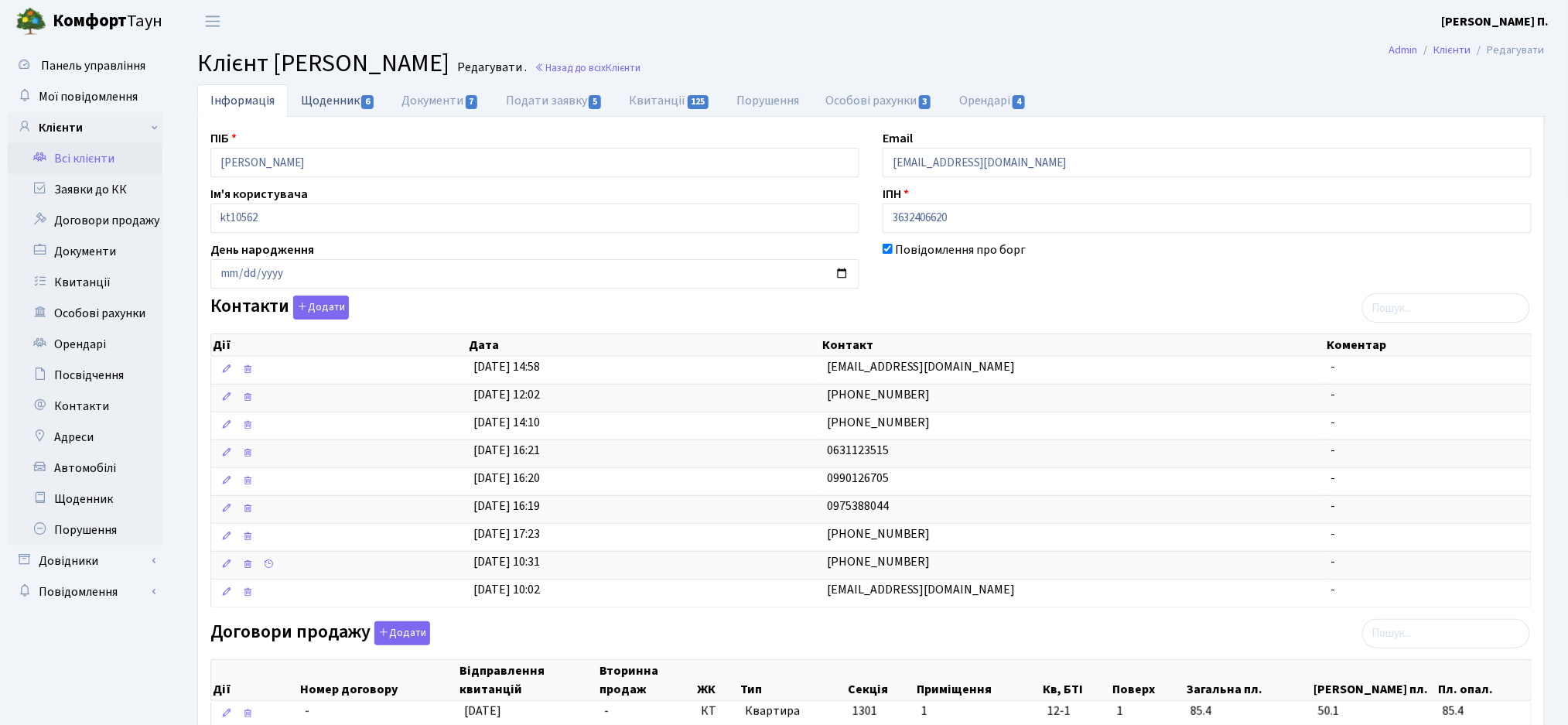
click at [315, 94] on link "Щоденник 6" at bounding box center [337, 99] width 100 height 32
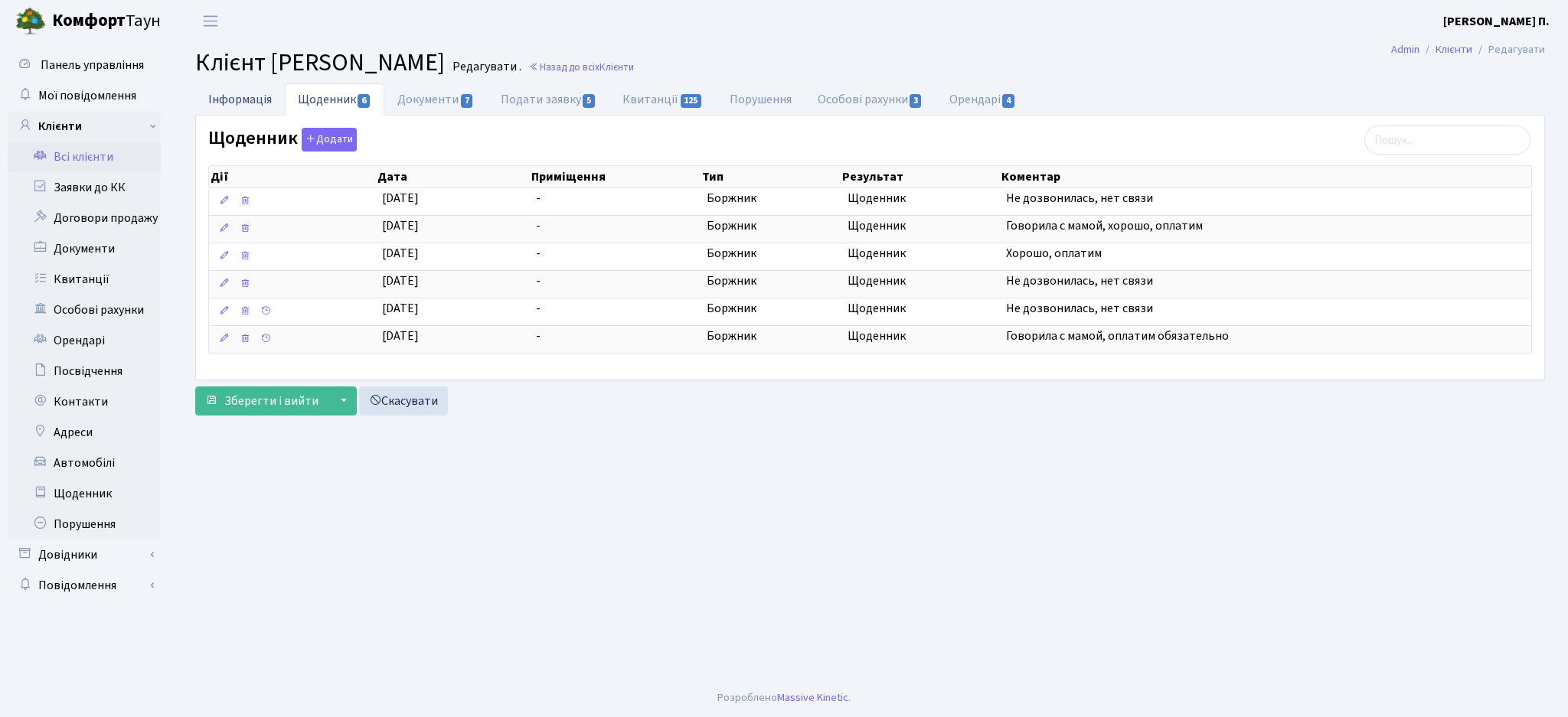
click at [225, 102] on link "Інформація" at bounding box center [240, 98] width 89 height 31
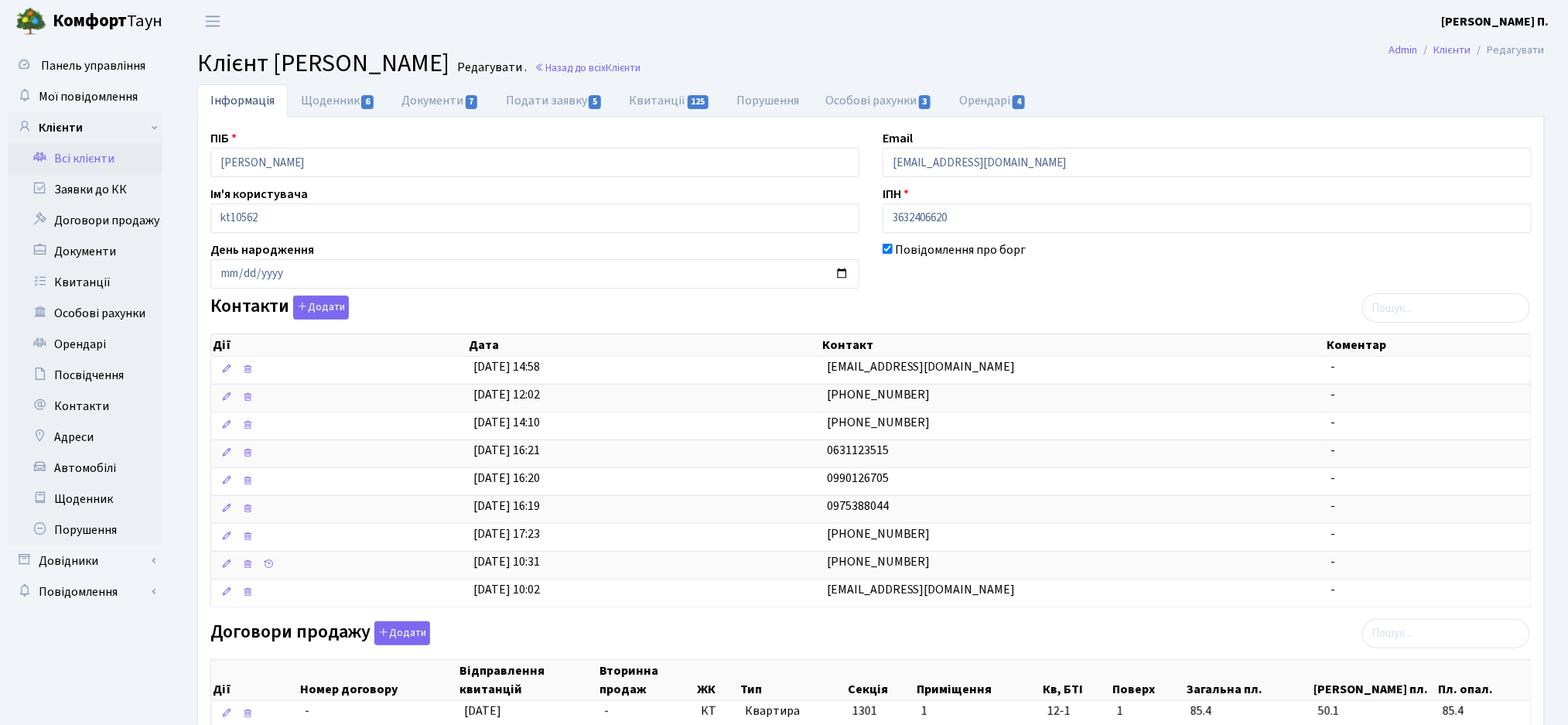
click at [117, 156] on link "Всі клієнти" at bounding box center [85, 158] width 155 height 31
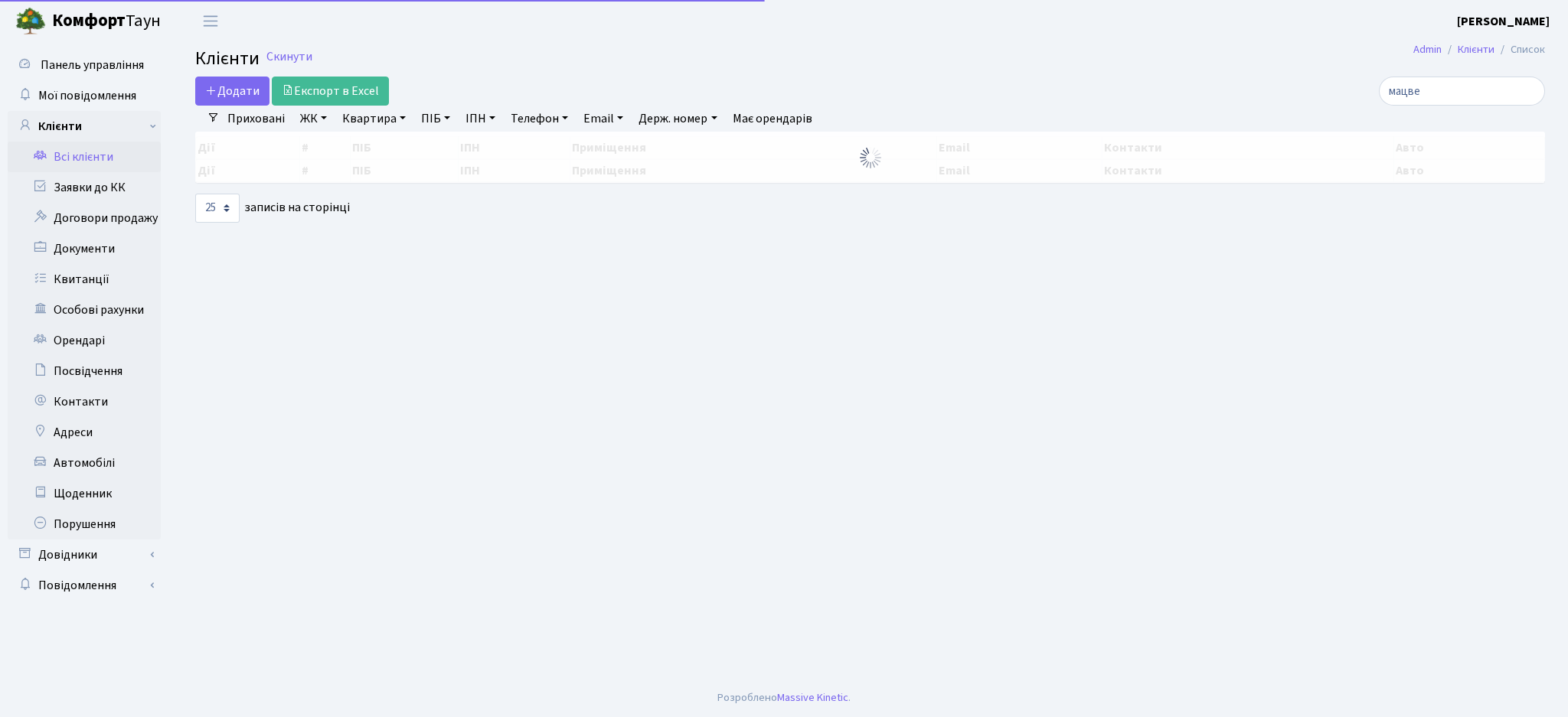
select select "25"
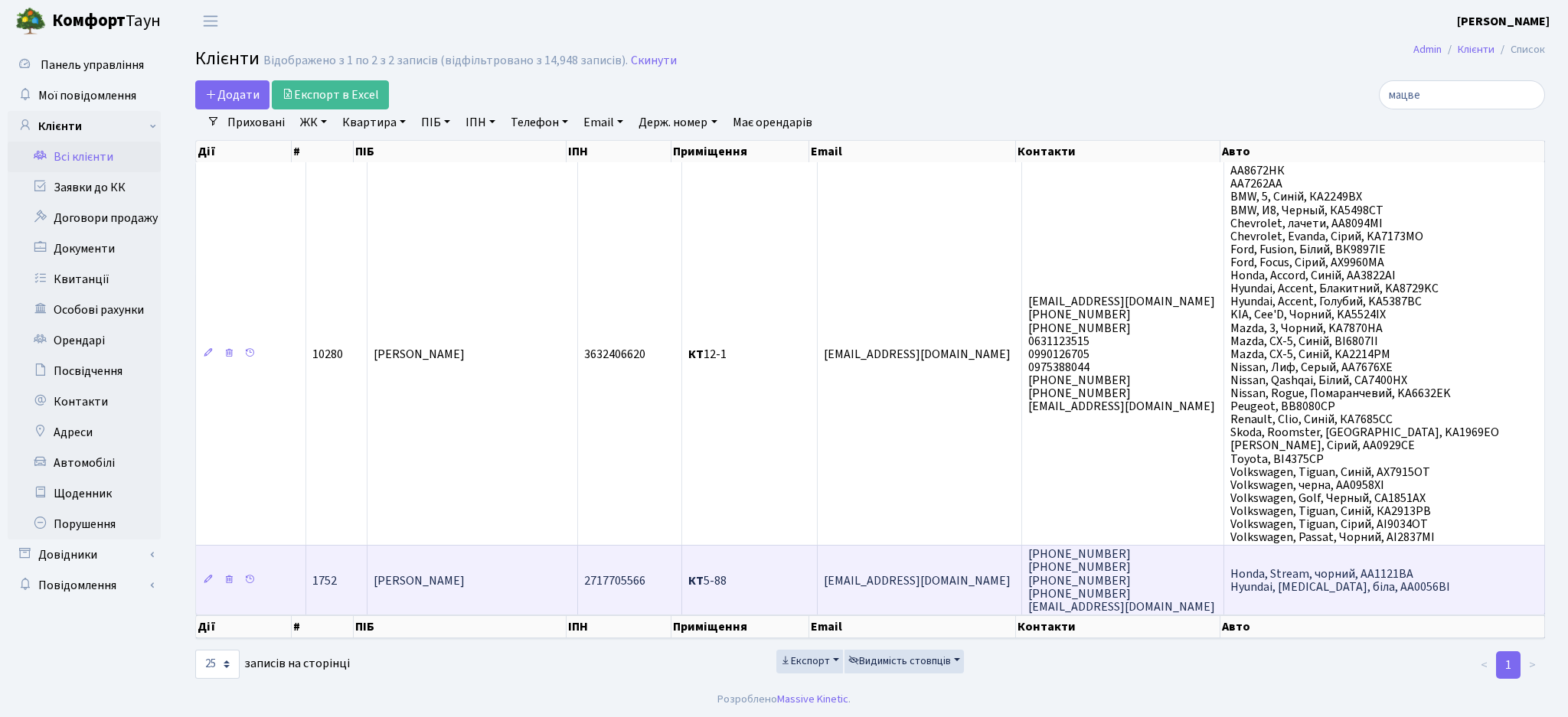
click at [690, 576] on b "КТ" at bounding box center [695, 580] width 15 height 17
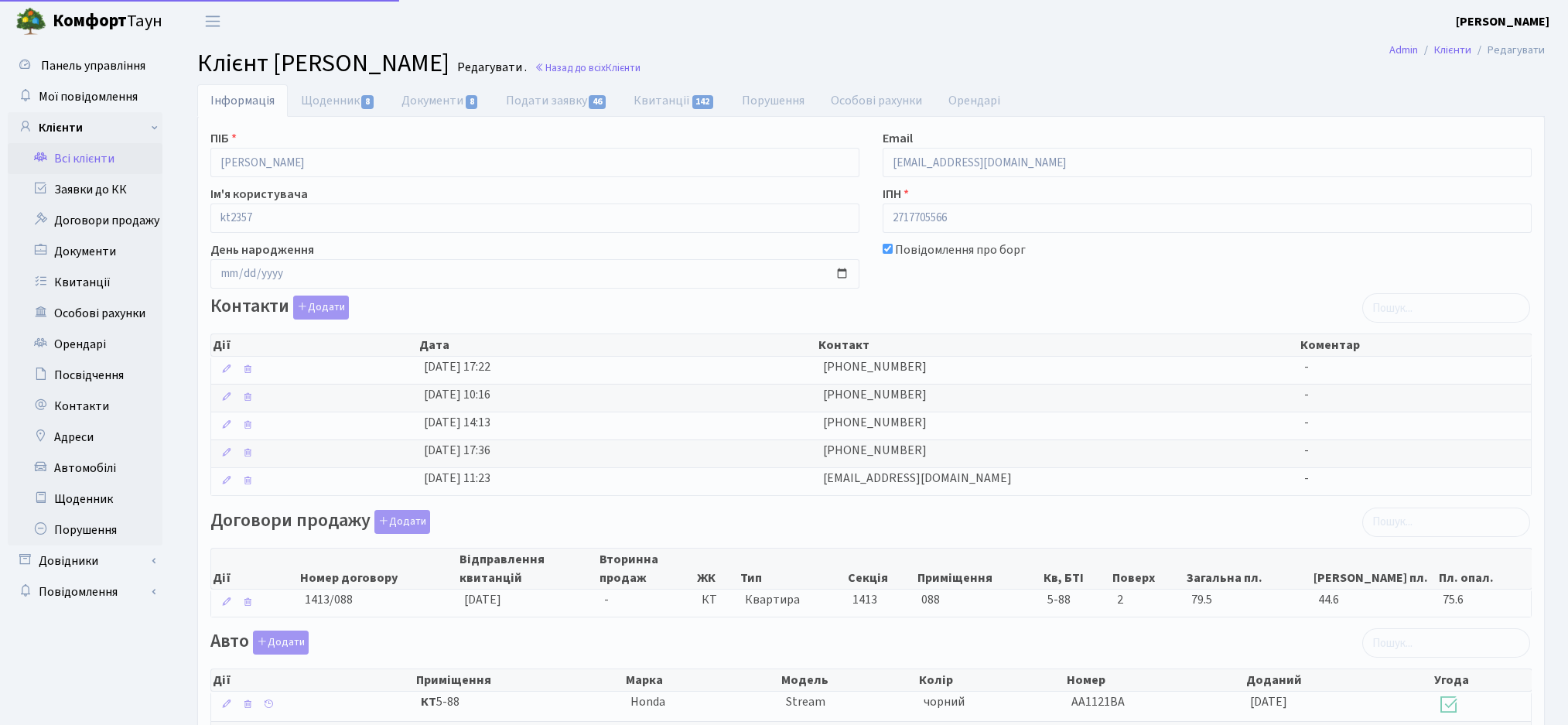
select select "25"
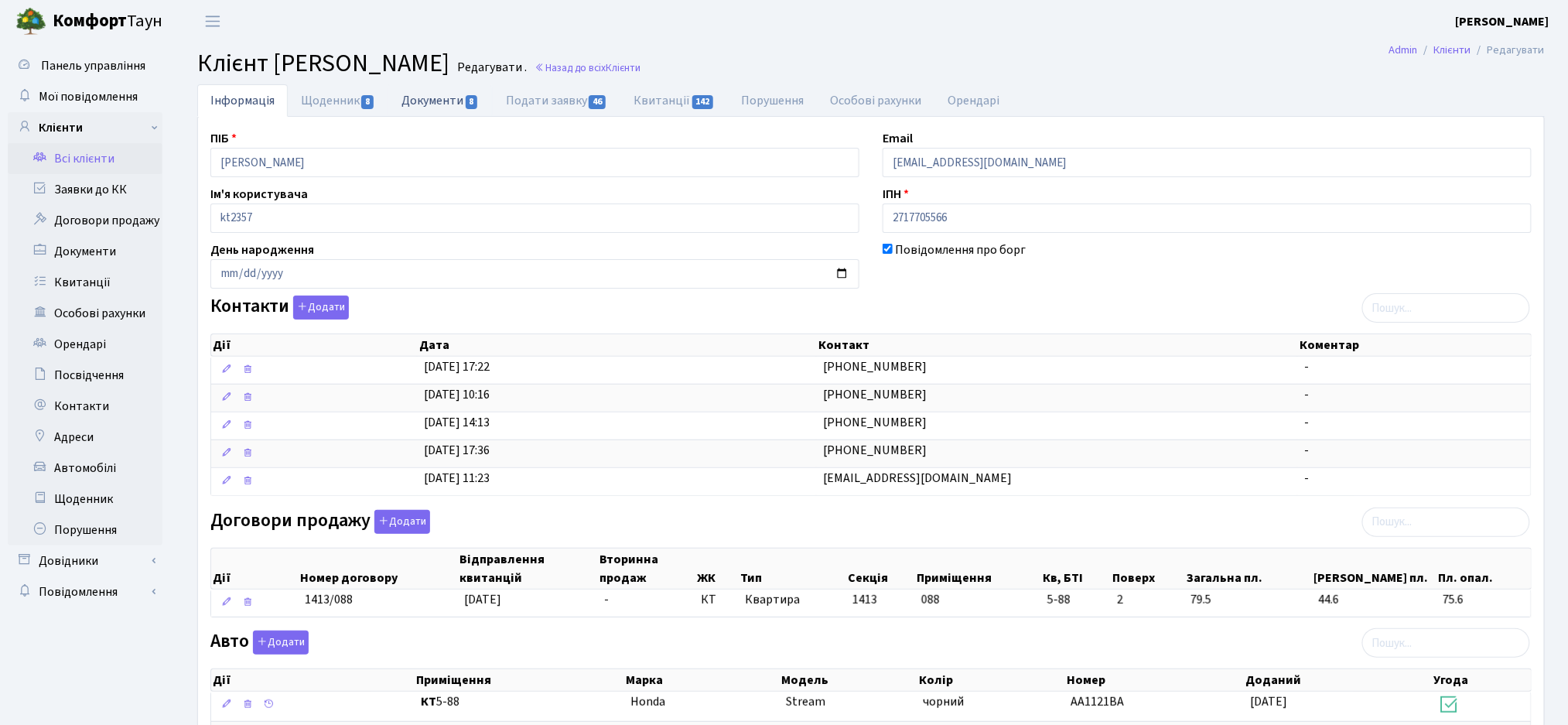
click at [438, 91] on link "Документи 8" at bounding box center [440, 99] width 104 height 32
select select "25"
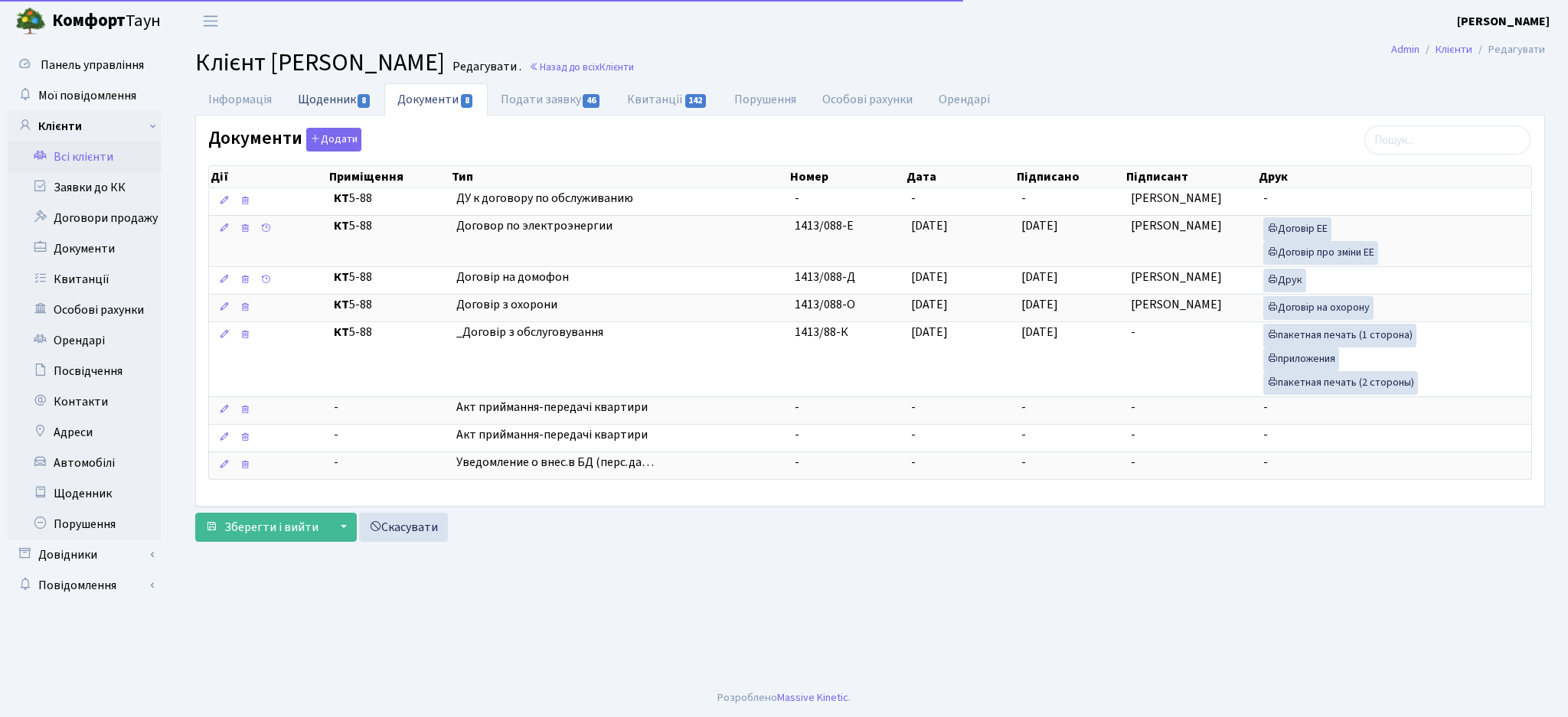
click at [327, 93] on link "Щоденник 8" at bounding box center [334, 98] width 99 height 31
select select "25"
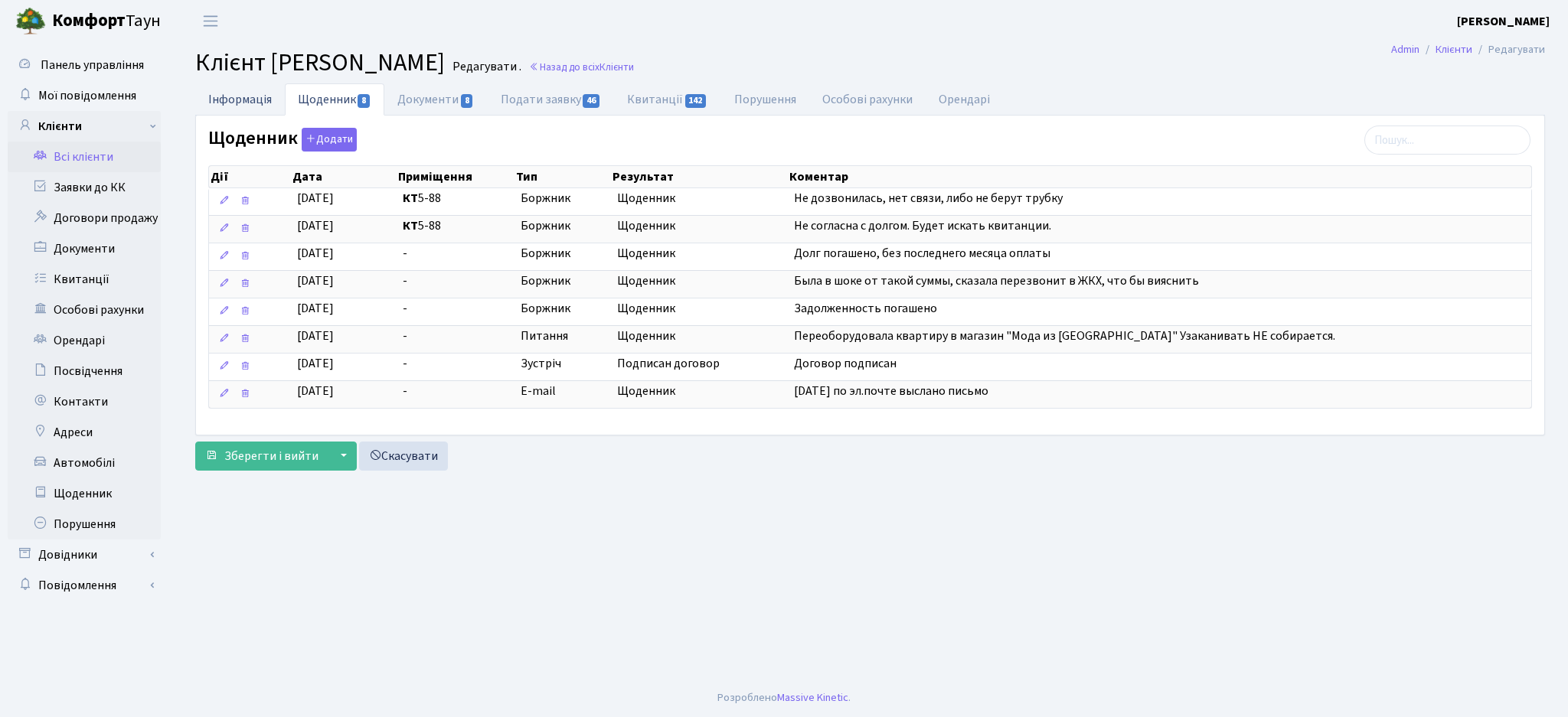
click at [242, 94] on link "Інформація" at bounding box center [240, 98] width 89 height 31
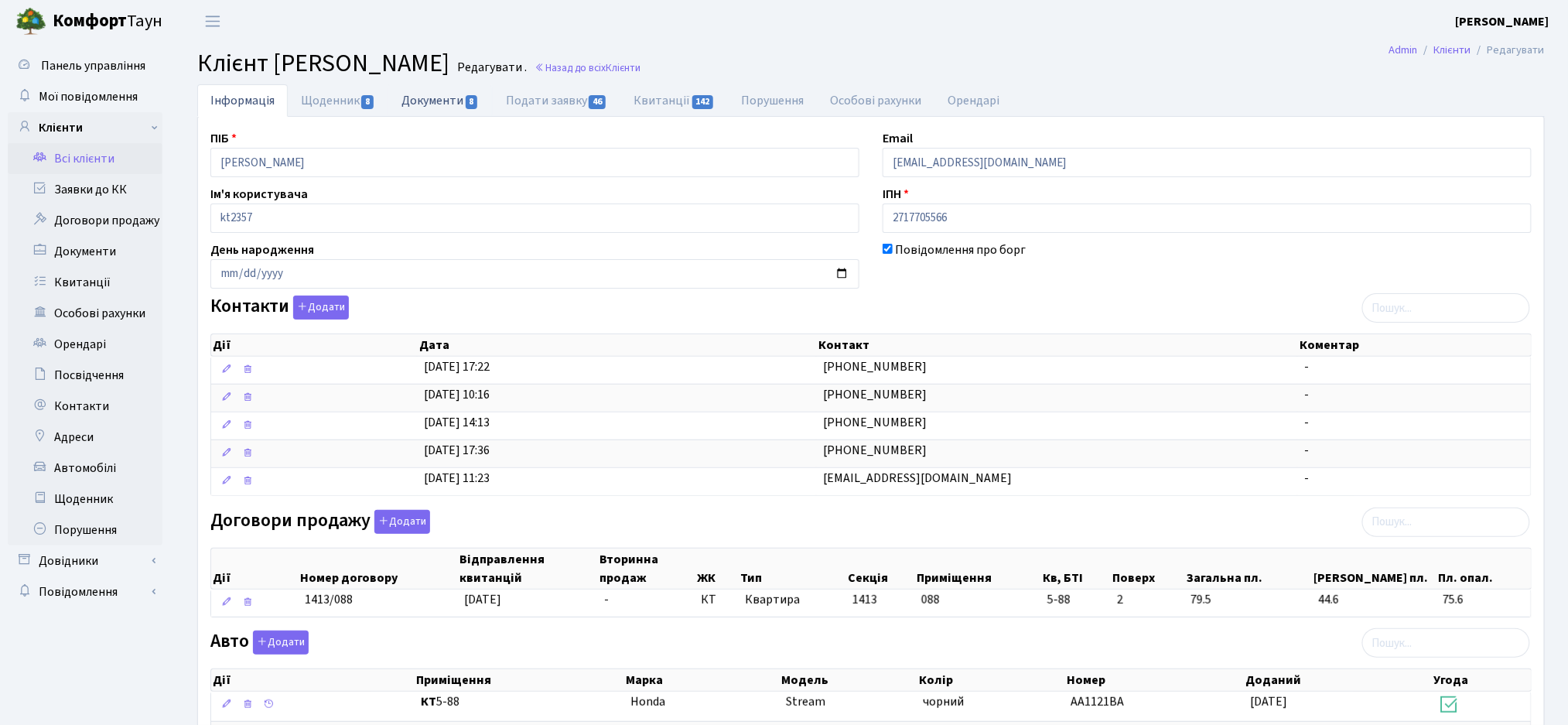
click at [424, 104] on link "Документи 8" at bounding box center [440, 99] width 104 height 32
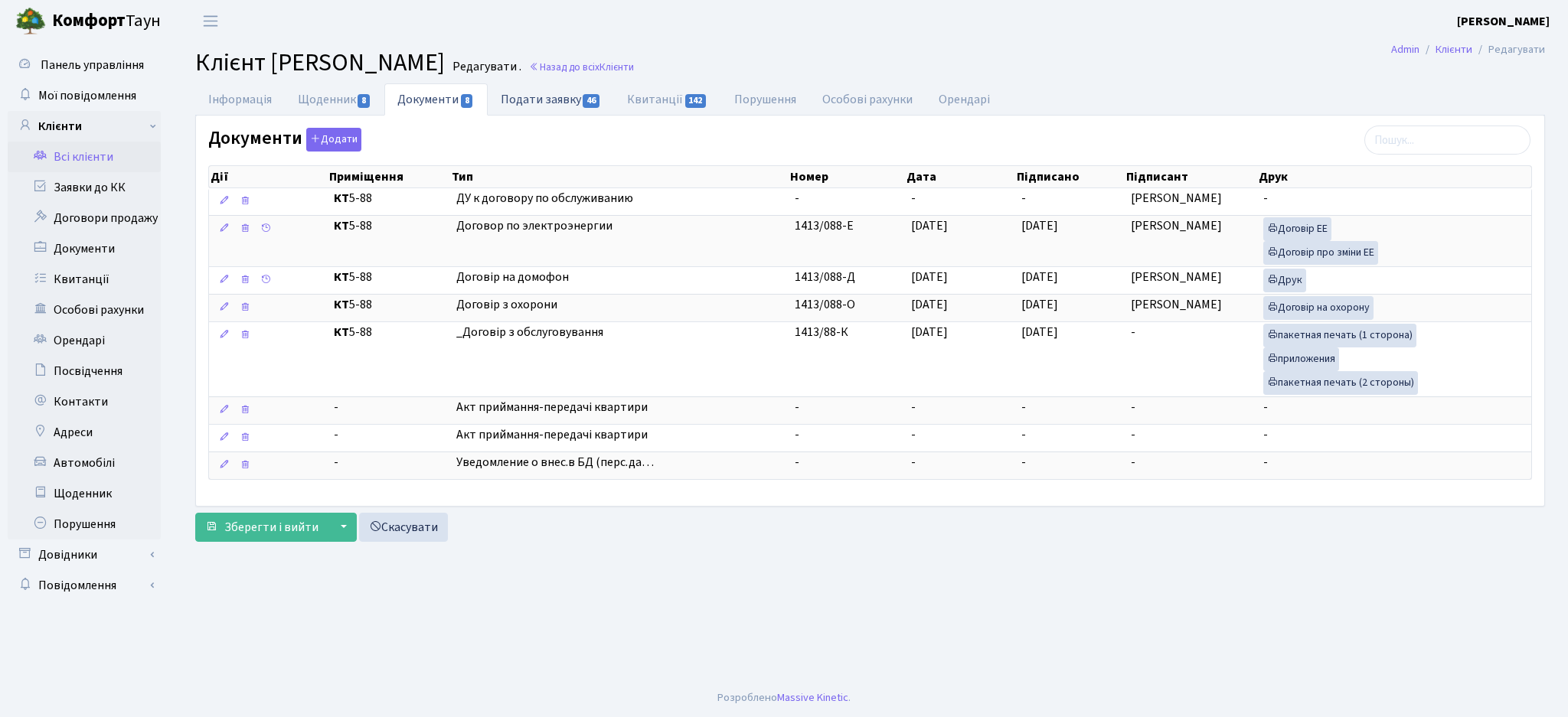
click at [555, 106] on link "Подати заявку 46" at bounding box center [550, 98] width 126 height 31
select select "25"
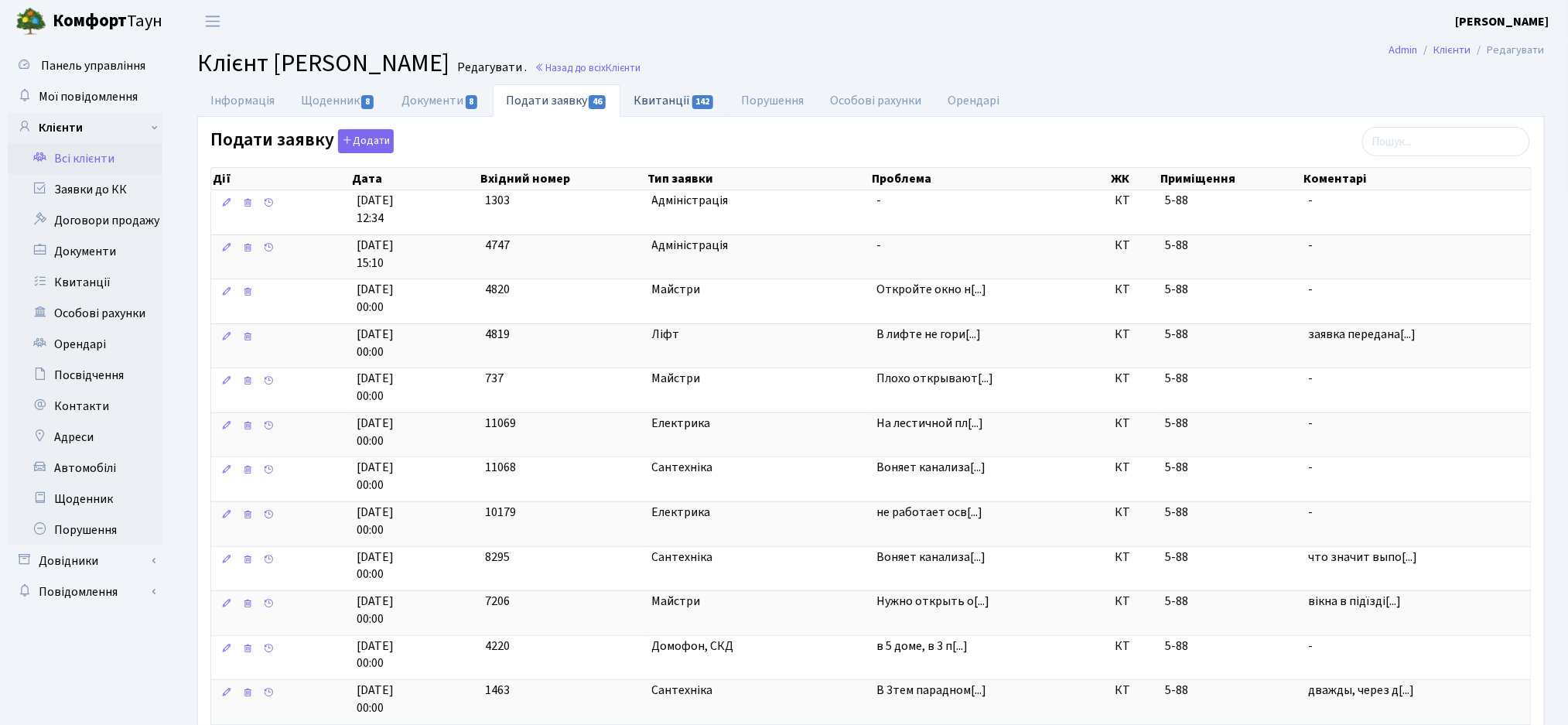
click at [686, 107] on link "Квитанції 142" at bounding box center [673, 99] width 108 height 32
select select "25"
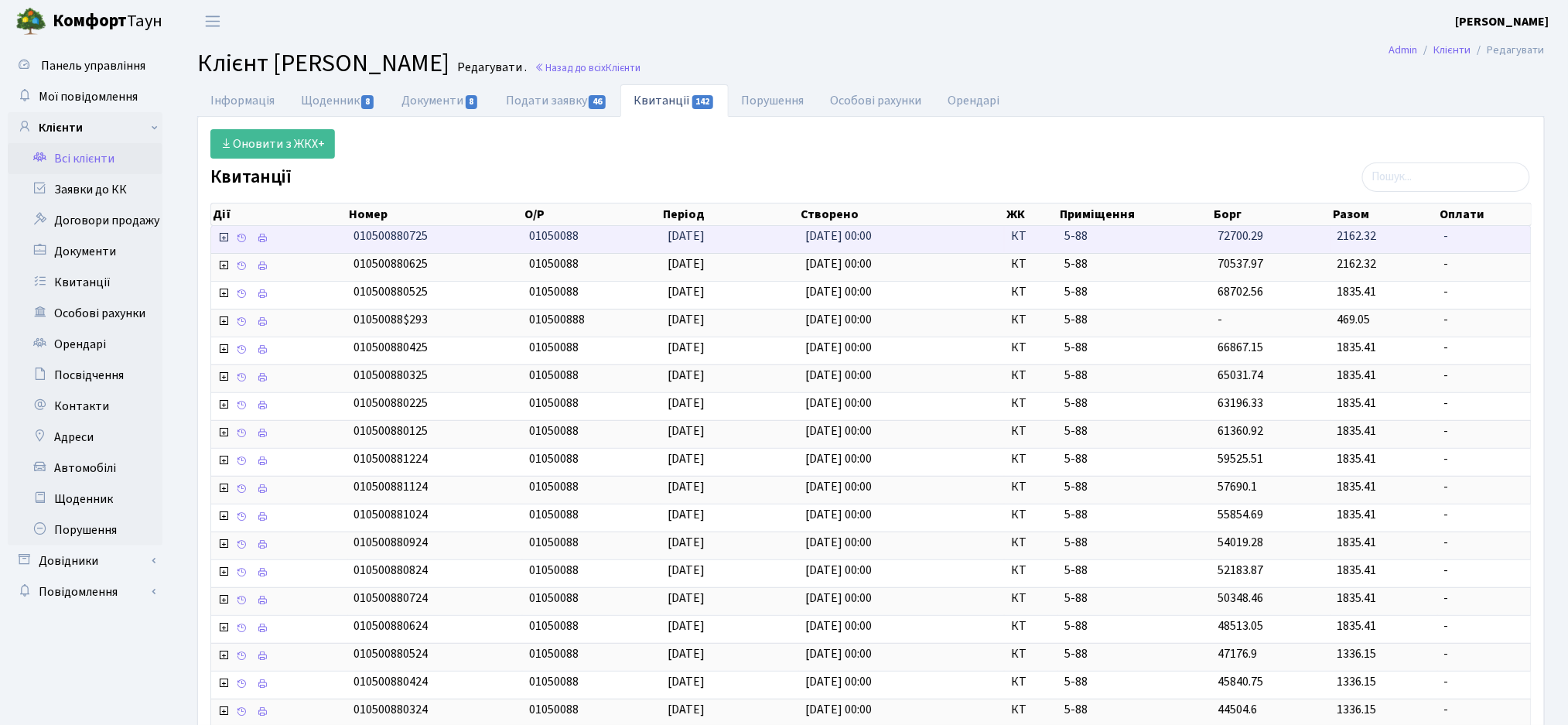
click at [221, 234] on icon at bounding box center [223, 238] width 13 height 13
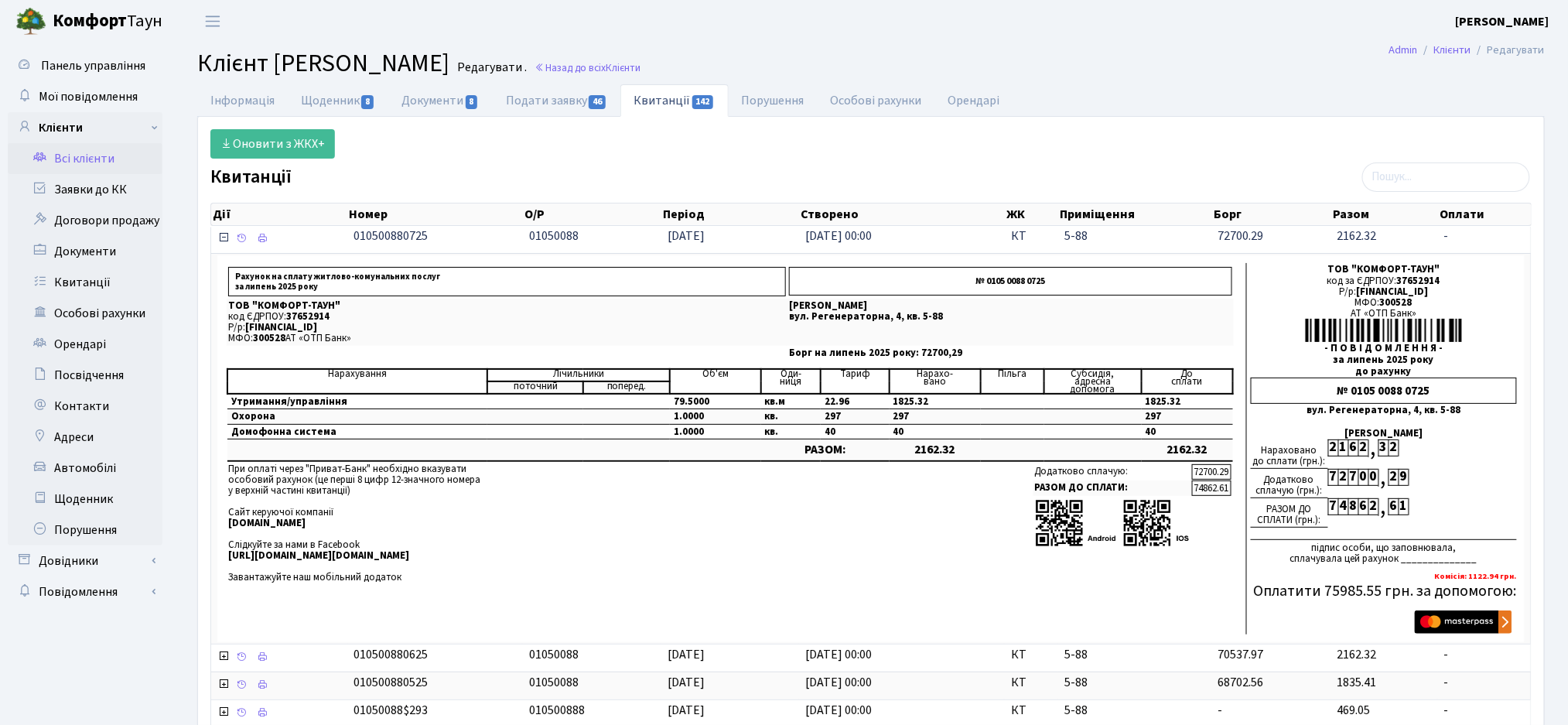
click at [221, 240] on icon at bounding box center [223, 238] width 13 height 13
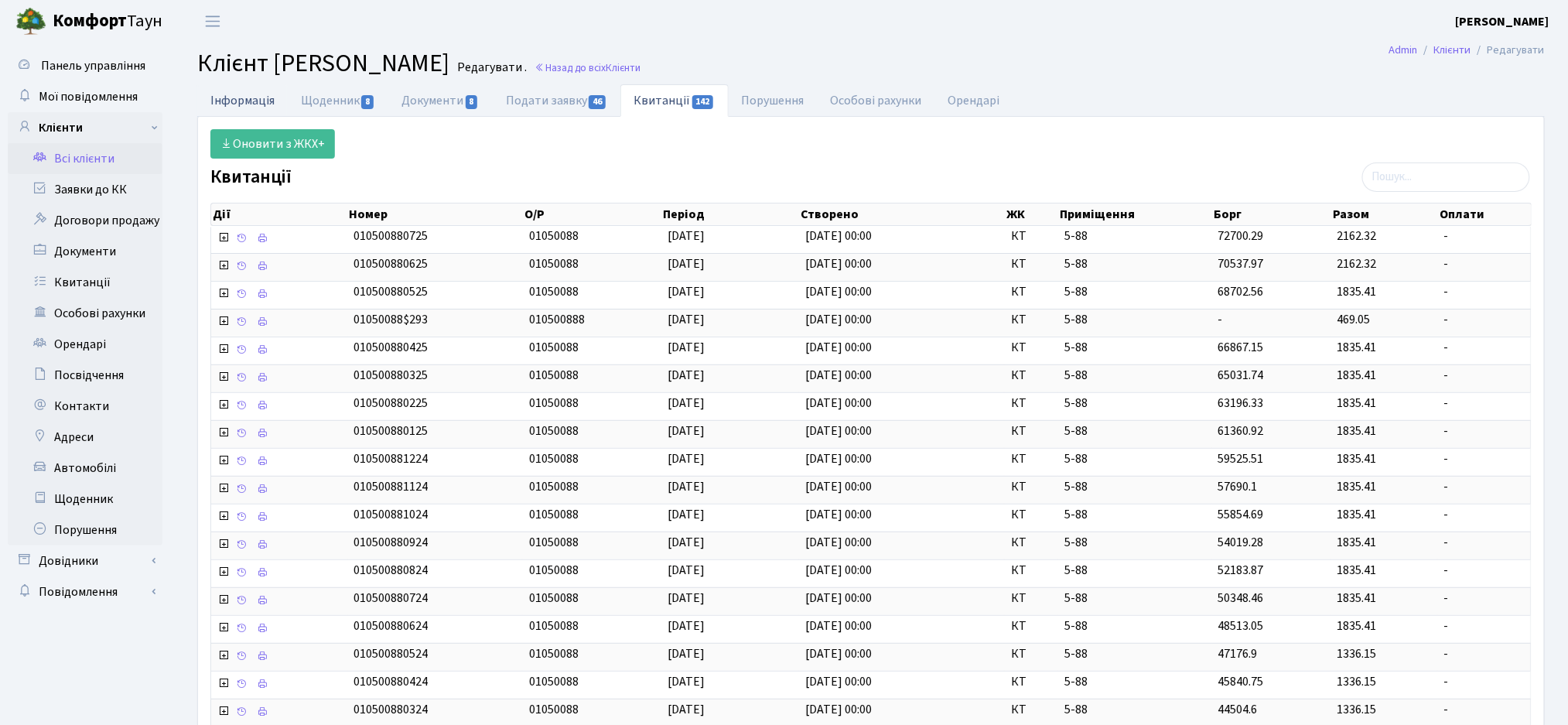
click at [239, 115] on link "Інформація" at bounding box center [242, 99] width 90 height 32
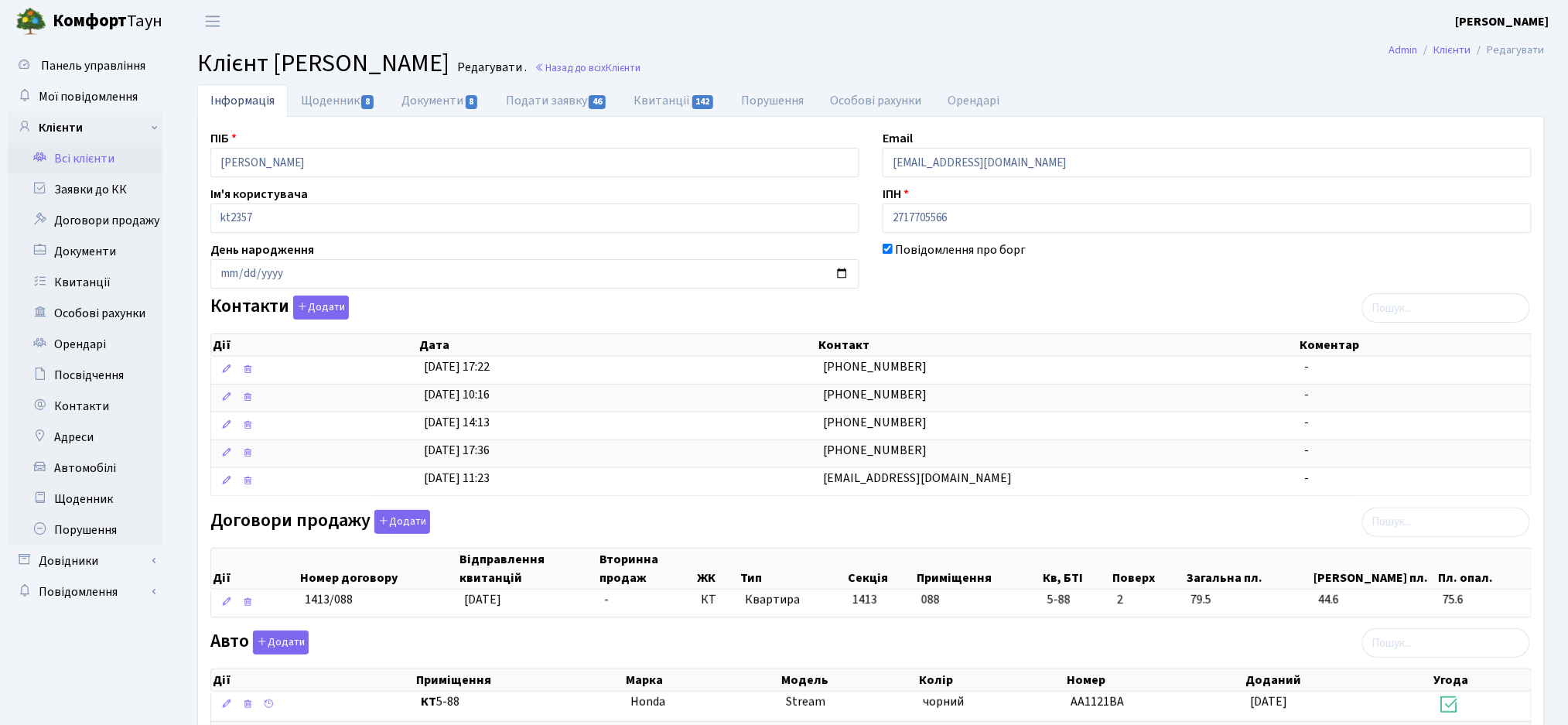
click at [65, 165] on link "Всі клієнти" at bounding box center [85, 158] width 155 height 31
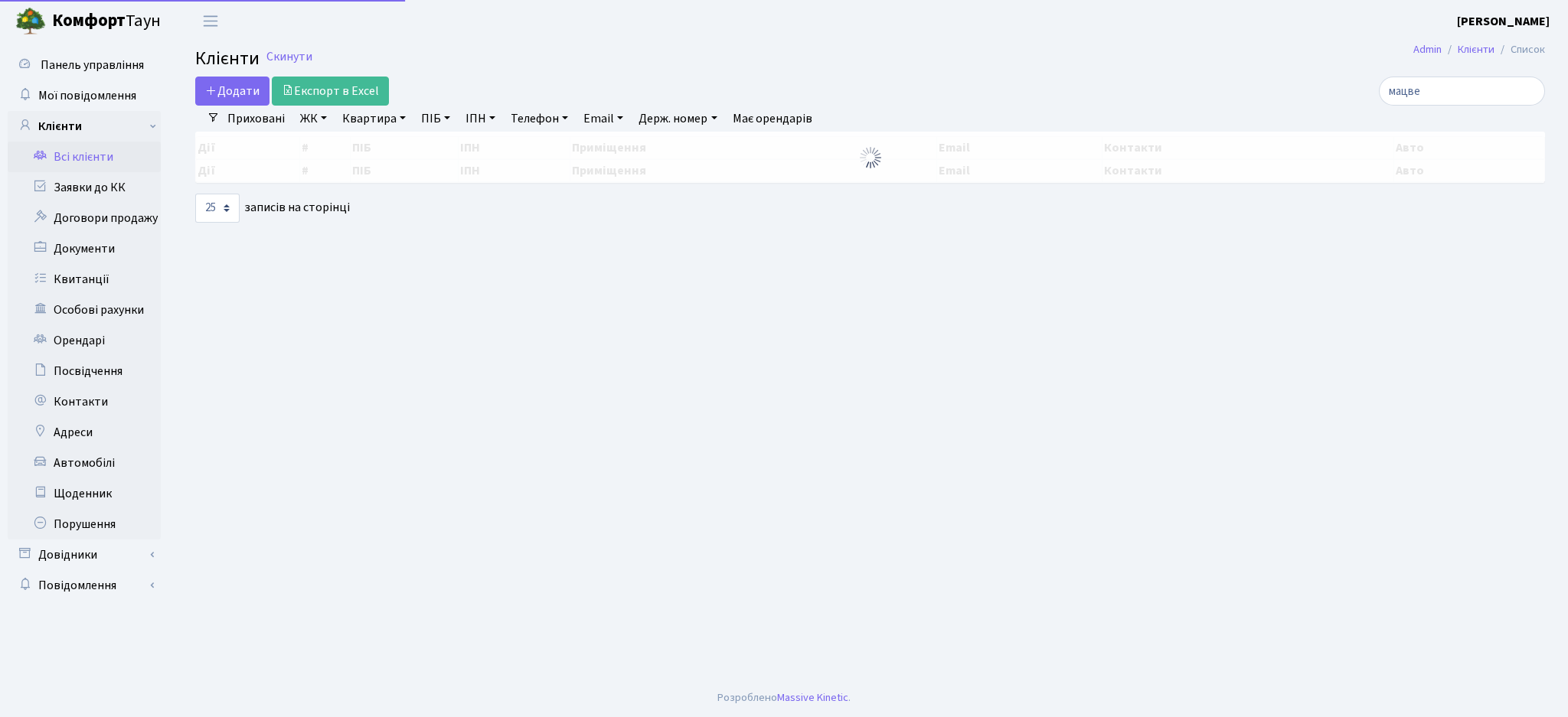
select select "25"
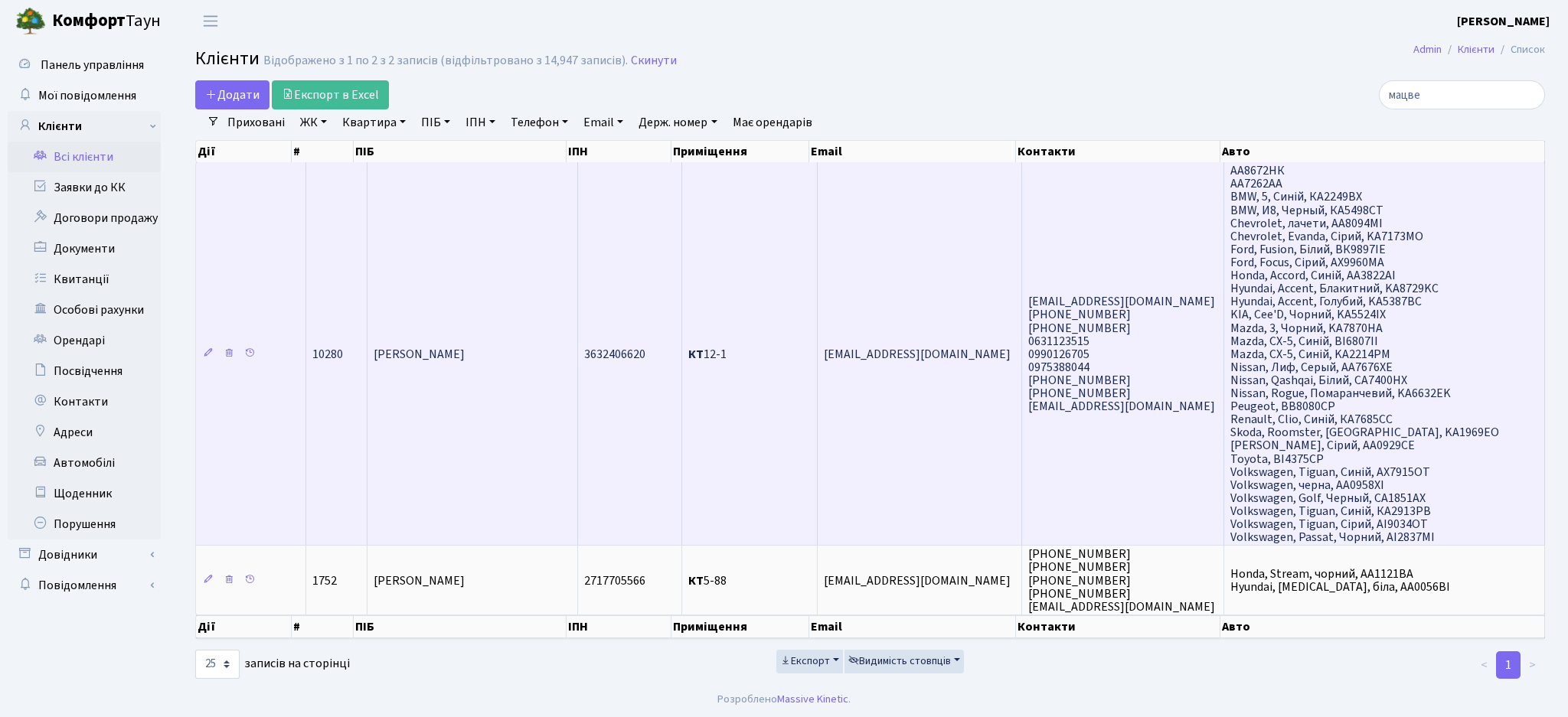
click at [846, 439] on td "[EMAIL_ADDRESS][DOMAIN_NAME]" at bounding box center [920, 353] width 204 height 383
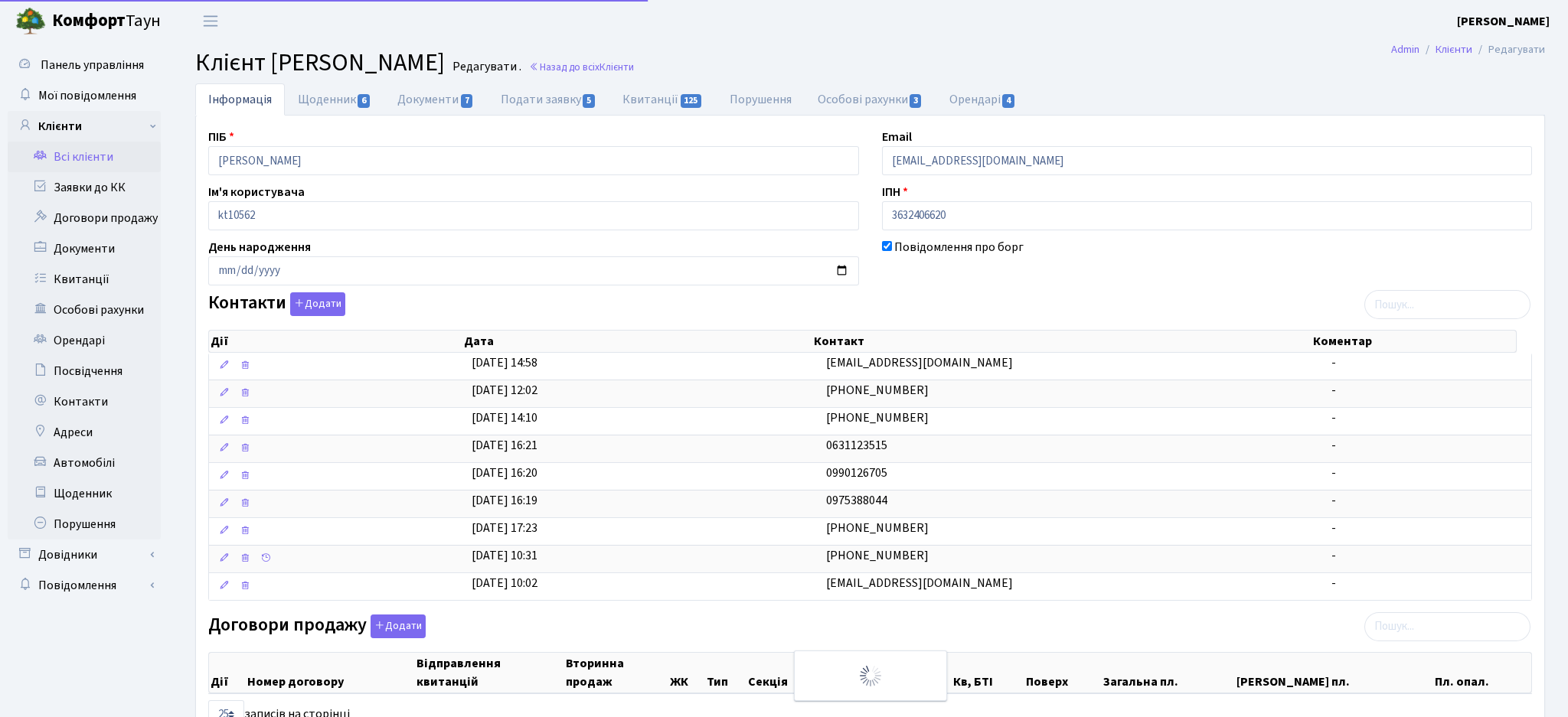
select select "25"
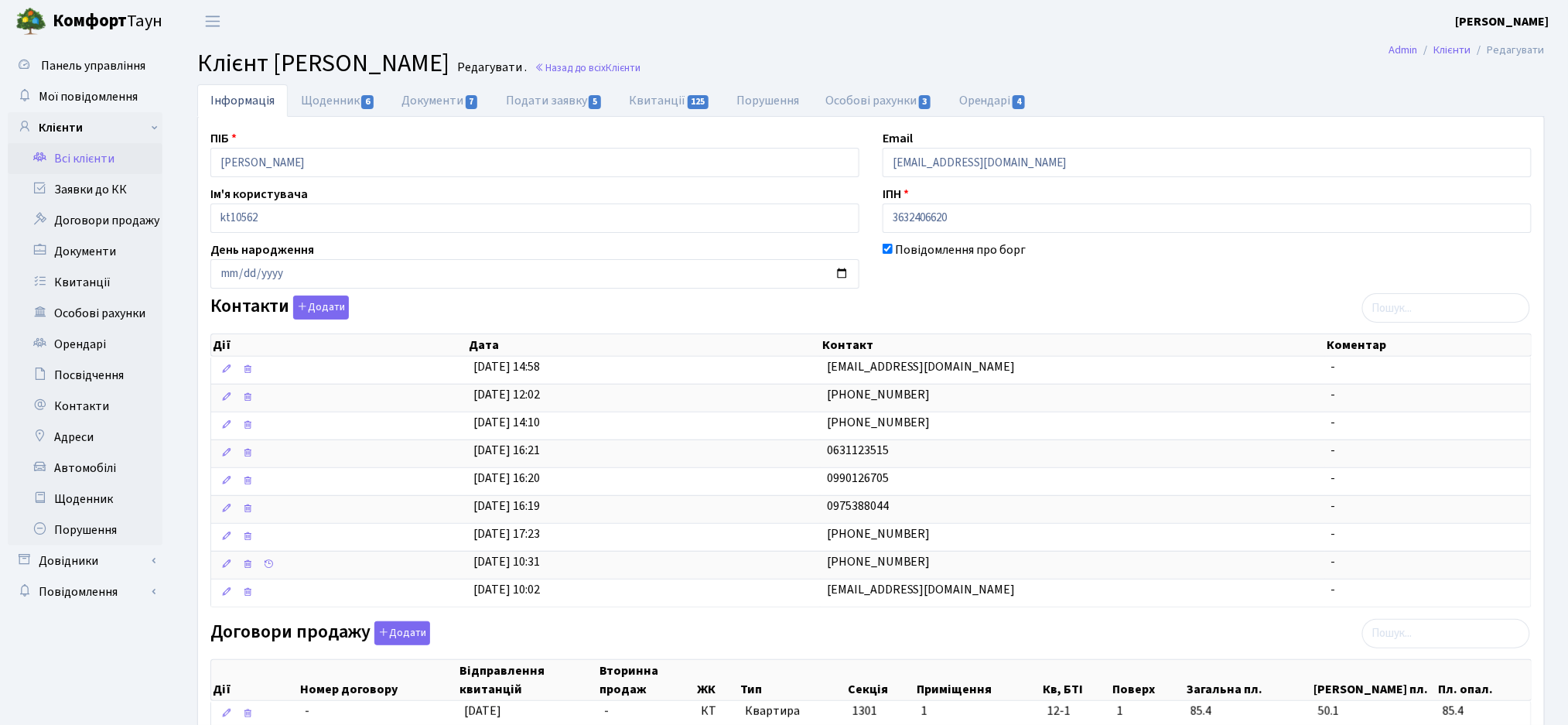
click at [1107, 106] on ul "Інформація Щоденник 6 Документи 7 Подати заявку 5 Квитанції 125 Порушення Особо…" at bounding box center [870, 100] width 1347 height 33
click at [295, 107] on link "Щоденник 6" at bounding box center [337, 99] width 100 height 32
select select "25"
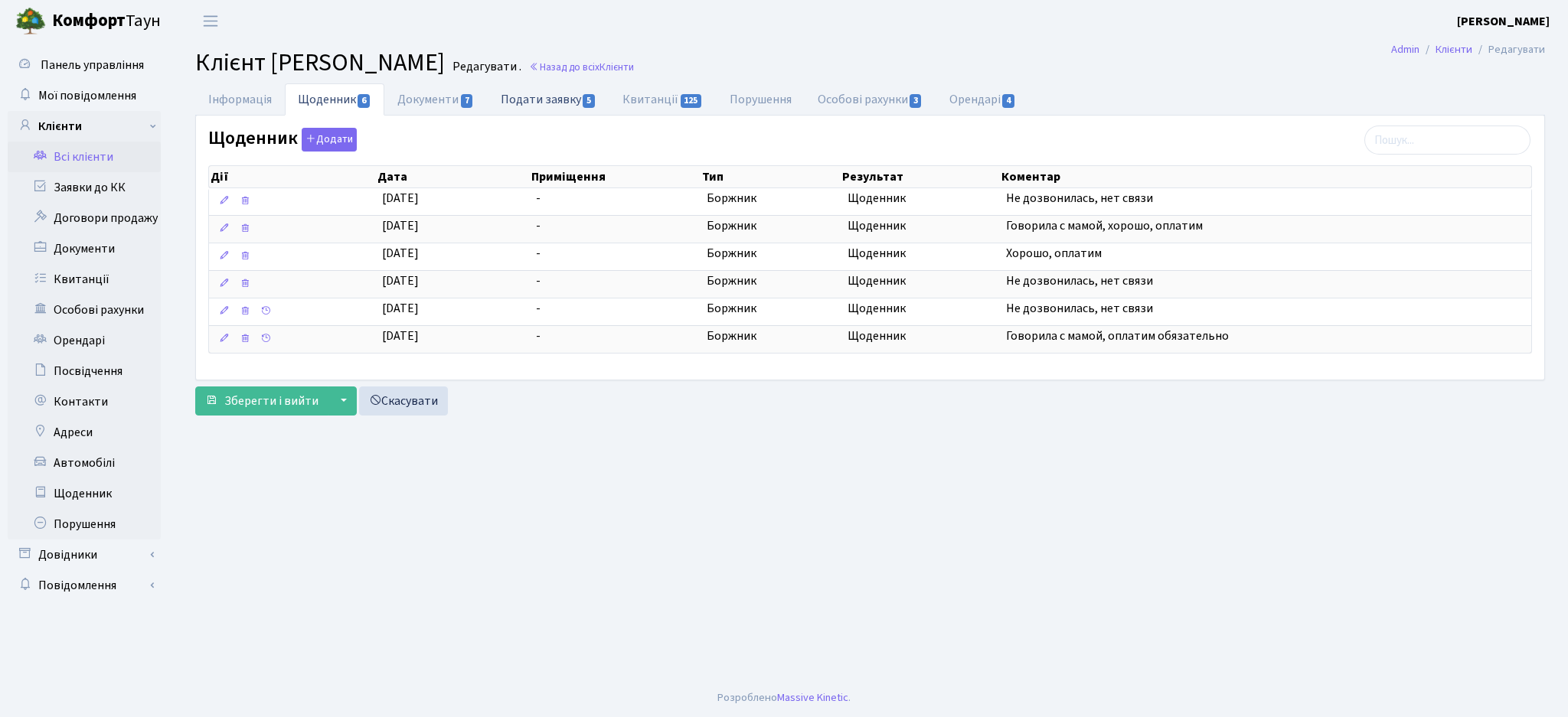
click at [565, 92] on link "Подати заявку 5" at bounding box center [548, 98] width 122 height 31
select select "25"
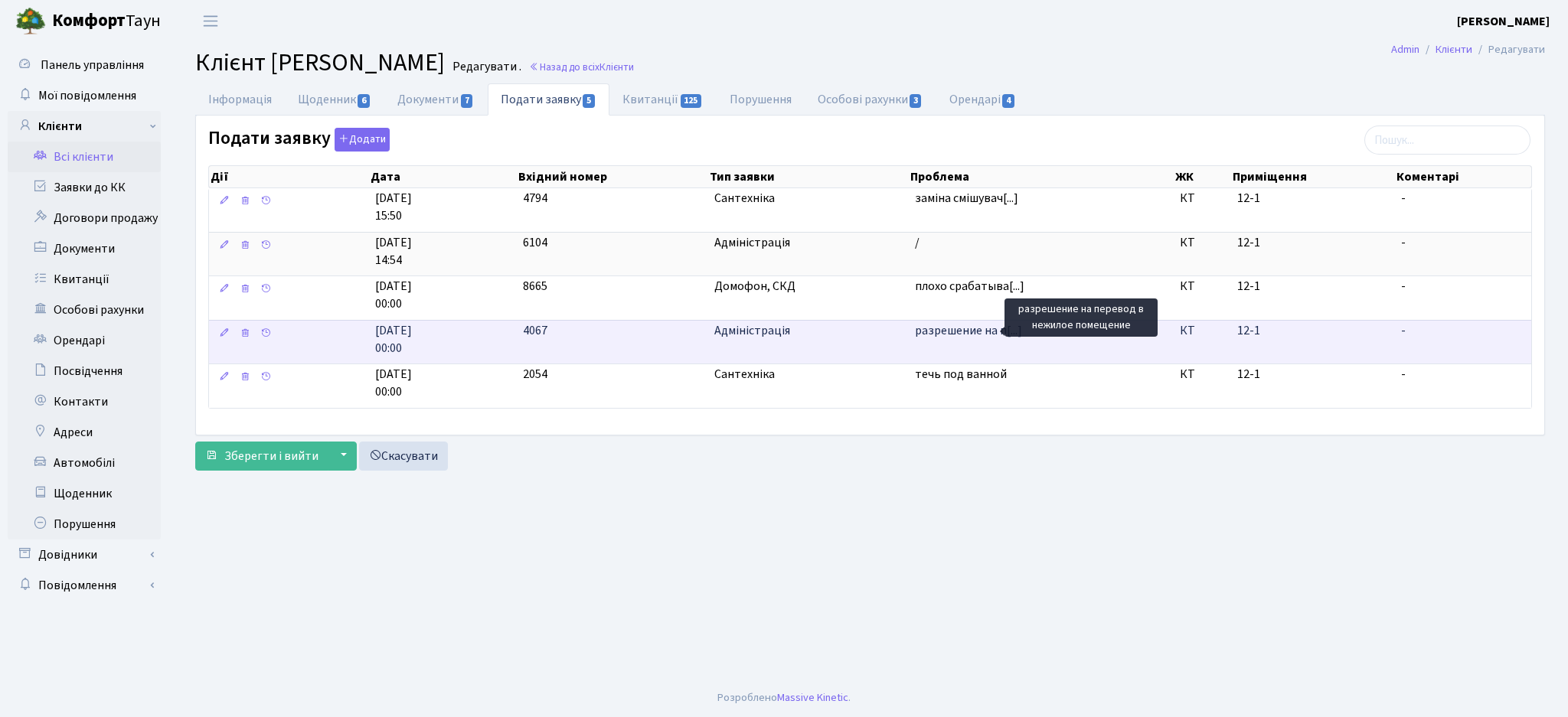
click at [937, 335] on span "разрешение на п[...]" at bounding box center [969, 330] width 107 height 17
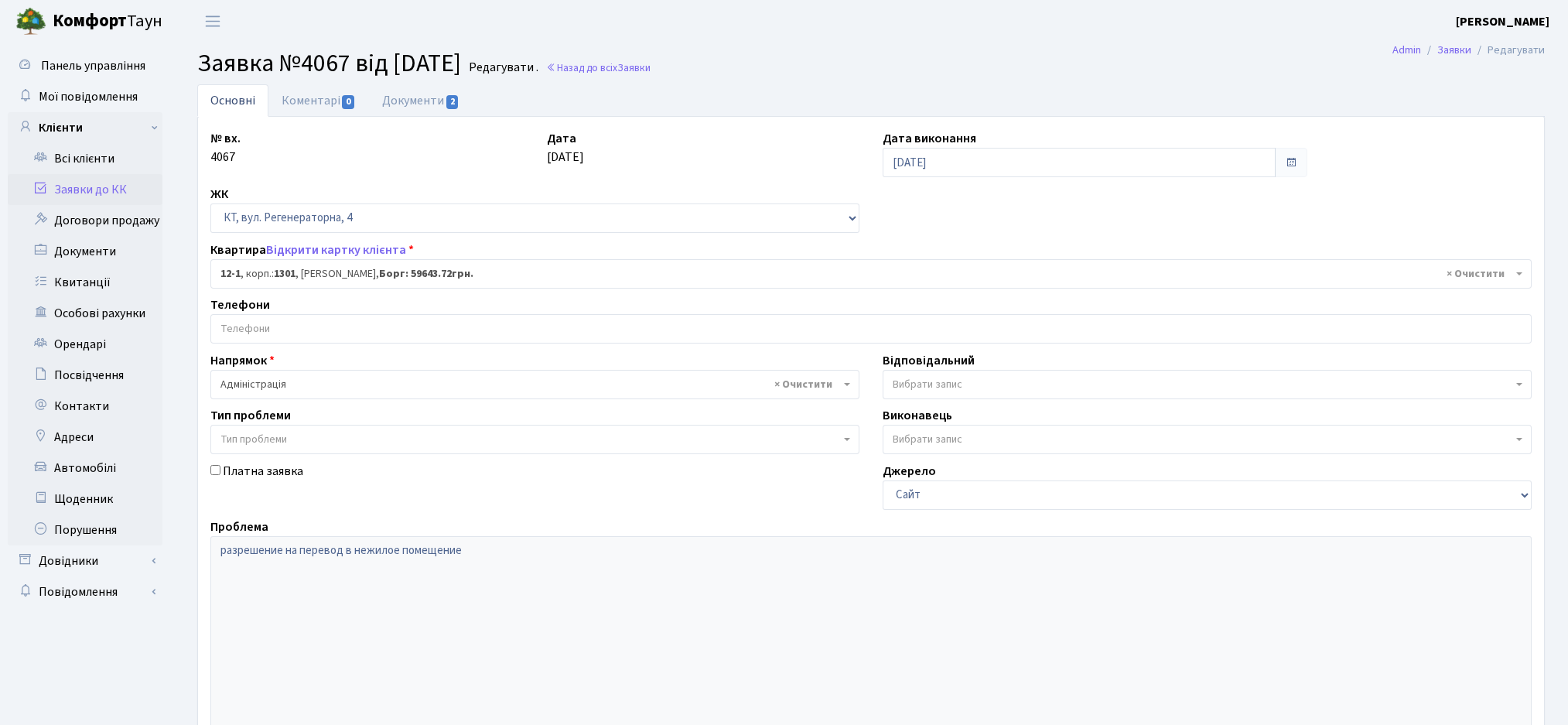
select select "7108"
click at [409, 108] on link "Документи 2" at bounding box center [420, 99] width 104 height 32
select select "25"
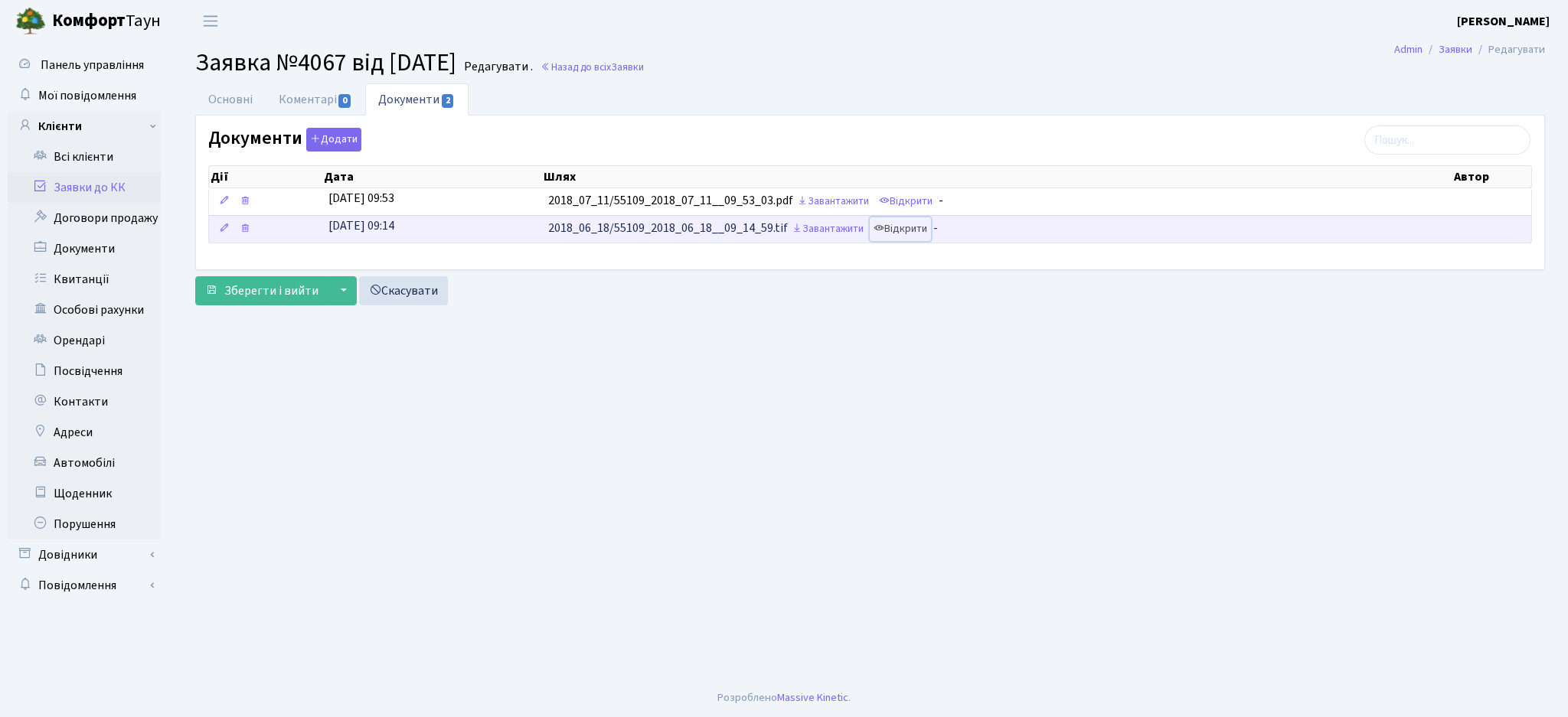
click at [915, 228] on link "Відкрити" at bounding box center [900, 229] width 61 height 24
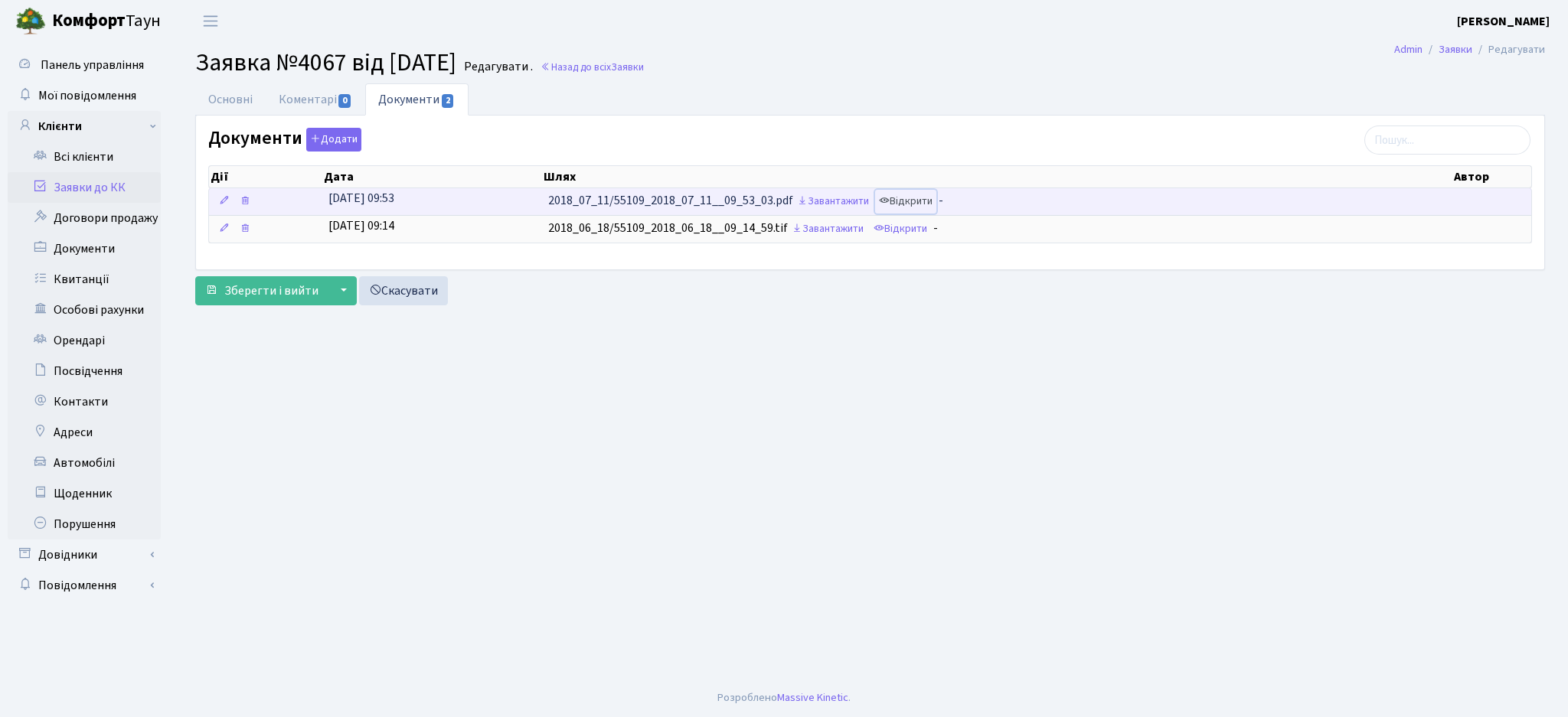
click at [906, 204] on link "Відкрити" at bounding box center [905, 201] width 61 height 24
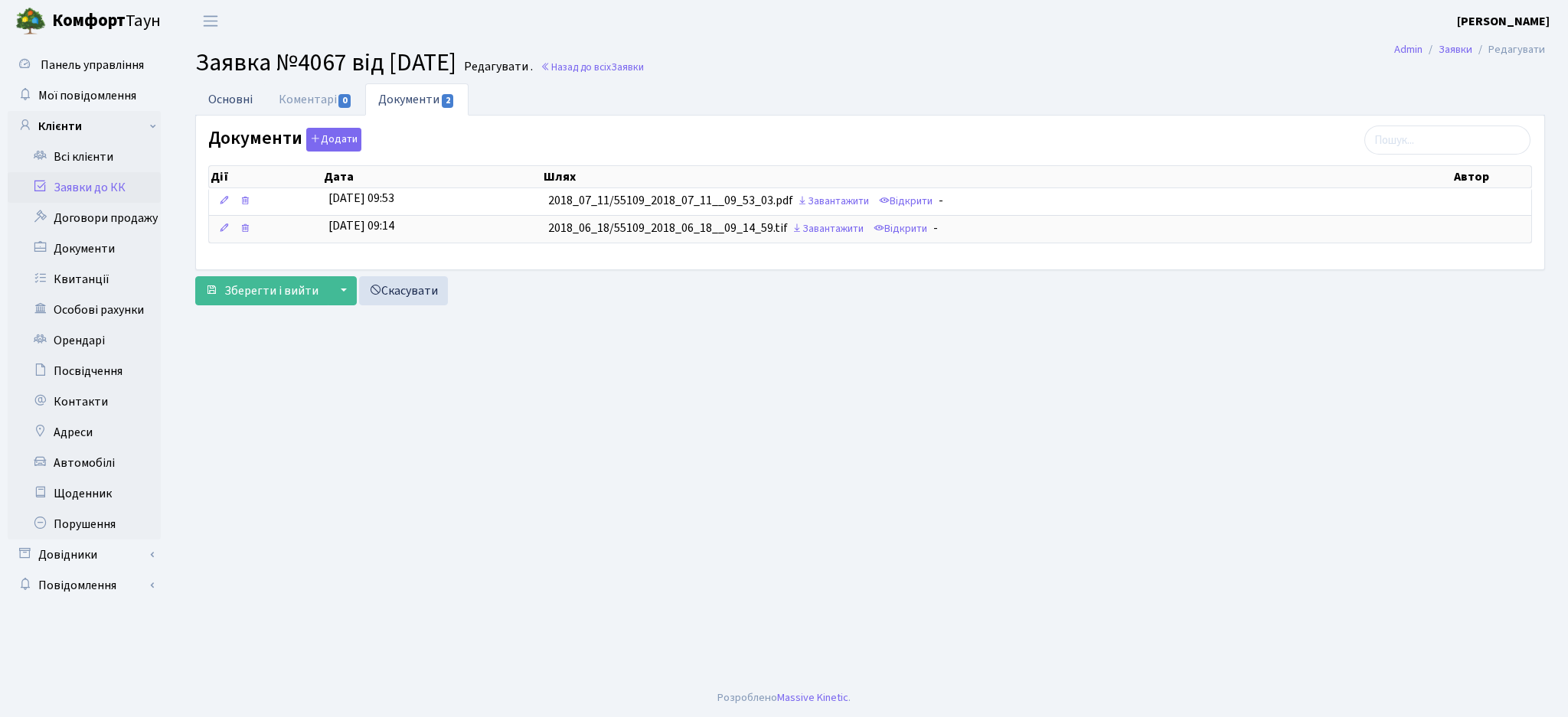
click at [238, 107] on link "Основні" at bounding box center [230, 98] width 71 height 31
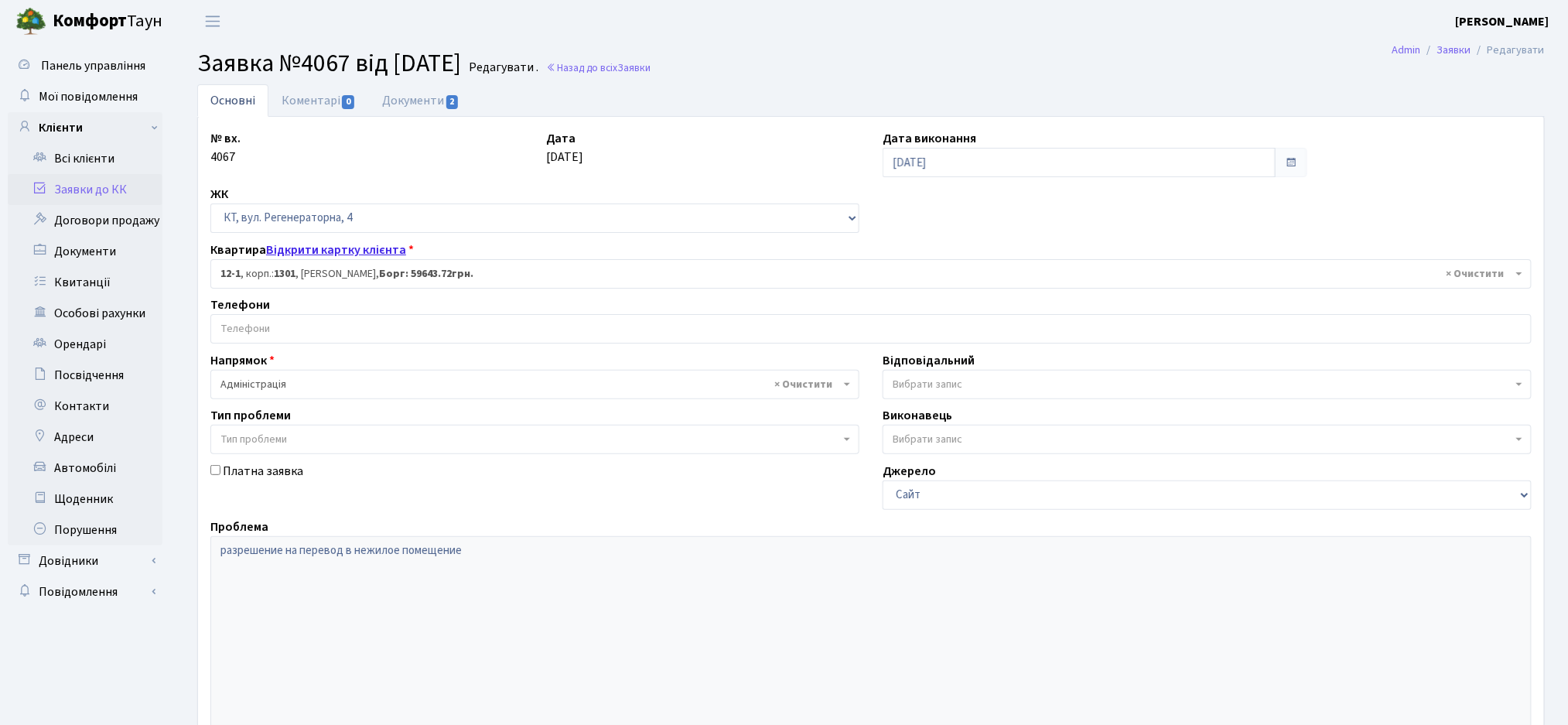
click at [330, 253] on link "Відкрити картку клієнта" at bounding box center [335, 250] width 140 height 17
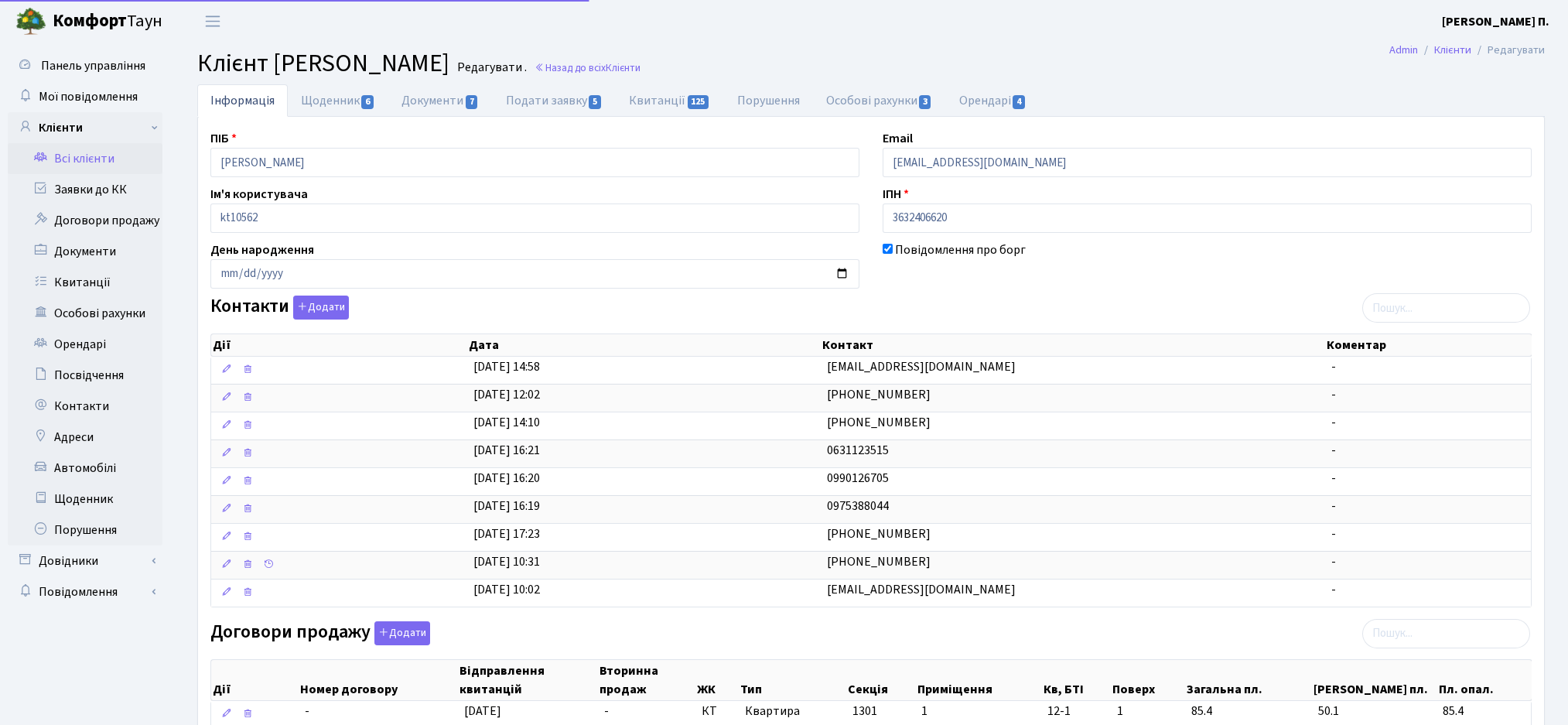
select select "25"
click at [335, 87] on link "Щоденник 6" at bounding box center [337, 99] width 100 height 32
select select "25"
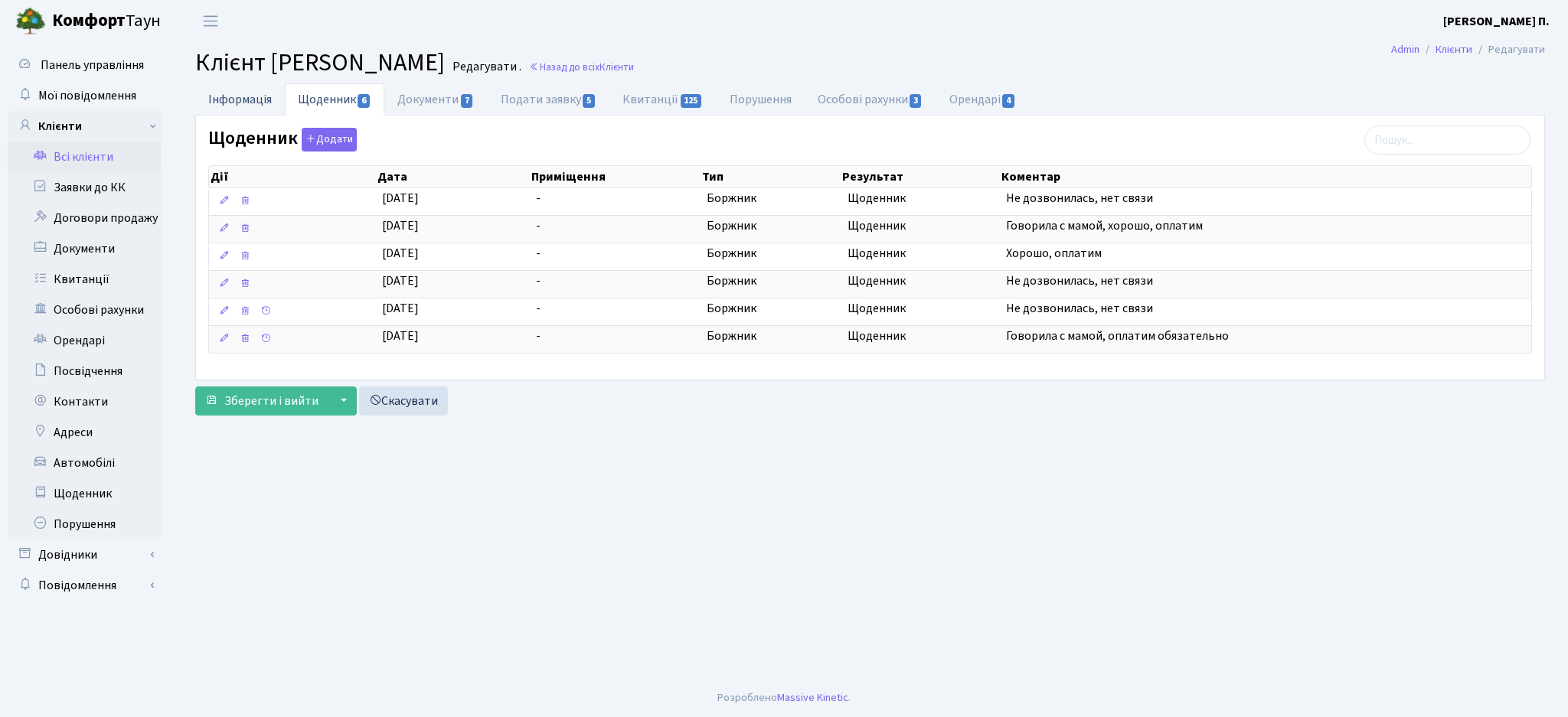
click at [229, 97] on link "Інформація" at bounding box center [240, 98] width 89 height 31
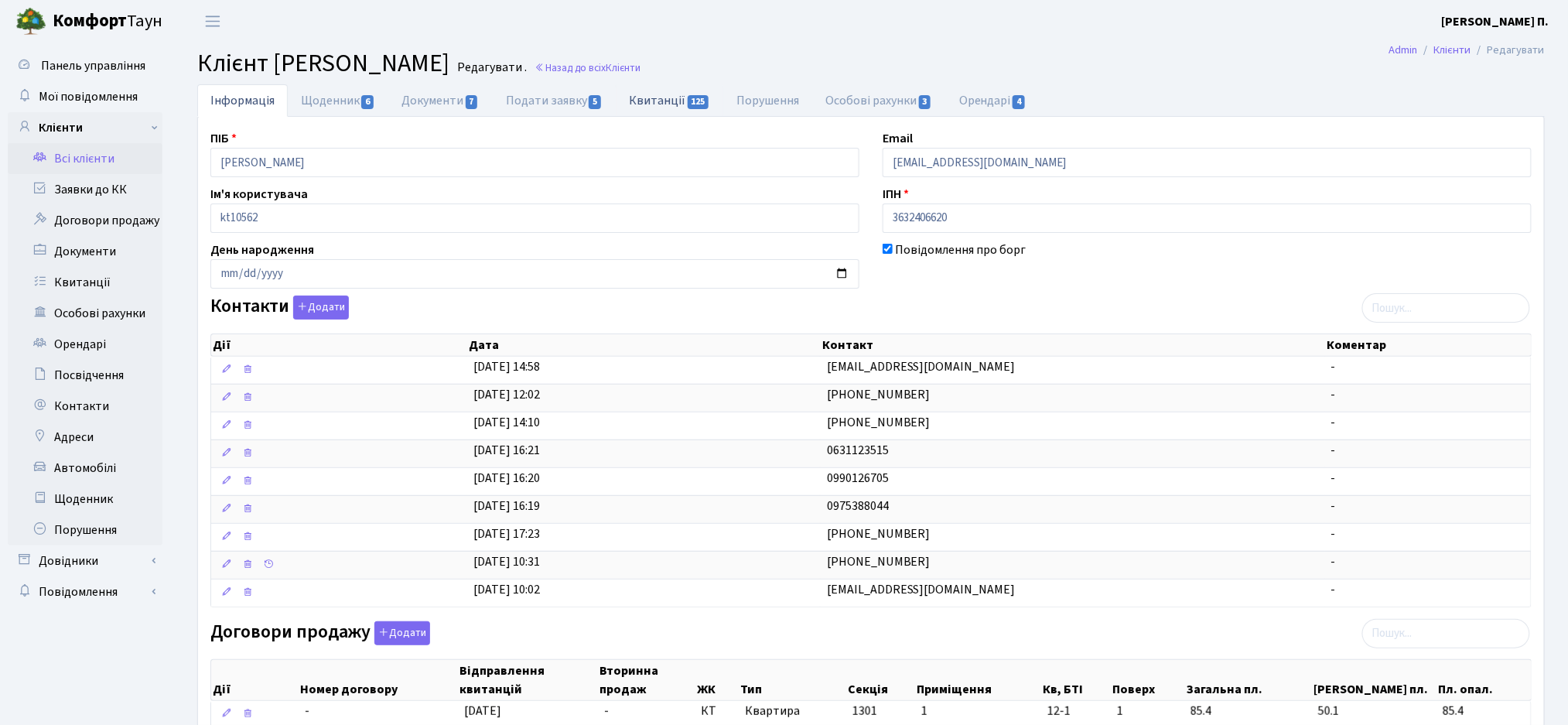
click at [659, 104] on link "Квитанції 125" at bounding box center [669, 99] width 108 height 32
select select "25"
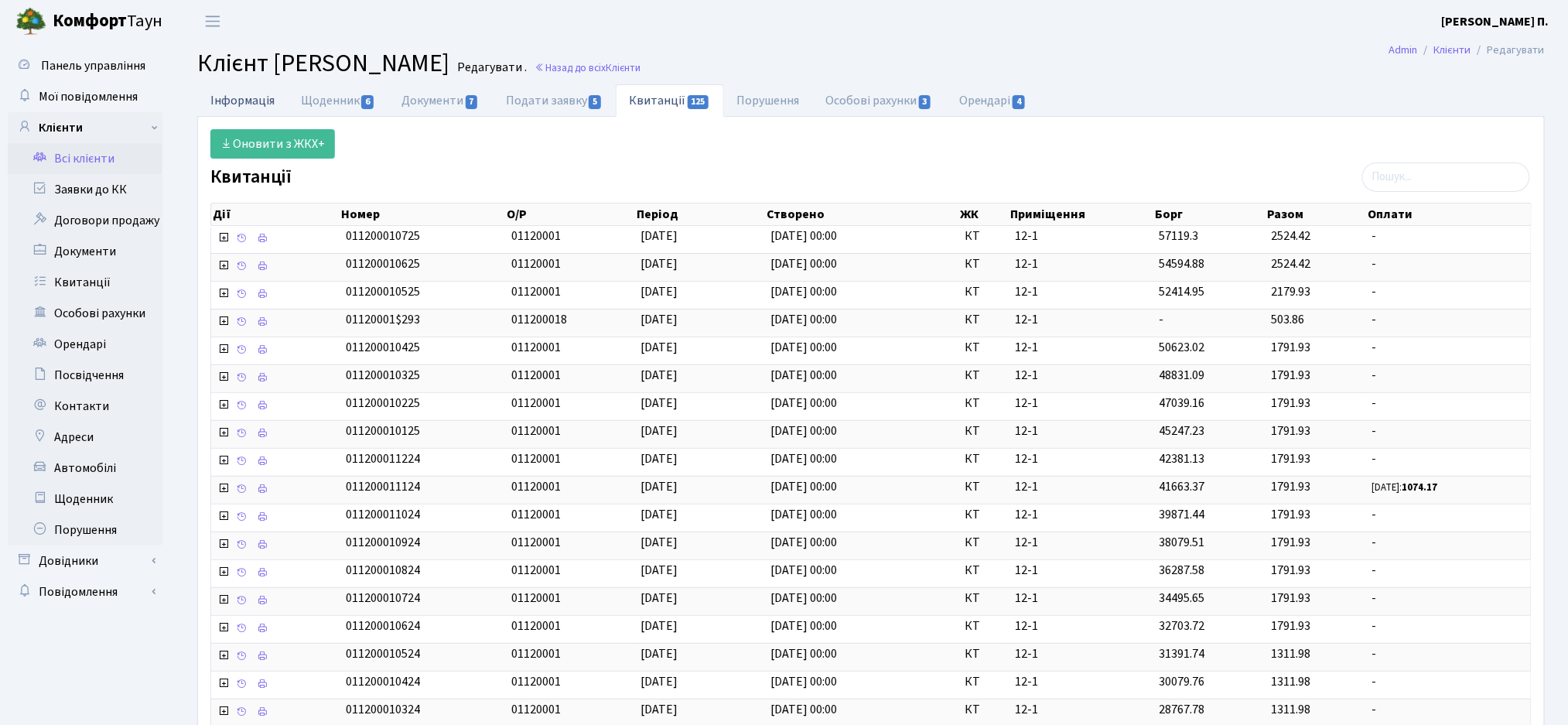
click at [212, 100] on link "Інформація" at bounding box center [242, 99] width 90 height 32
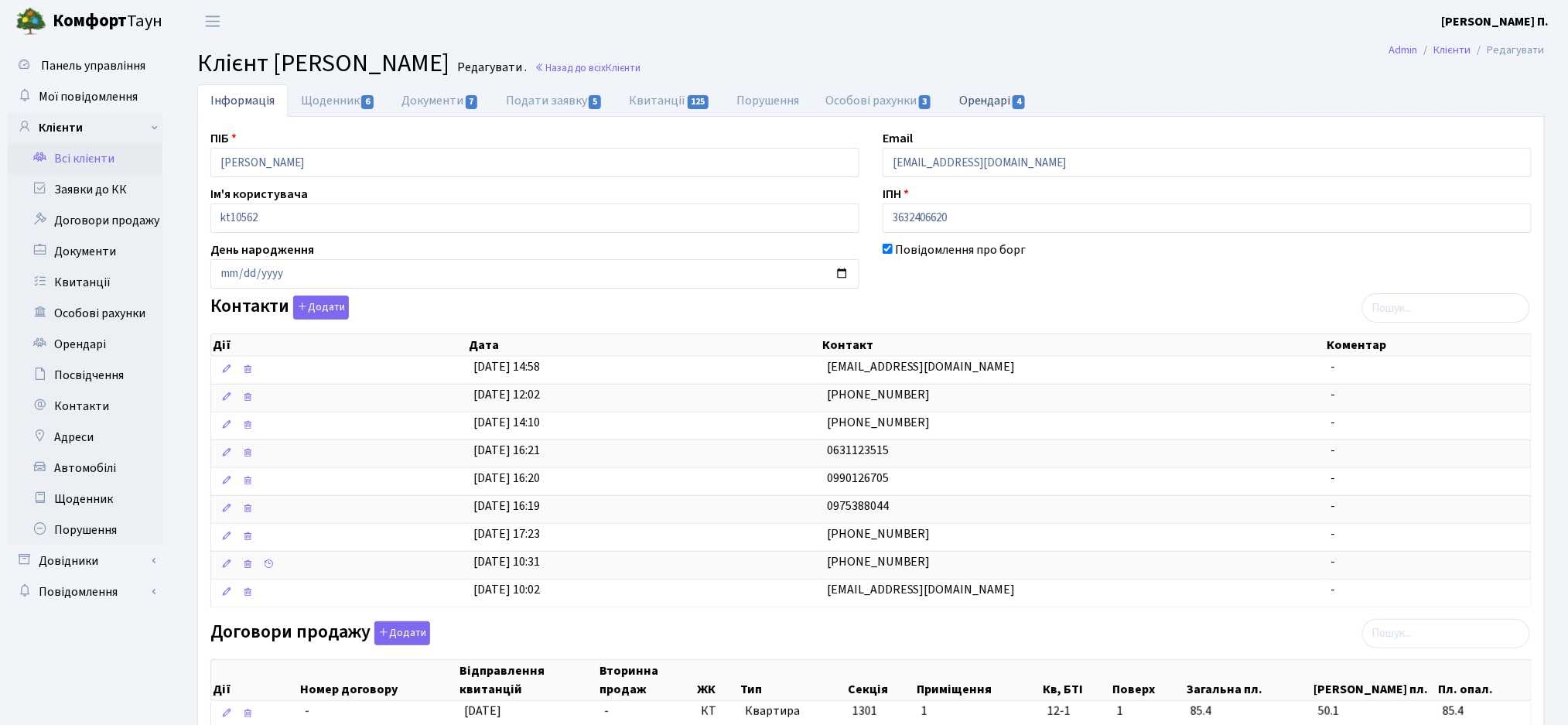
click at [979, 92] on link "Орендарі 4" at bounding box center [993, 99] width 94 height 32
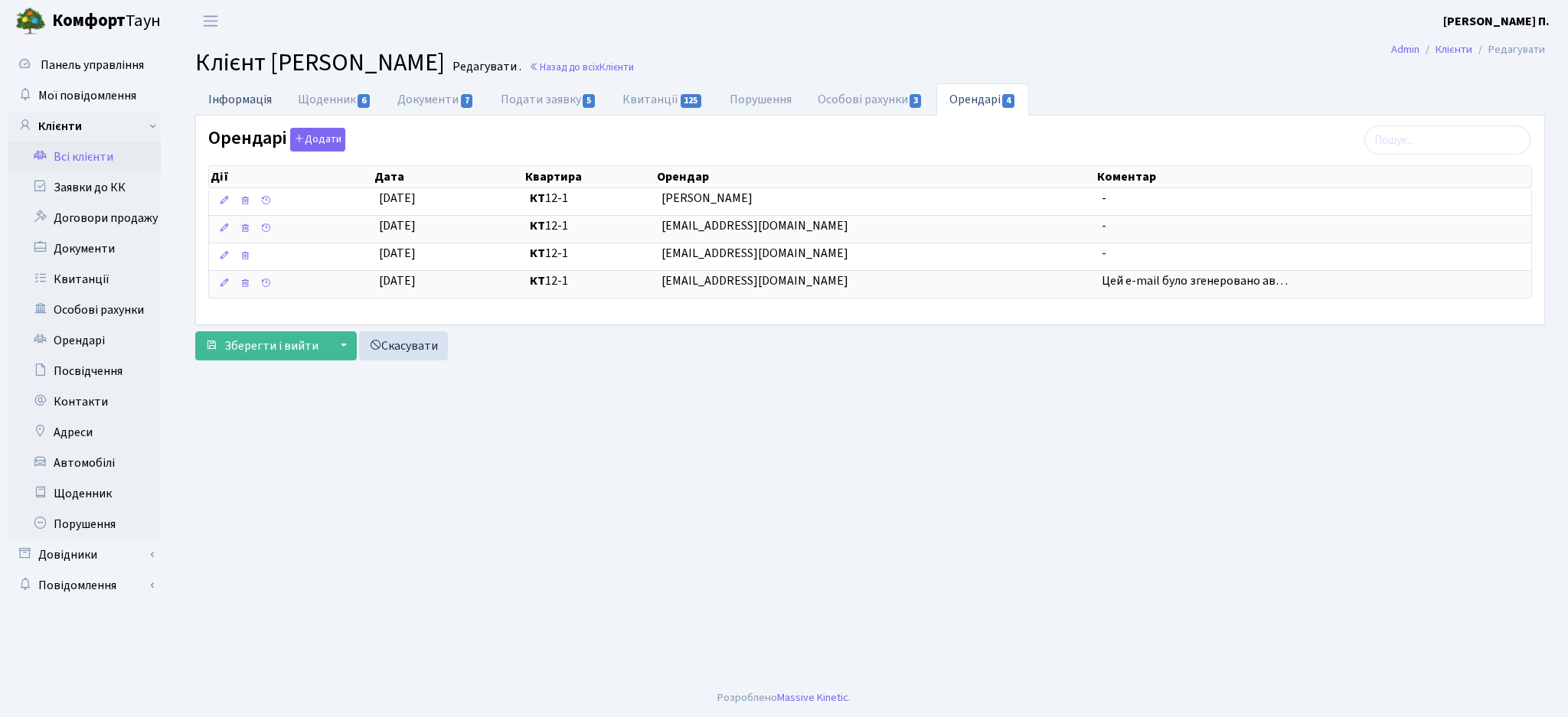
click at [223, 104] on link "Інформація" at bounding box center [240, 98] width 89 height 31
